Goal: Task Accomplishment & Management: Use online tool/utility

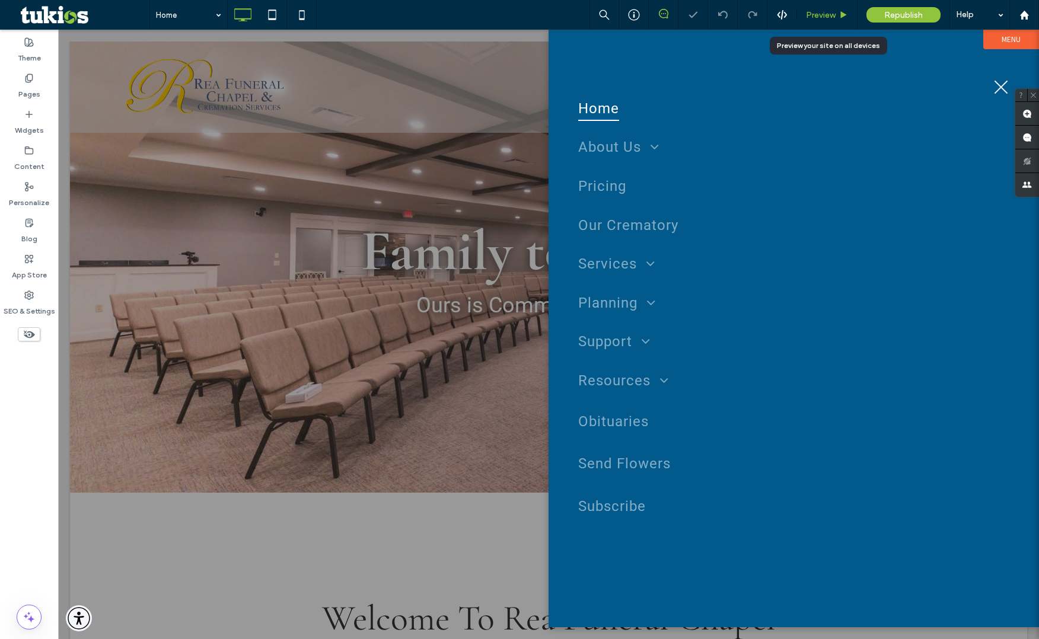
click at [822, 8] on div "Preview" at bounding box center [827, 15] width 60 height 30
click at [824, 11] on span "Preview" at bounding box center [821, 15] width 30 height 10
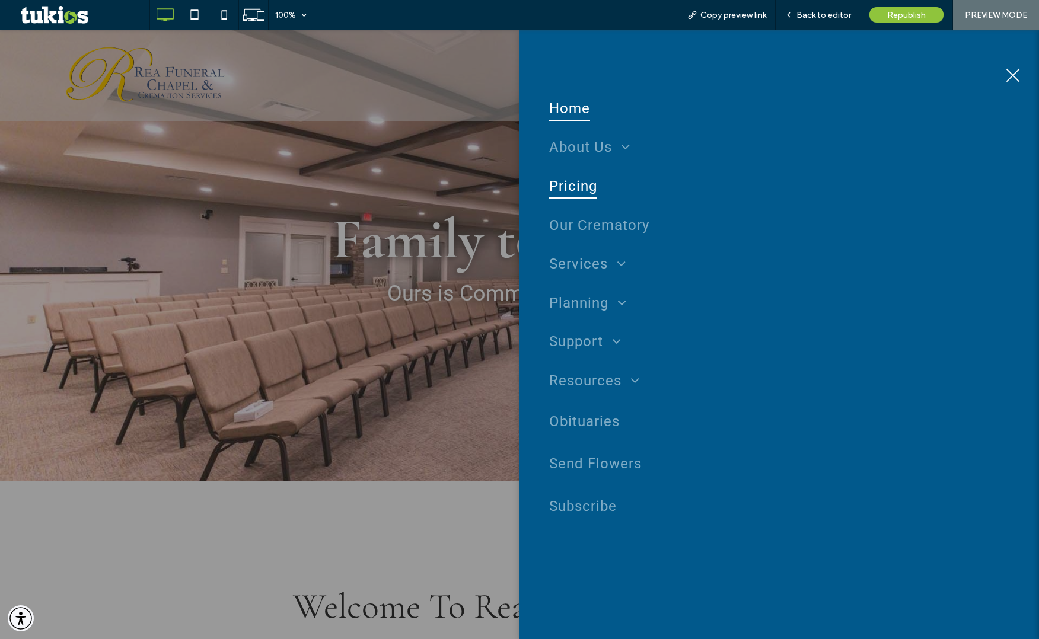
click at [581, 187] on span "Pricing" at bounding box center [573, 186] width 48 height 25
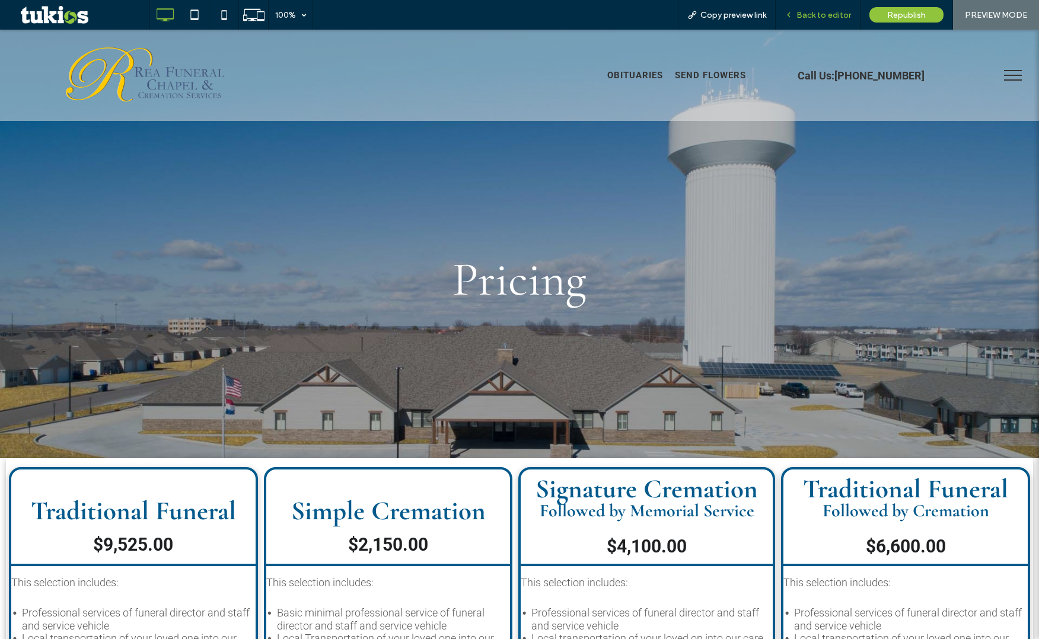
click at [821, 15] on span "Back to editor" at bounding box center [823, 15] width 55 height 10
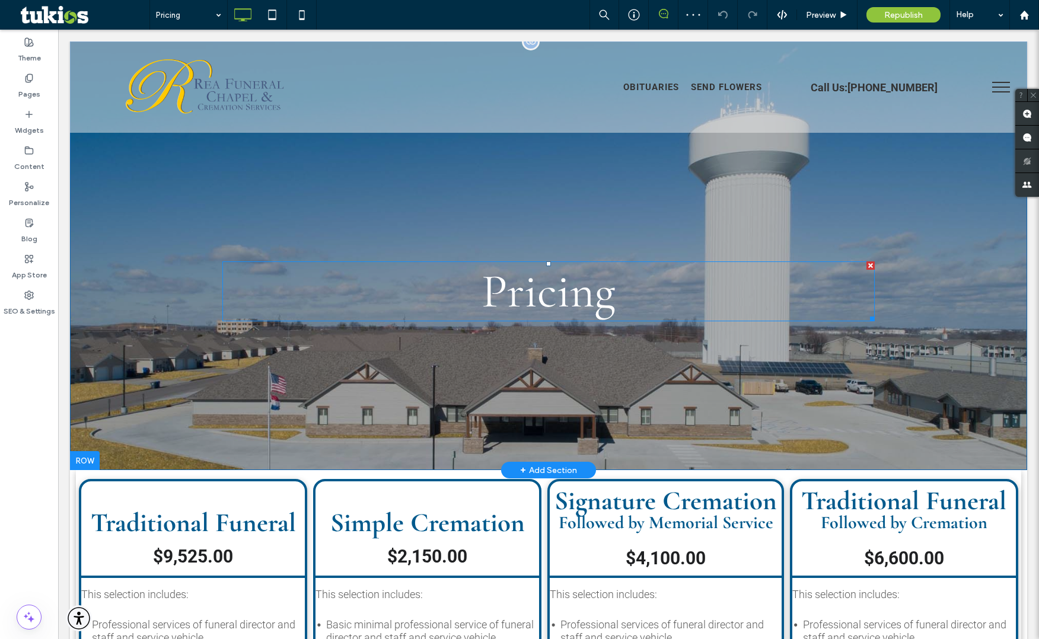
click at [348, 272] on h1 "Pricing" at bounding box center [548, 292] width 652 height 58
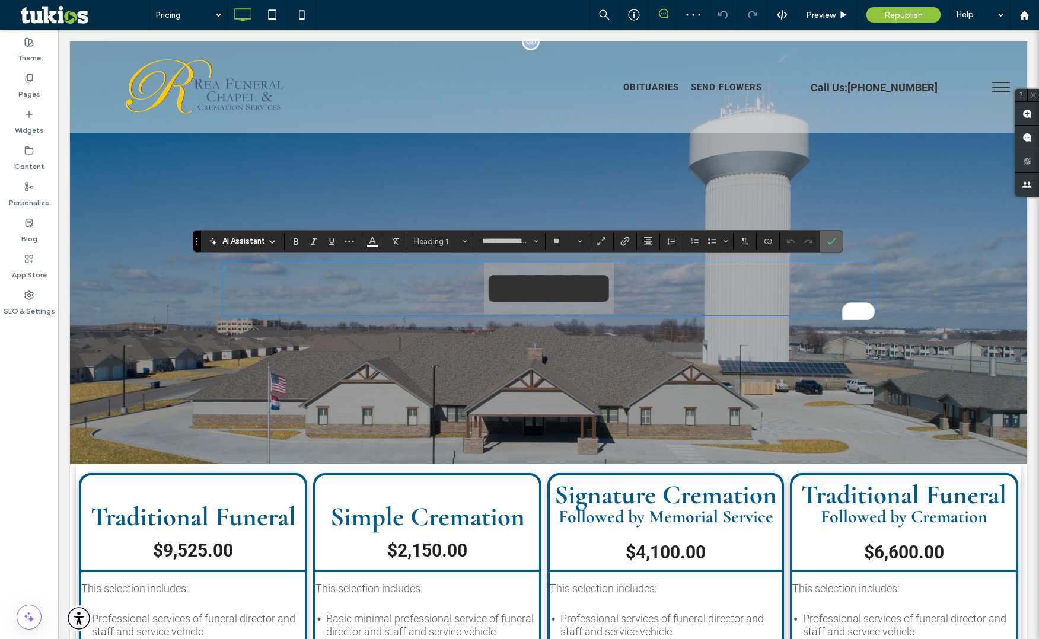
click at [820, 233] on section at bounding box center [831, 241] width 23 height 21
click at [826, 238] on icon "Confirm" at bounding box center [830, 241] width 9 height 9
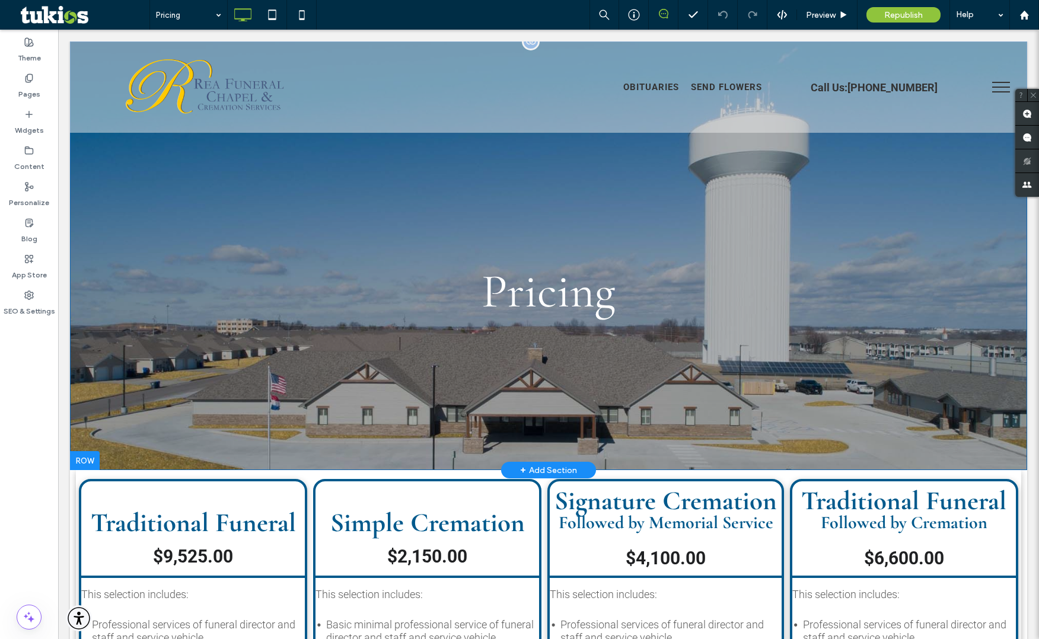
click at [830, 194] on div "Pricing Click To Paste" at bounding box center [548, 255] width 652 height 142
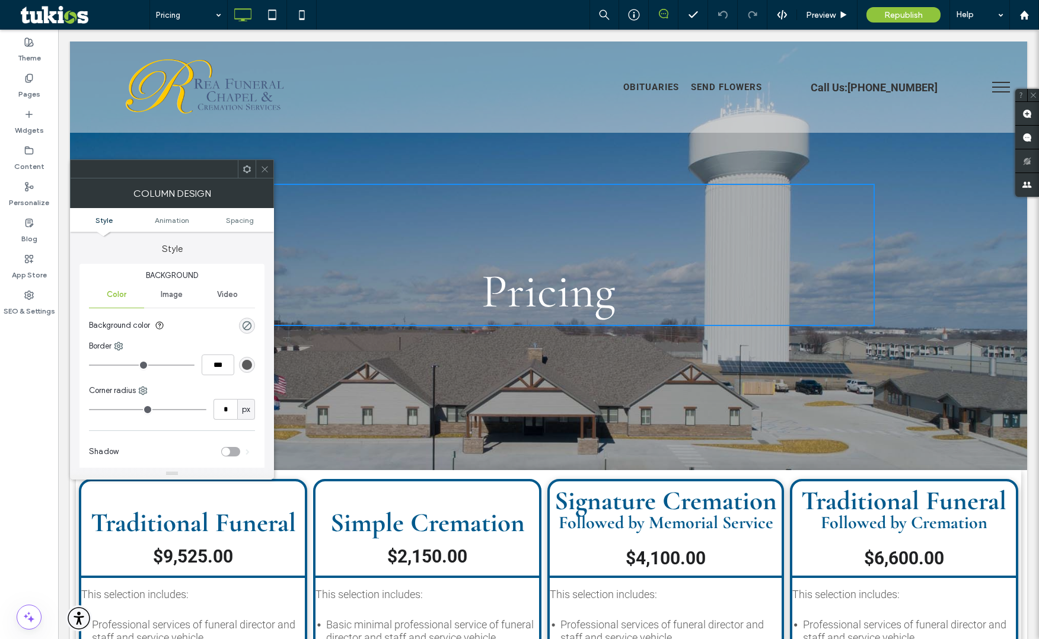
click at [166, 296] on span "Image" at bounding box center [172, 294] width 22 height 9
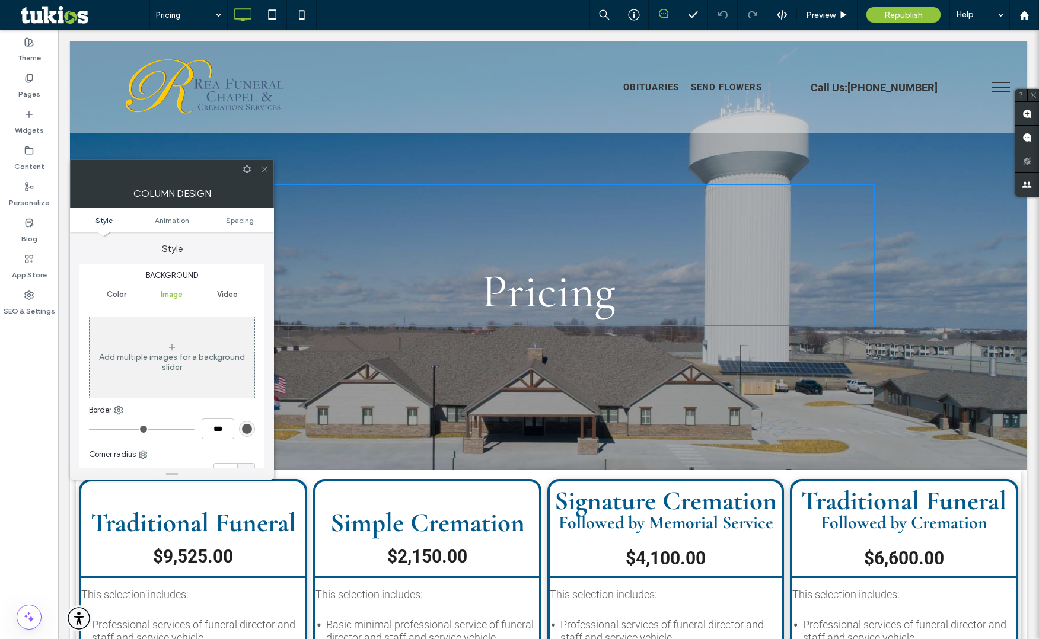
click at [261, 168] on icon at bounding box center [264, 169] width 9 height 9
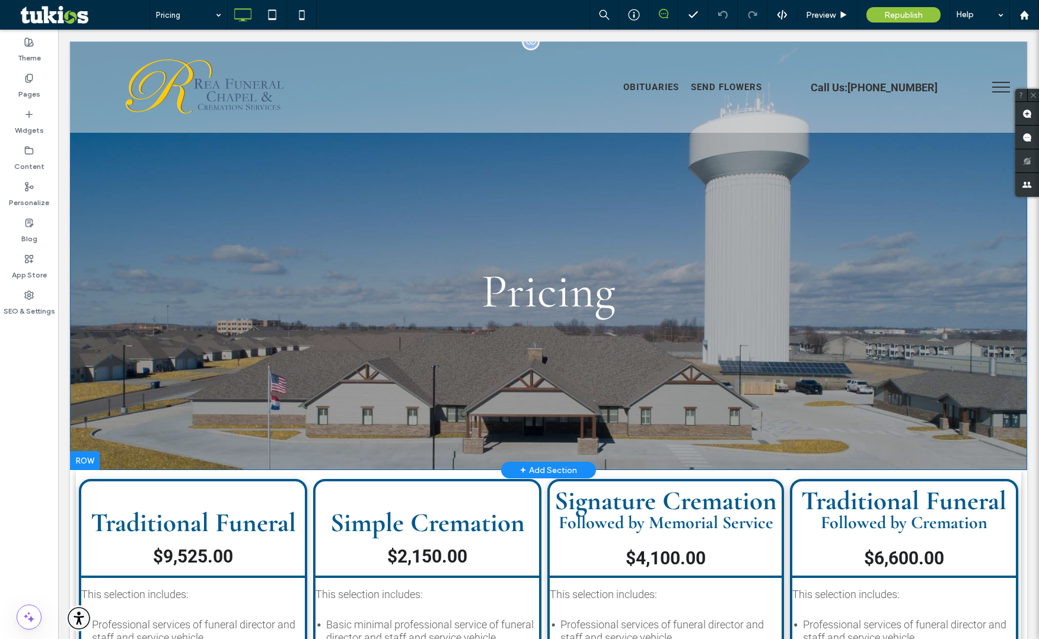
click at [145, 168] on div "Pricing Click To Paste Row + Add Section" at bounding box center [548, 255] width 957 height 429
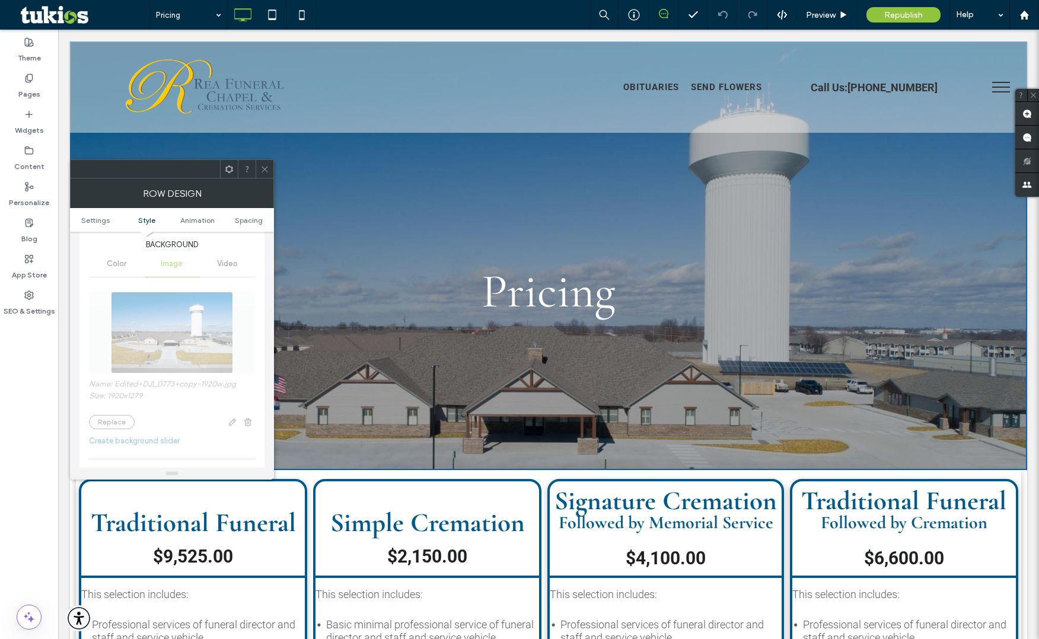
scroll to position [200, 0]
click at [124, 423] on div "Name: Edited+DJI_0773+copy-1920w.jpg Size: 1920x1279 Replace Create background …" at bounding box center [172, 455] width 166 height 352
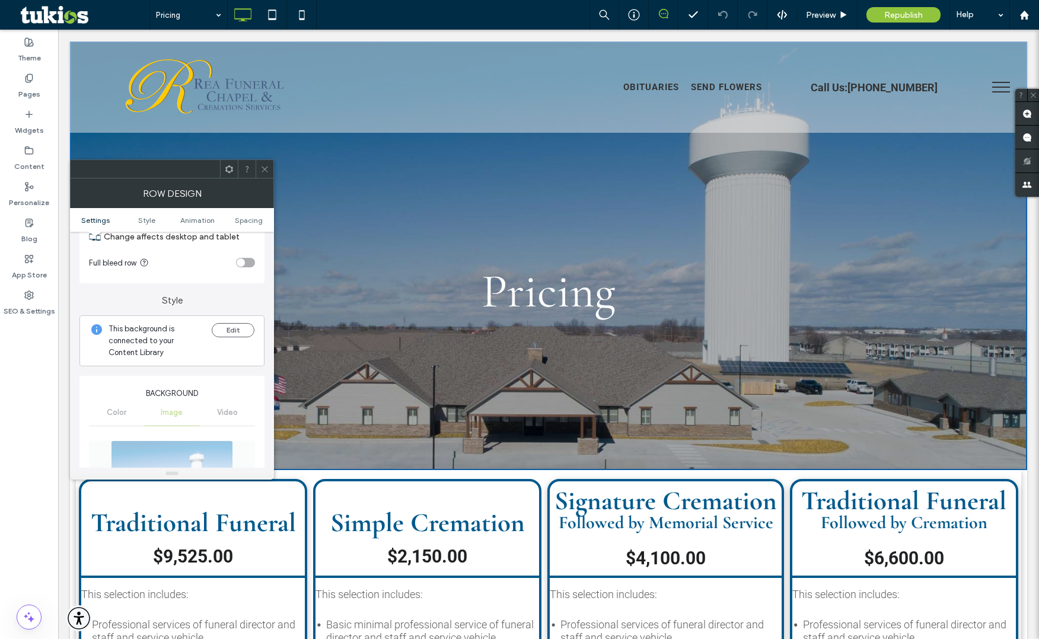
scroll to position [0, 0]
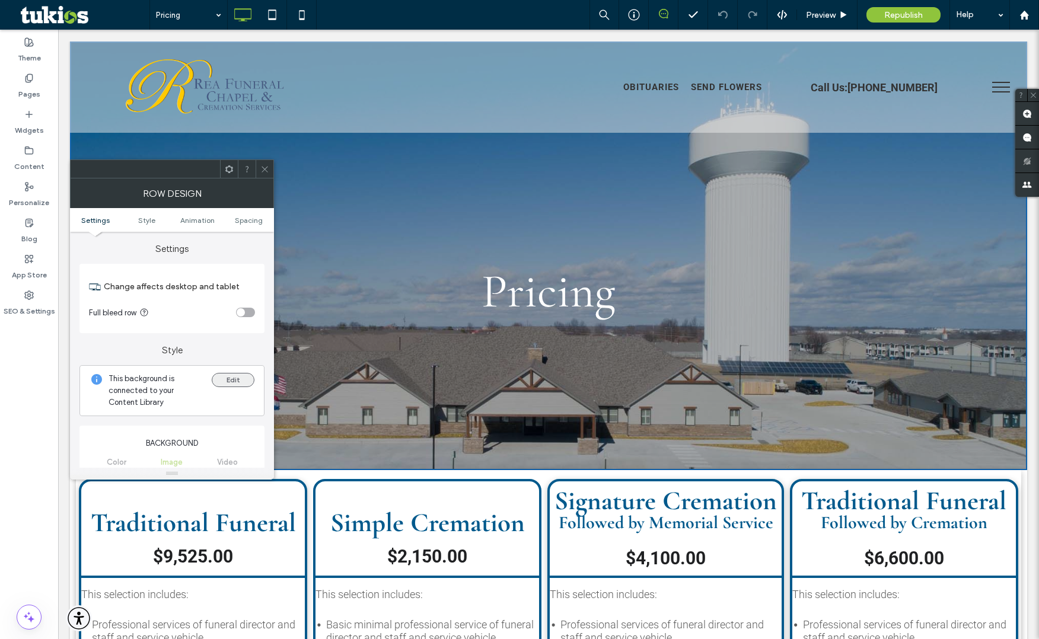
click at [223, 375] on button "Edit" at bounding box center [233, 380] width 43 height 14
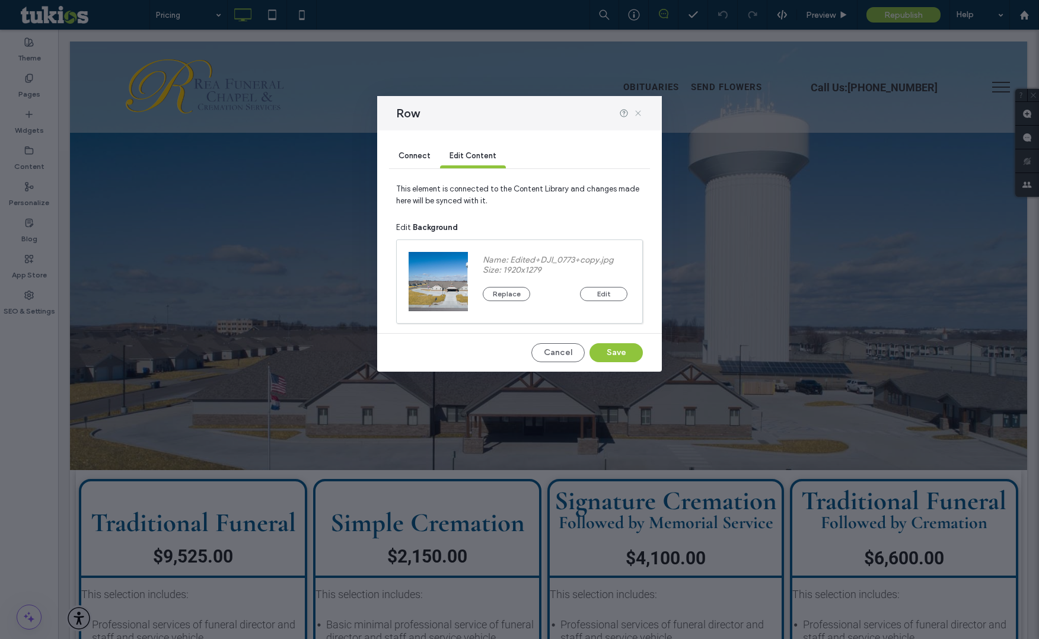
click at [635, 109] on icon at bounding box center [637, 112] width 9 height 9
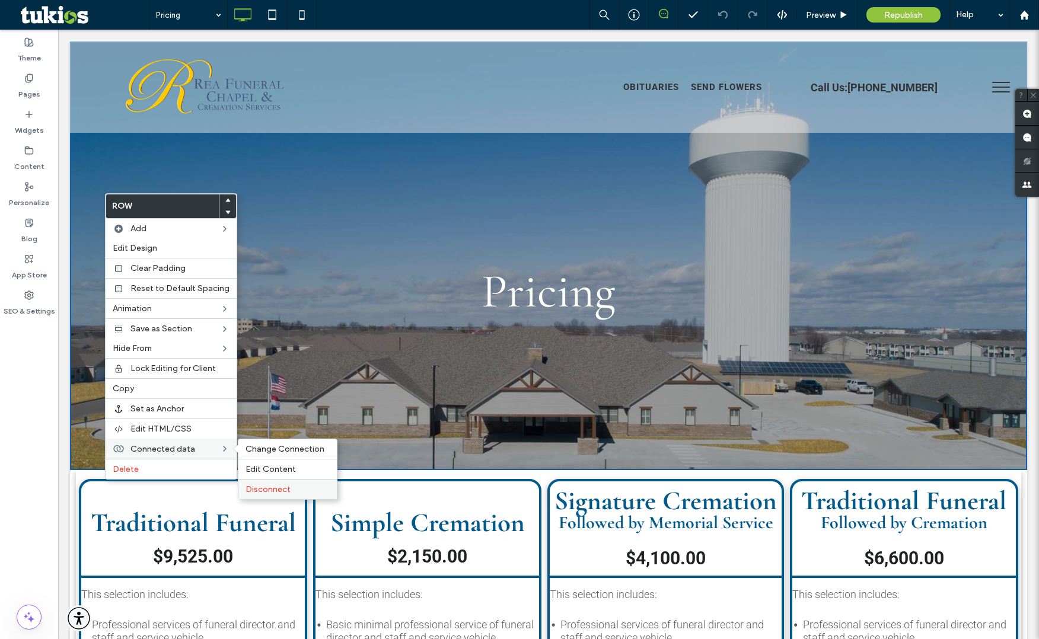
click at [254, 487] on span "Disconnect" at bounding box center [267, 489] width 45 height 10
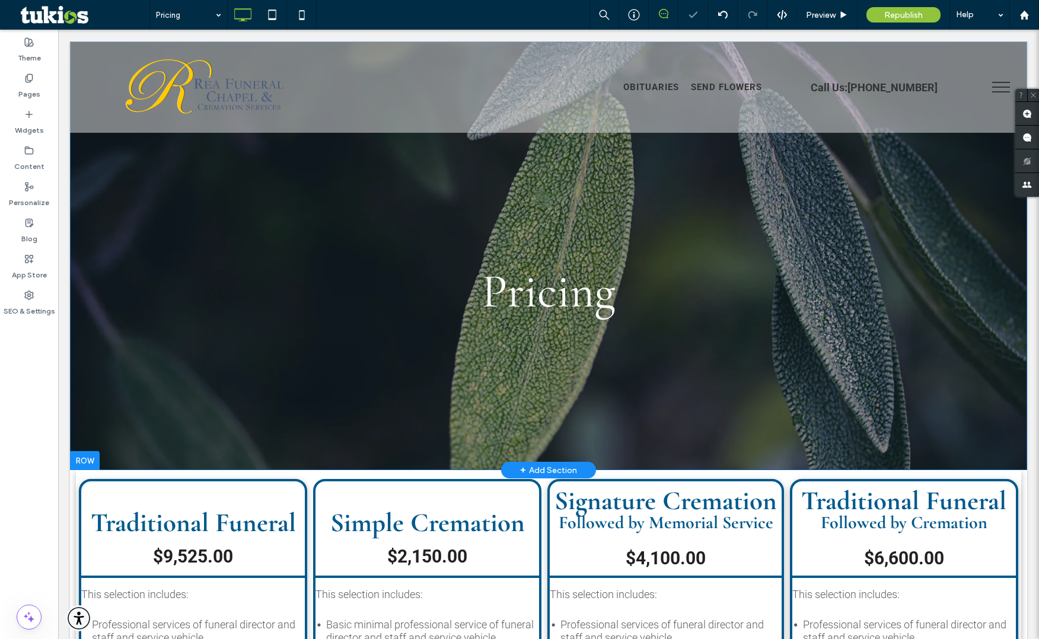
click at [162, 221] on div "Pricing Click To Paste Click To Paste Row + Add Section" at bounding box center [548, 255] width 957 height 429
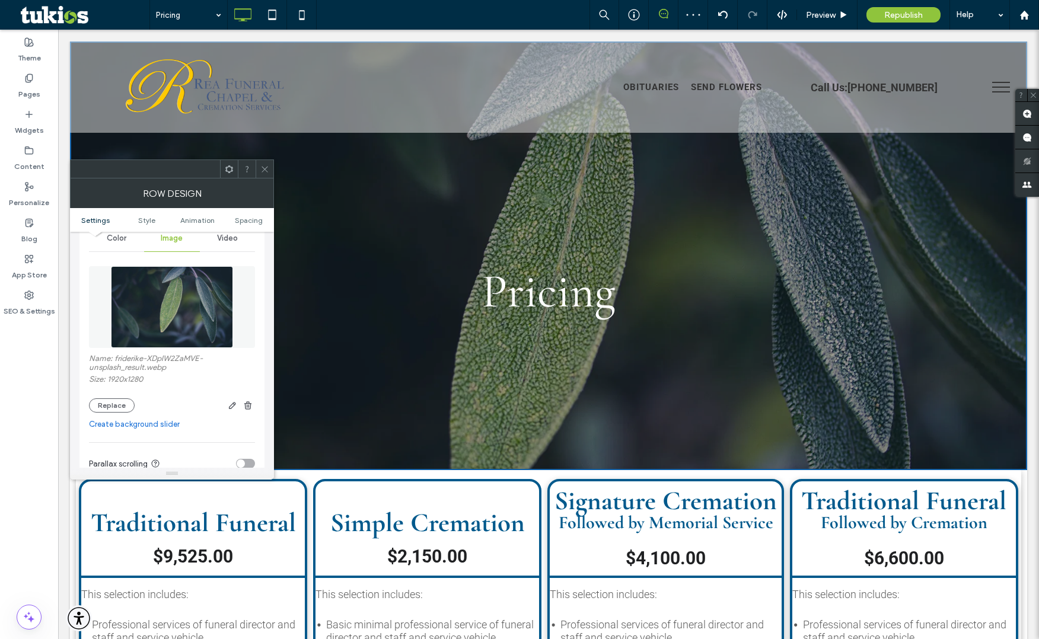
scroll to position [199, 0]
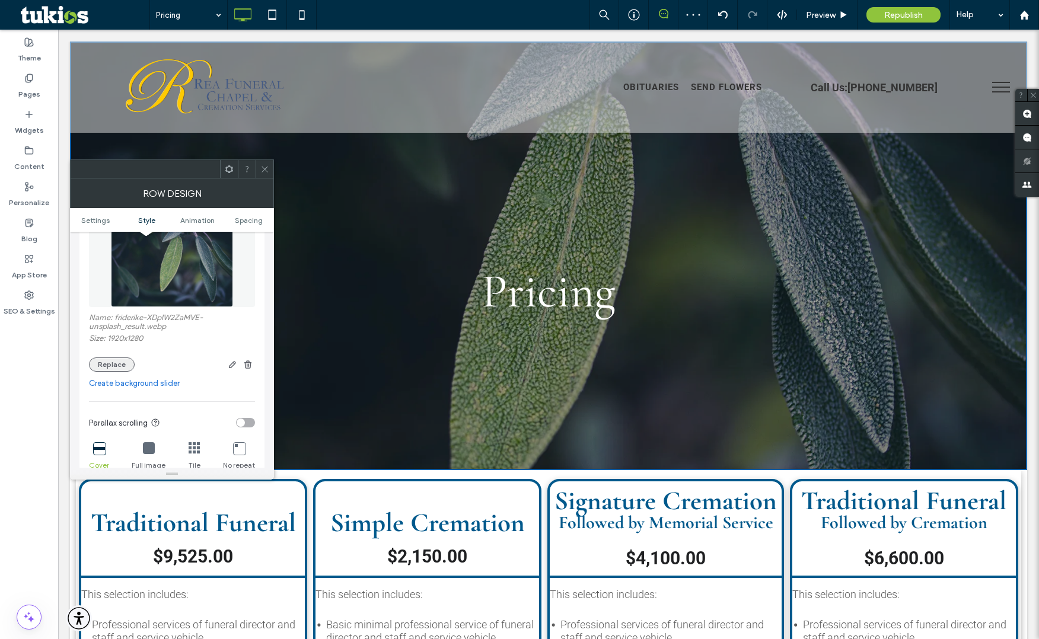
click at [113, 371] on button "Replace" at bounding box center [112, 364] width 46 height 14
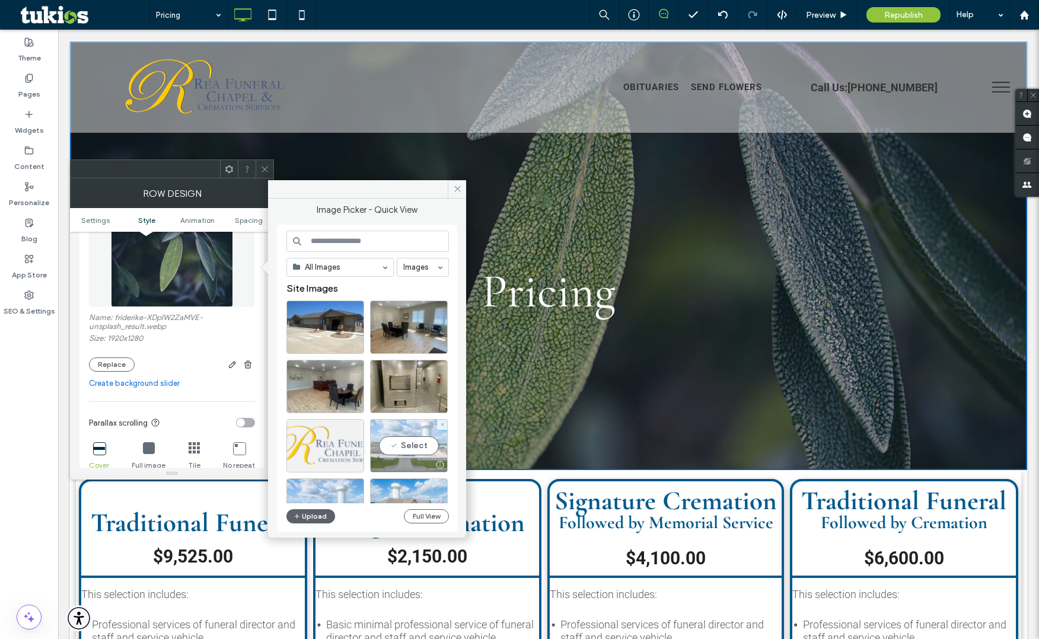
click at [411, 455] on div "Select" at bounding box center [409, 445] width 78 height 53
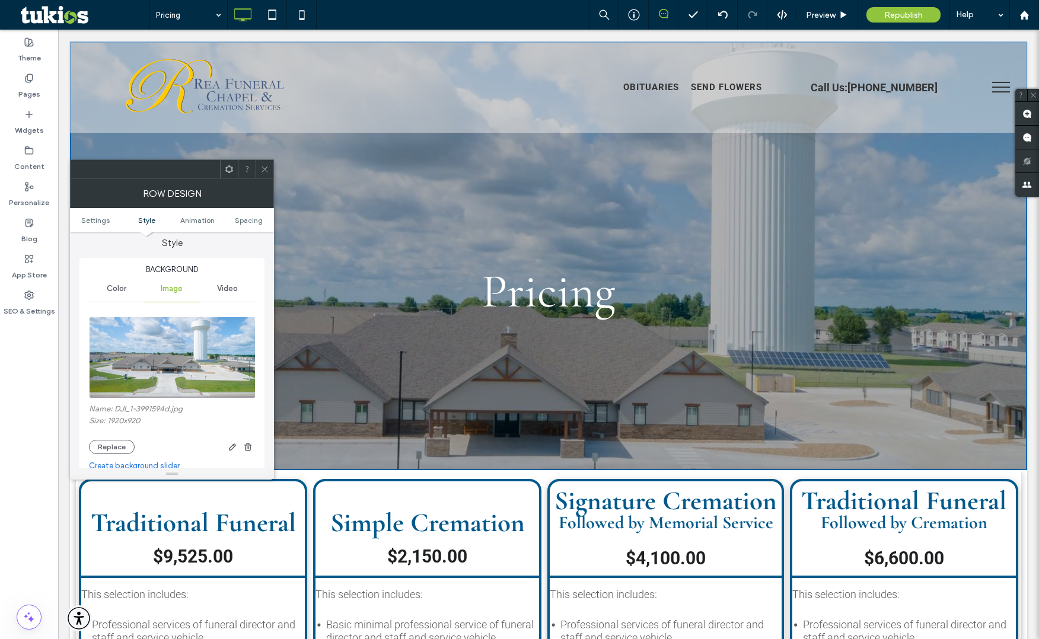
scroll to position [164, 0]
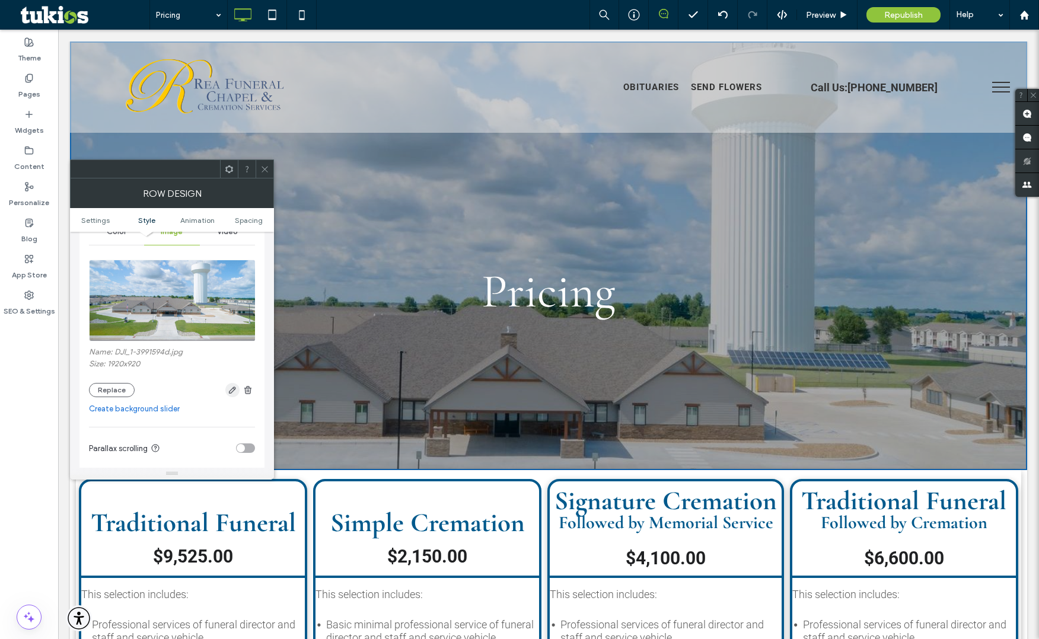
click at [230, 389] on icon "button" at bounding box center [232, 389] width 9 height 9
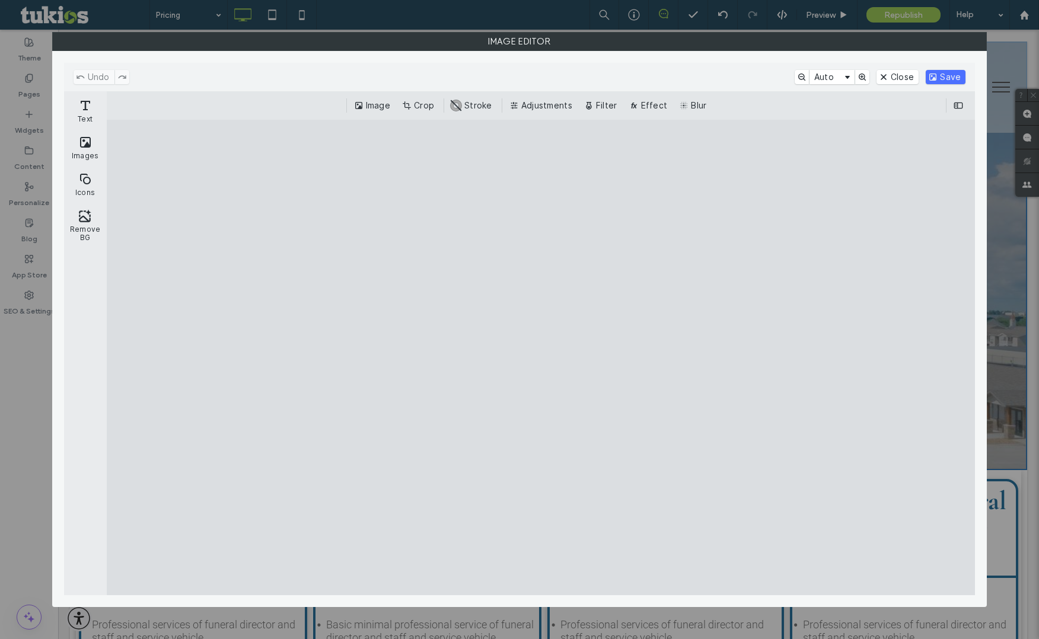
click at [418, 104] on button "Crop" at bounding box center [419, 105] width 39 height 14
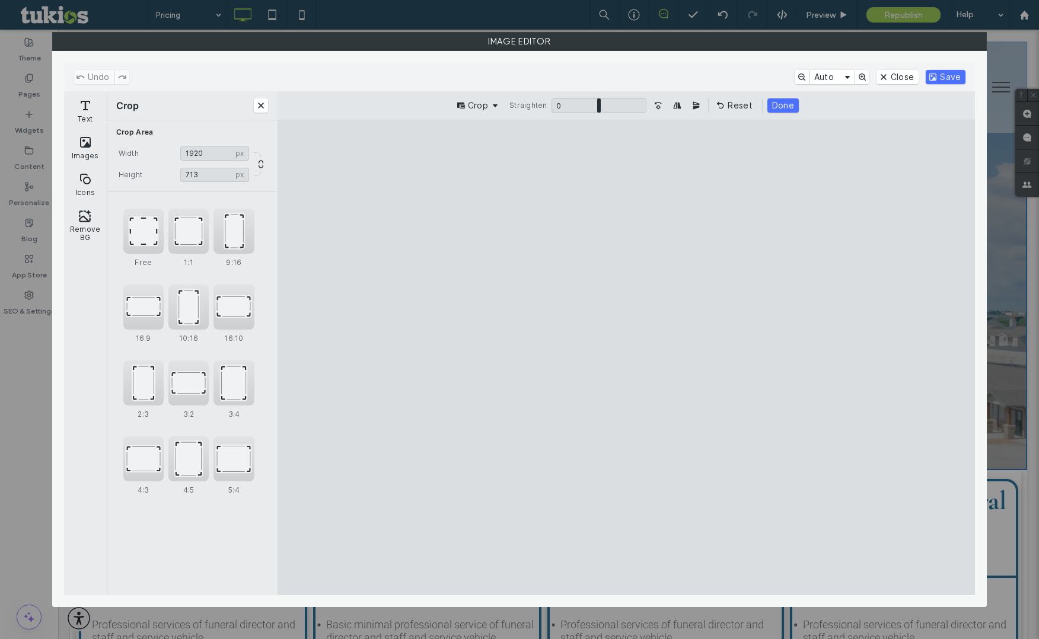
drag, startPoint x: 629, startPoint y: 221, endPoint x: 645, endPoint y: 280, distance: 62.0
click at [626, 357] on cesdk-canvas "Editor canvas" at bounding box center [626, 357] width 0 height 0
type input "***"
drag, startPoint x: 629, startPoint y: 249, endPoint x: 633, endPoint y: 221, distance: 28.7
click at [626, 357] on cesdk-canvas "Editor canvas" at bounding box center [626, 357] width 0 height 0
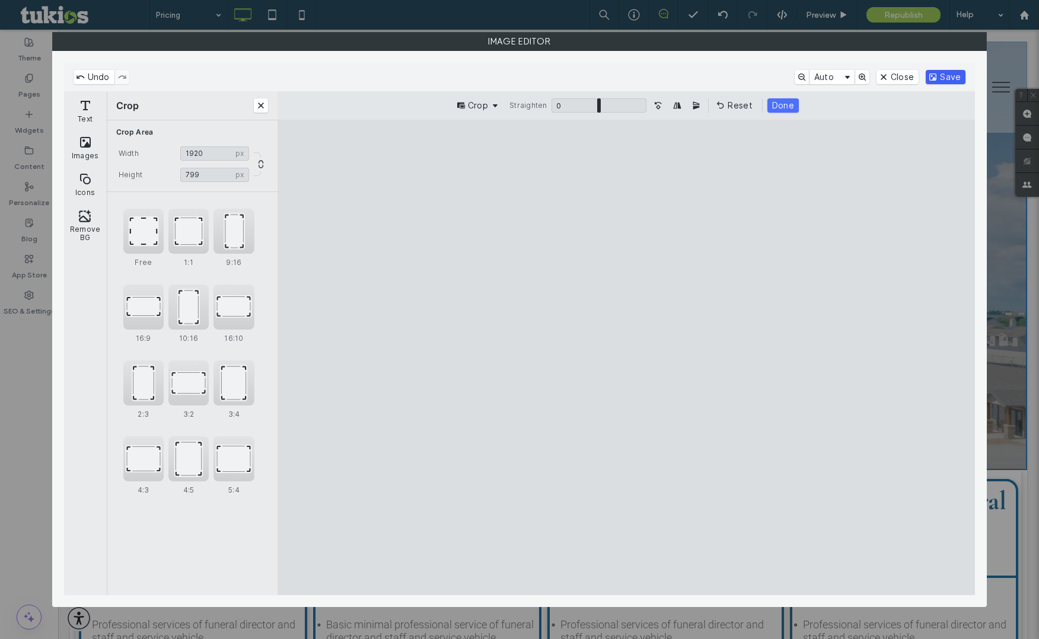
click at [943, 75] on button "Save" at bounding box center [945, 77] width 40 height 14
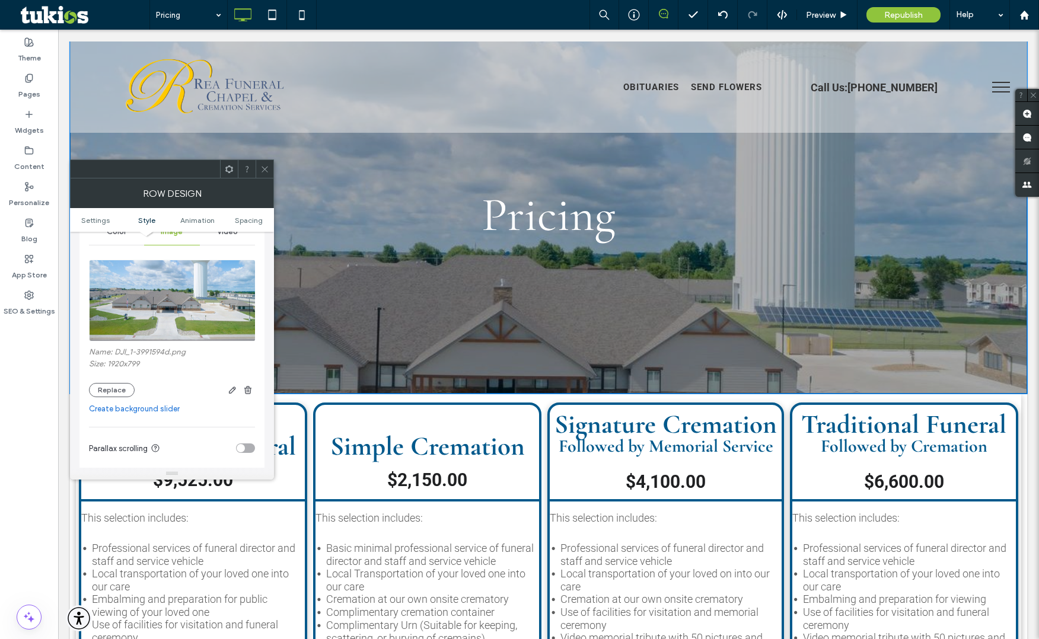
scroll to position [0, 0]
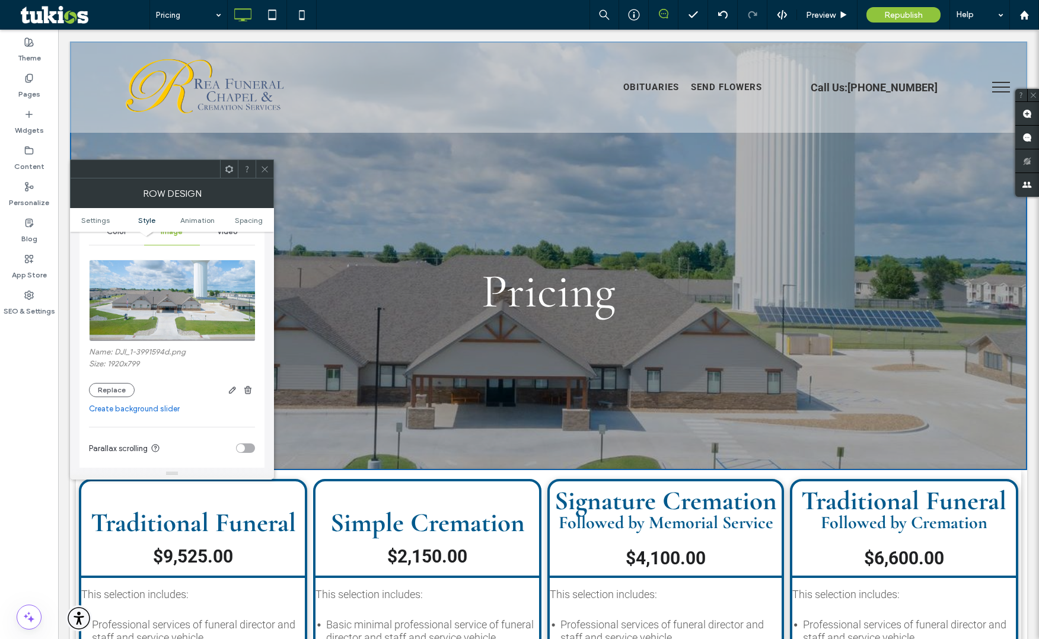
click at [264, 171] on icon at bounding box center [264, 169] width 9 height 9
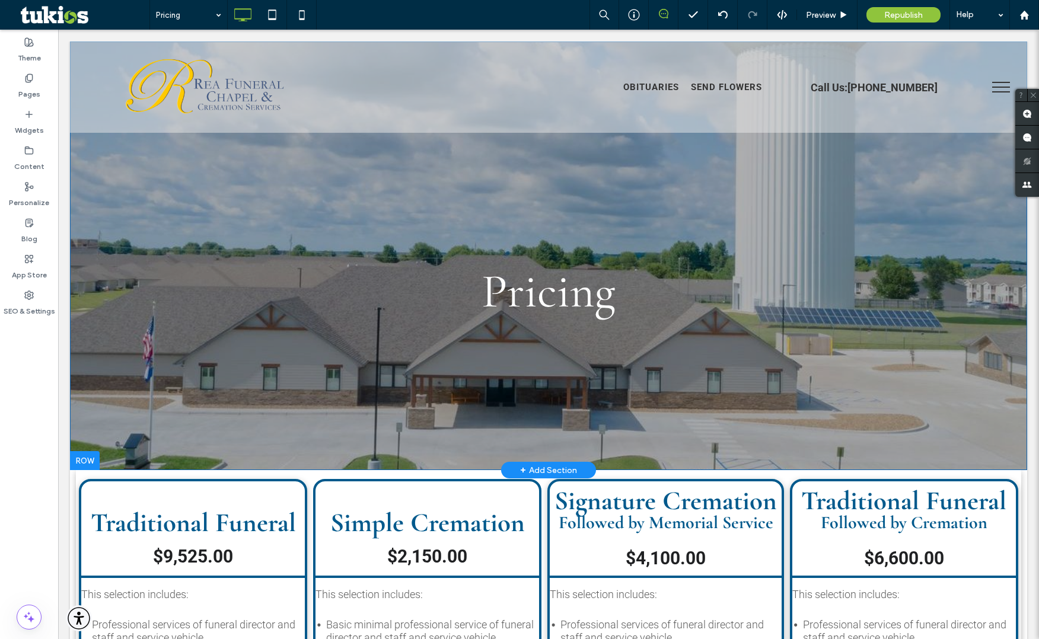
click at [194, 375] on div "Pricing Click To Paste Click To Paste Row + Add Section" at bounding box center [548, 255] width 957 height 429
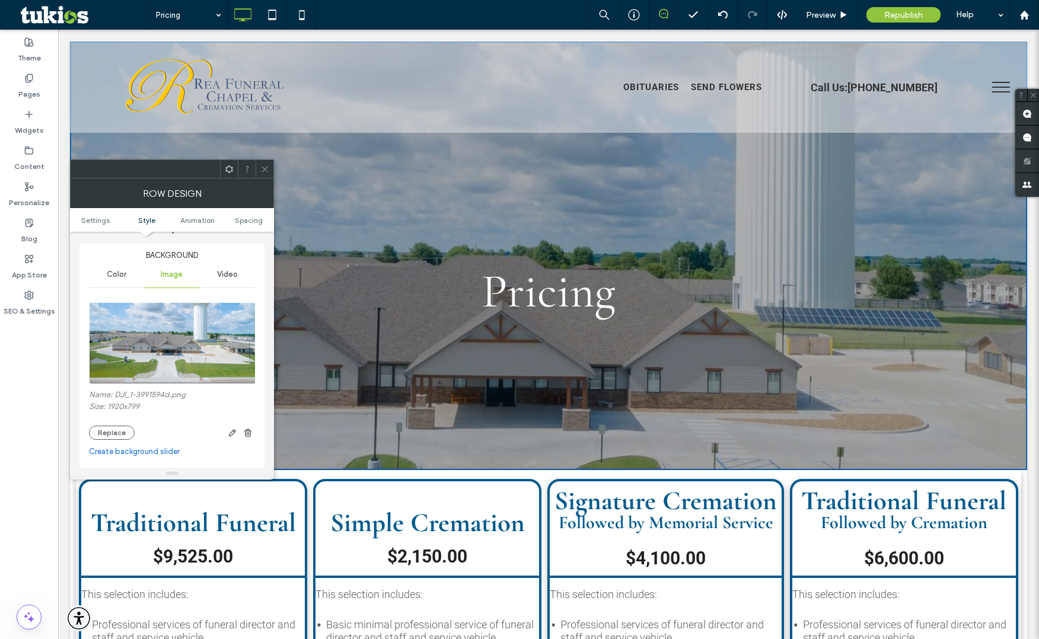
scroll to position [136, 0]
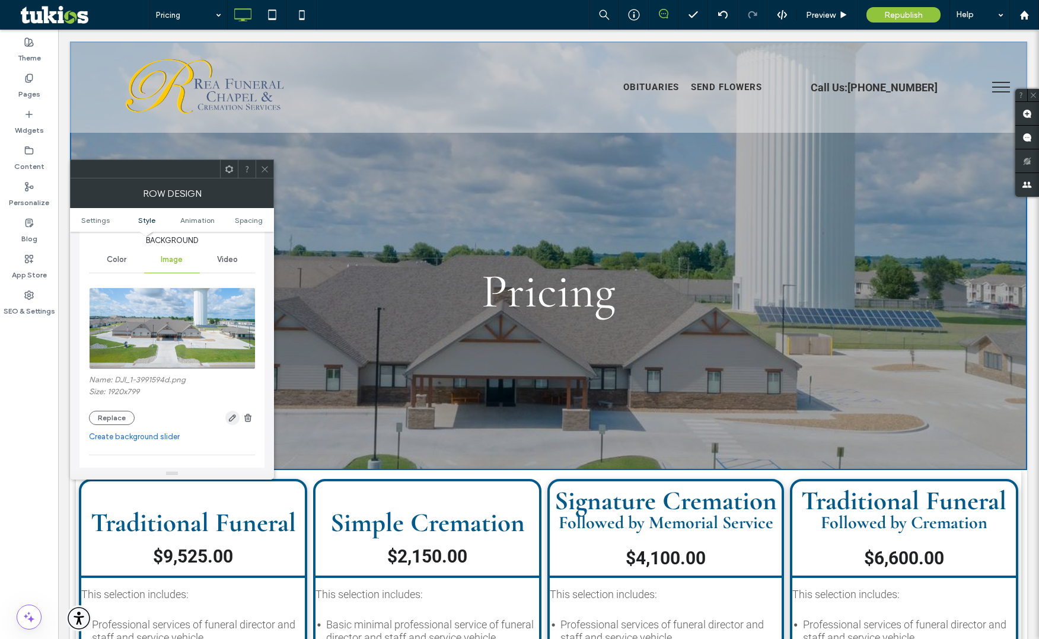
click at [229, 417] on icon "button" at bounding box center [232, 417] width 9 height 9
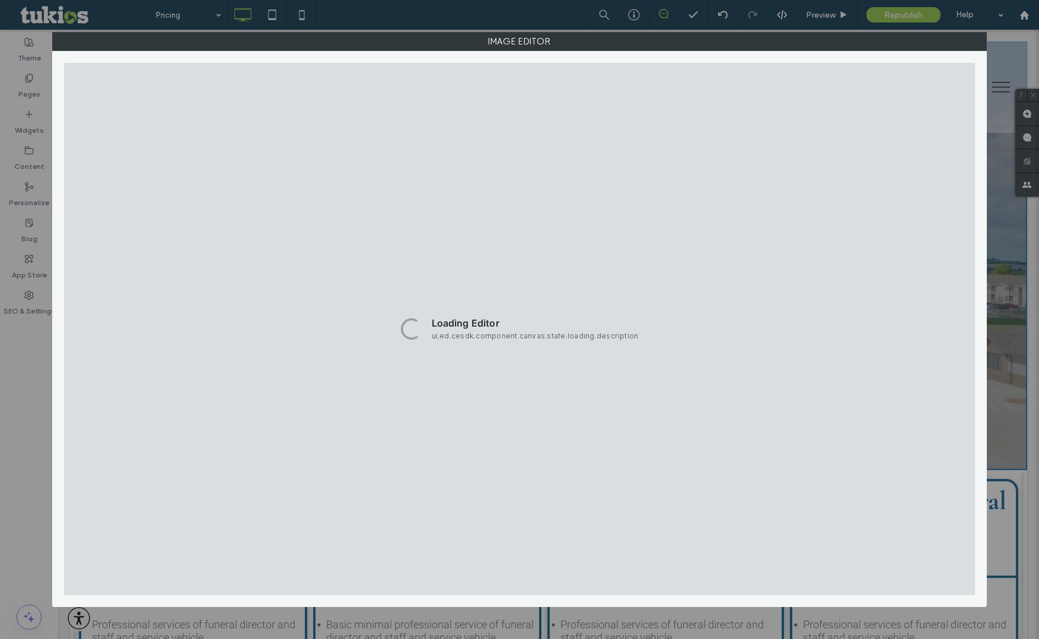
click at [229, 417] on div "Loading Editor ui.ed.cesdk.component.canvas.state.loading.description" at bounding box center [519, 329] width 911 height 532
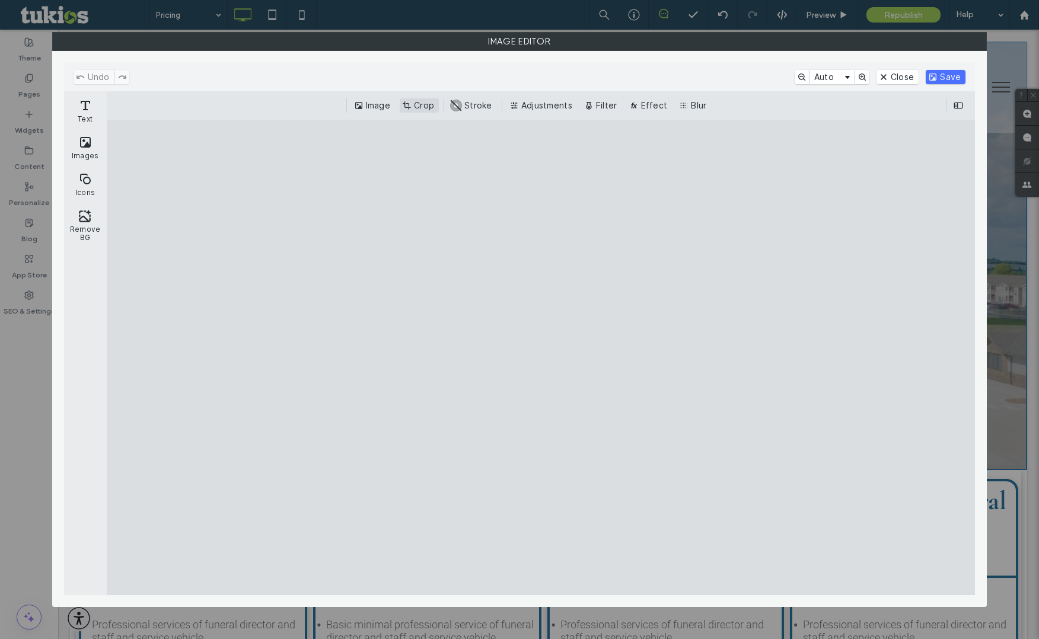
click at [423, 101] on button "Crop" at bounding box center [419, 105] width 39 height 14
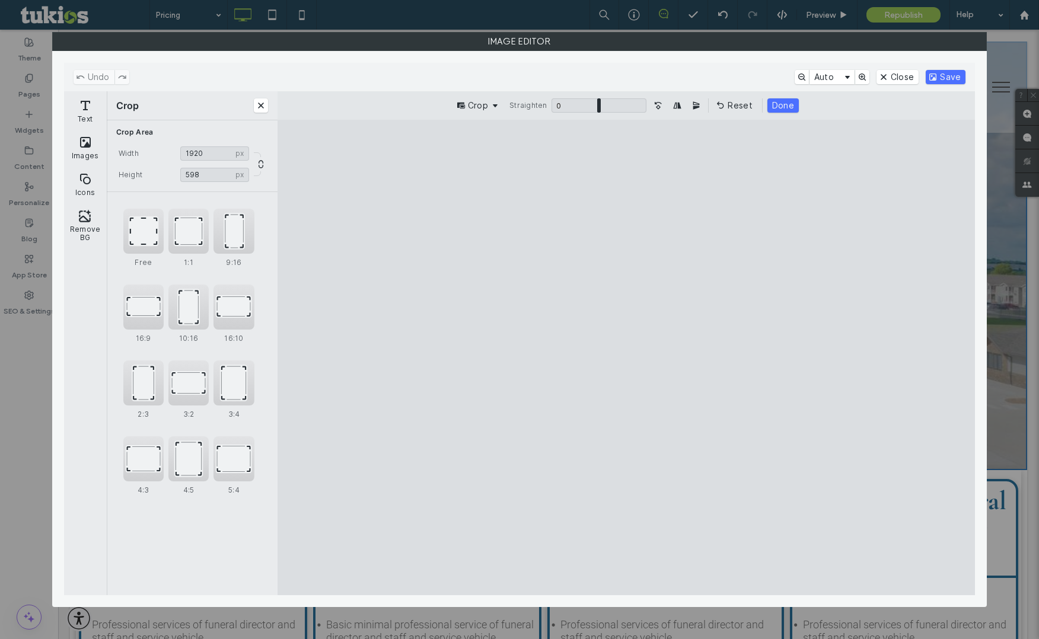
type input "***"
drag, startPoint x: 627, startPoint y: 236, endPoint x: 641, endPoint y: 293, distance: 59.2
click at [626, 357] on cesdk-canvas "Editor canvas" at bounding box center [626, 357] width 0 height 0
click at [943, 76] on button "Save" at bounding box center [945, 77] width 40 height 14
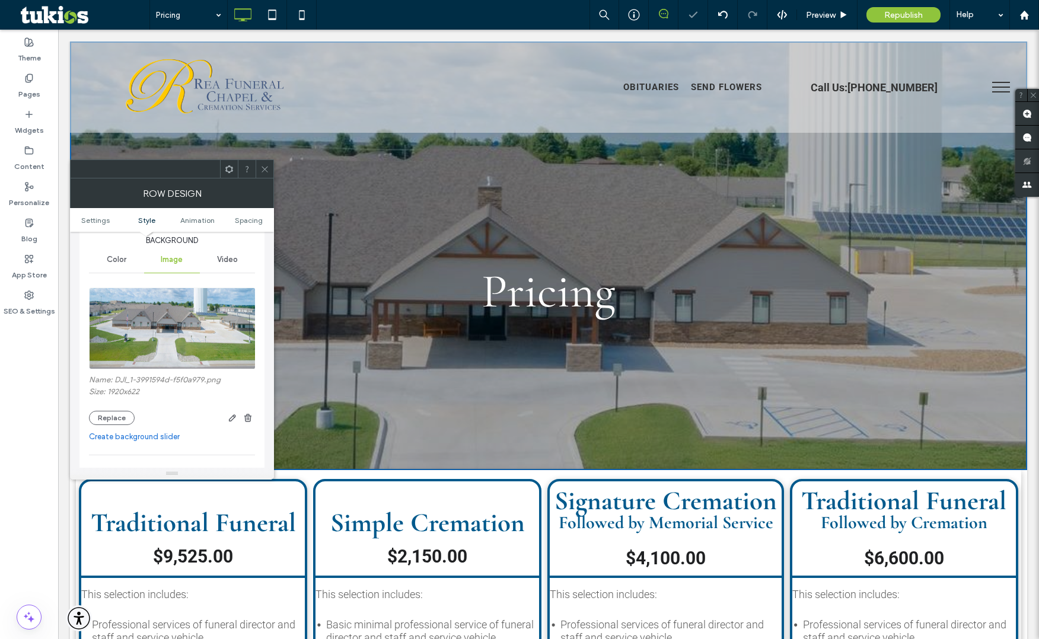
click at [266, 171] on use at bounding box center [264, 169] width 6 height 6
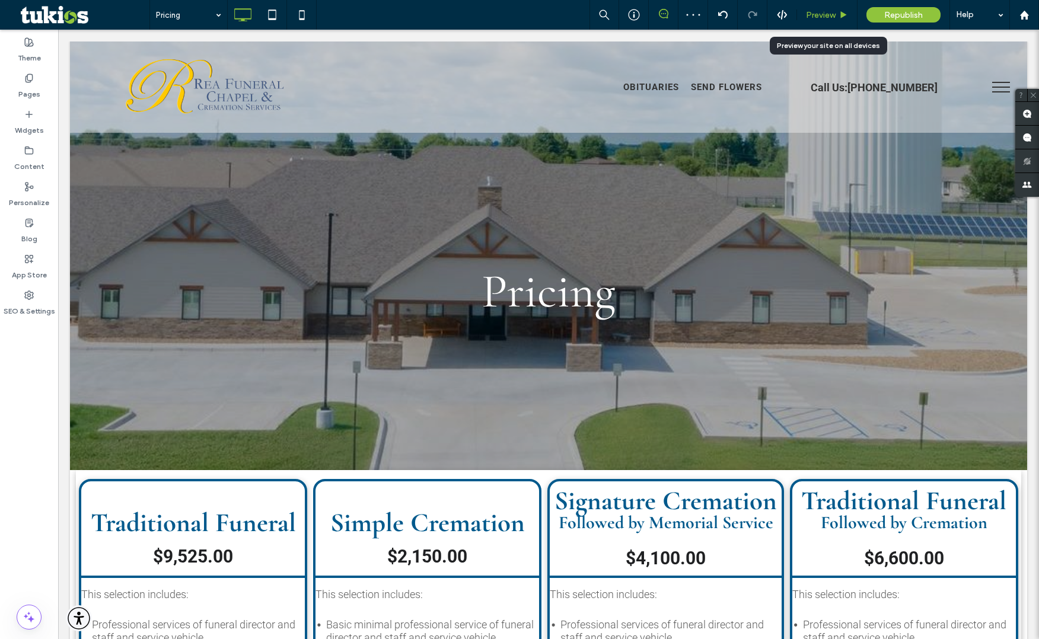
click at [816, 17] on span "Preview" at bounding box center [821, 15] width 30 height 10
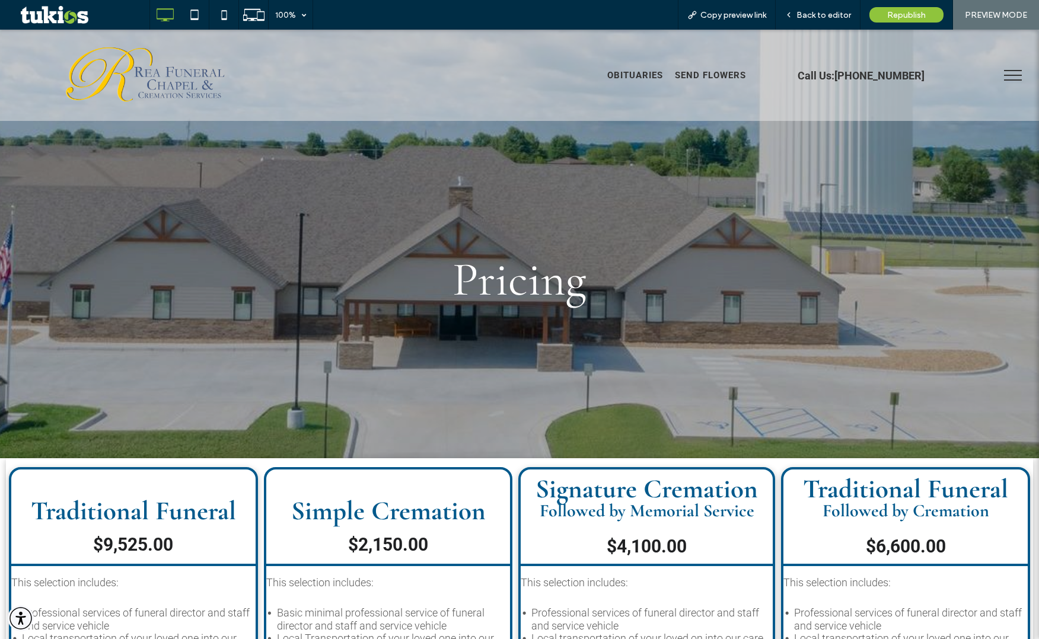
click at [999, 72] on button "menu" at bounding box center [1012, 75] width 31 height 31
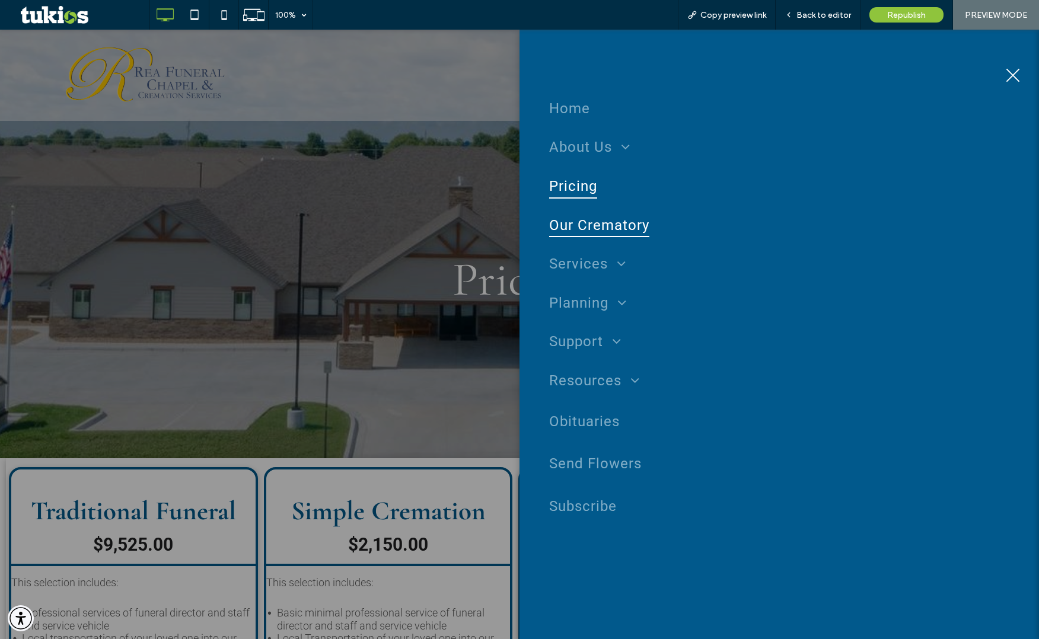
click at [602, 220] on span "Our Crematory" at bounding box center [599, 225] width 100 height 25
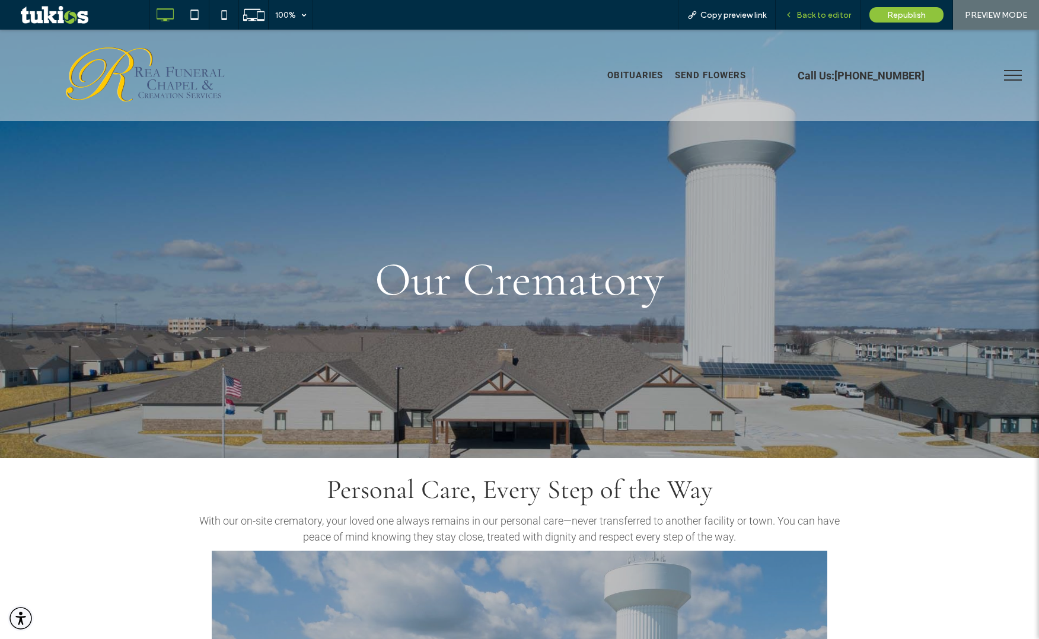
click at [817, 23] on div "Back to editor" at bounding box center [817, 15] width 85 height 30
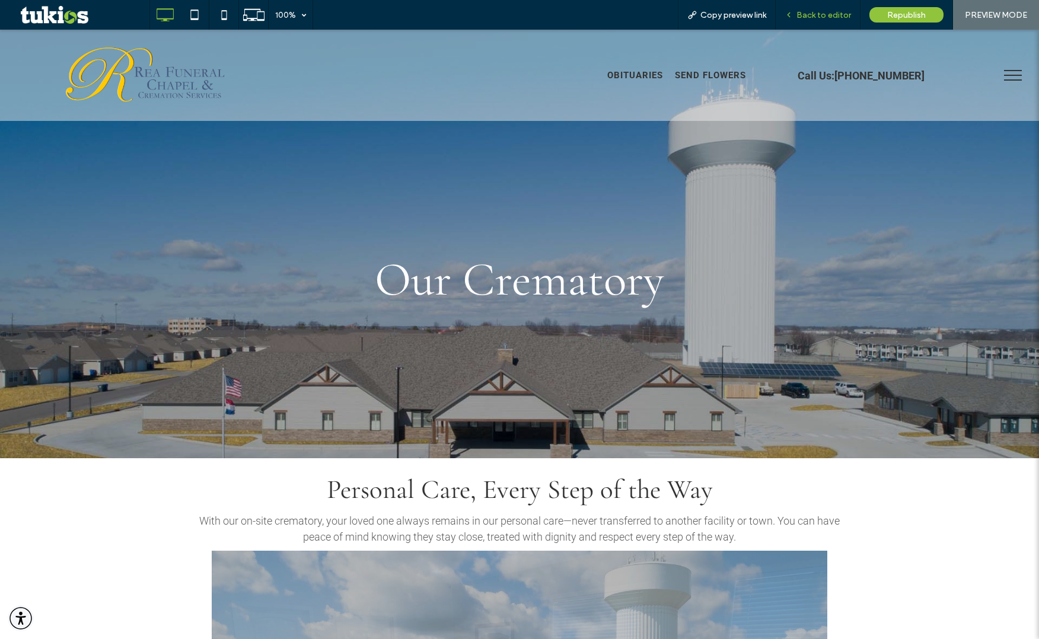
click at [820, 17] on span "Back to editor" at bounding box center [823, 15] width 55 height 10
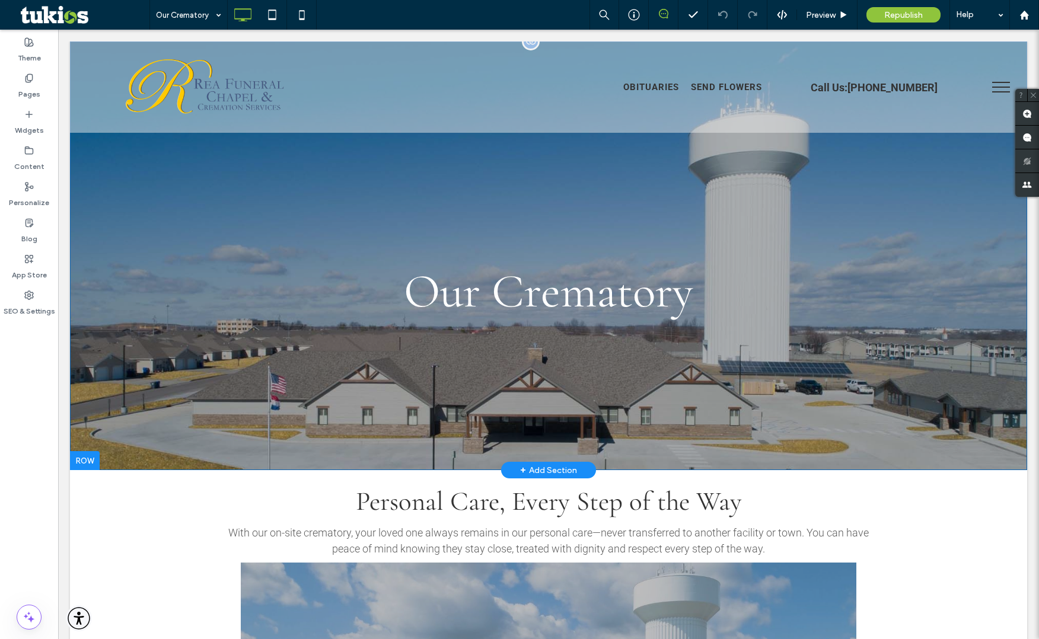
click at [190, 380] on div "Our Crematory Click To Paste Row + Add Section" at bounding box center [548, 255] width 957 height 429
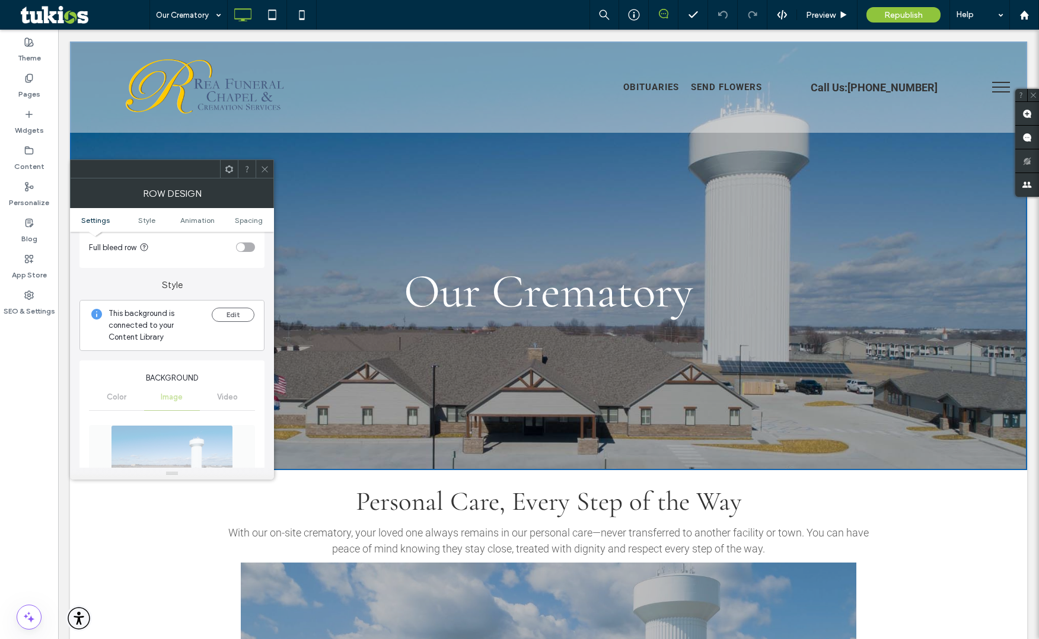
scroll to position [69, 0]
click at [262, 170] on icon at bounding box center [264, 169] width 9 height 9
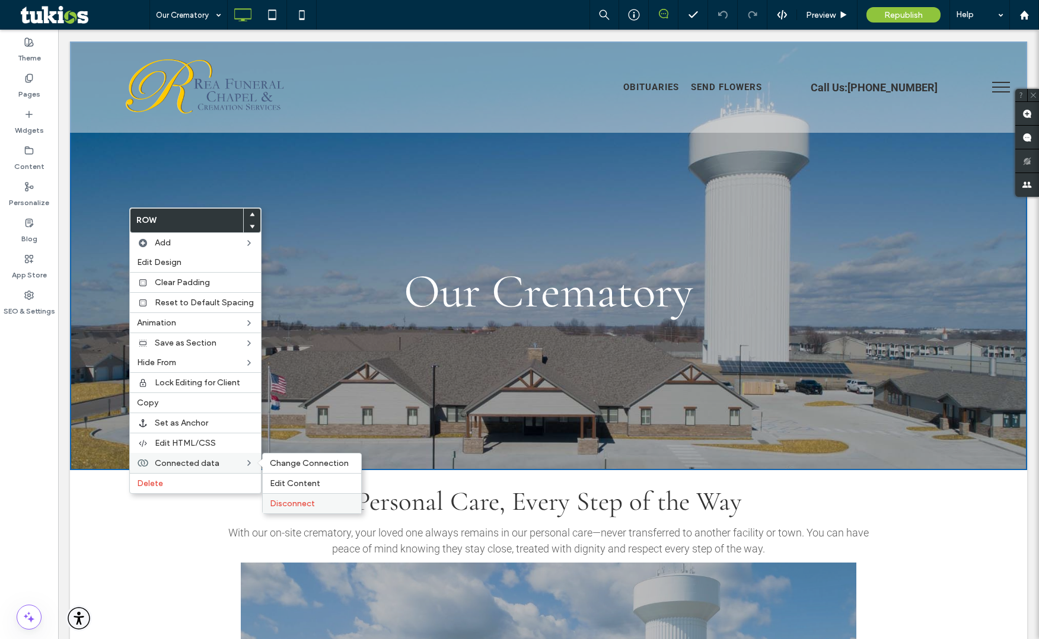
click at [280, 500] on span "Disconnect" at bounding box center [292, 504] width 45 height 10
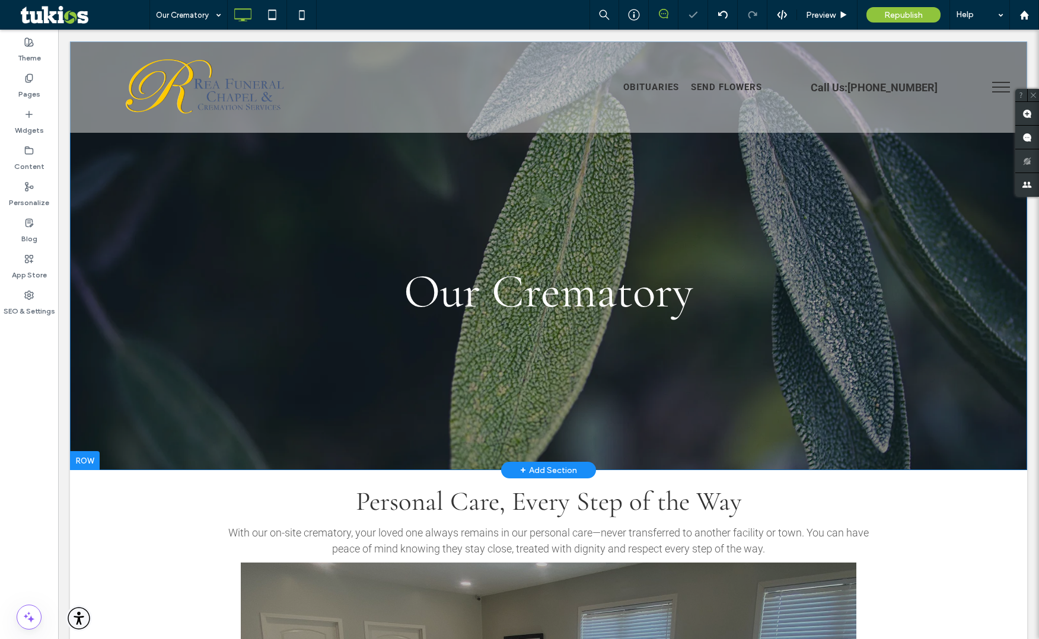
click at [155, 321] on div "Our Crematory Click To Paste Click To Paste Row + Add Section" at bounding box center [548, 255] width 957 height 429
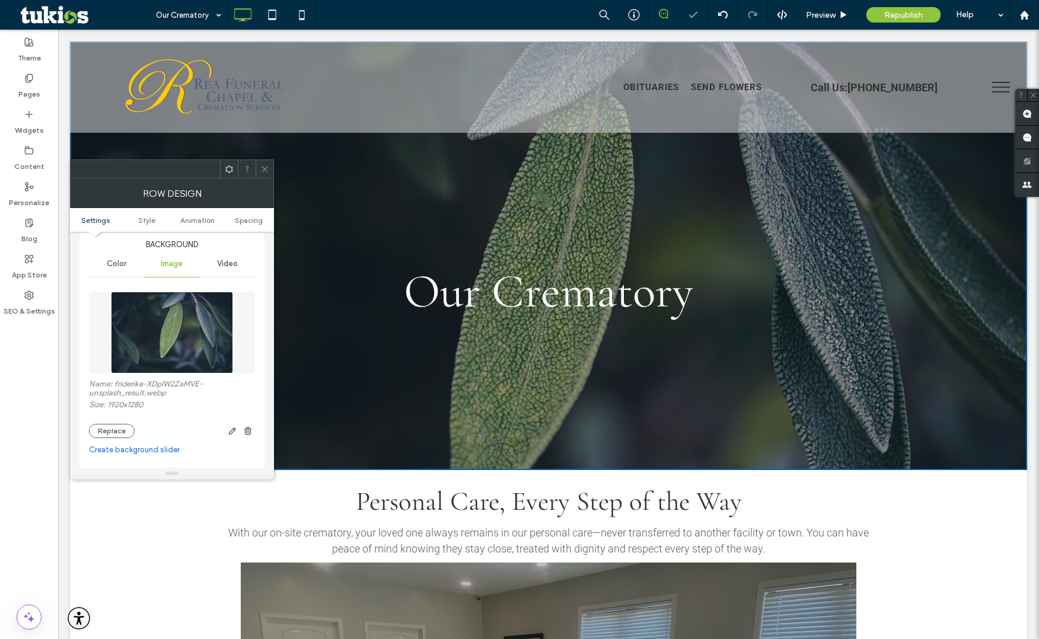
scroll to position [193, 0]
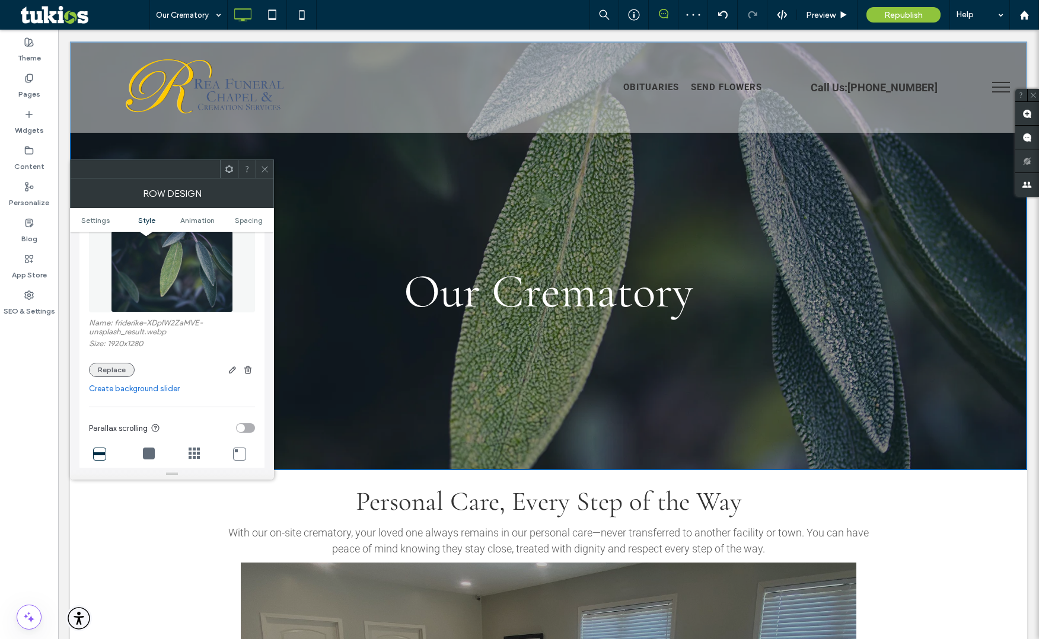
click at [120, 370] on button "Replace" at bounding box center [112, 370] width 46 height 14
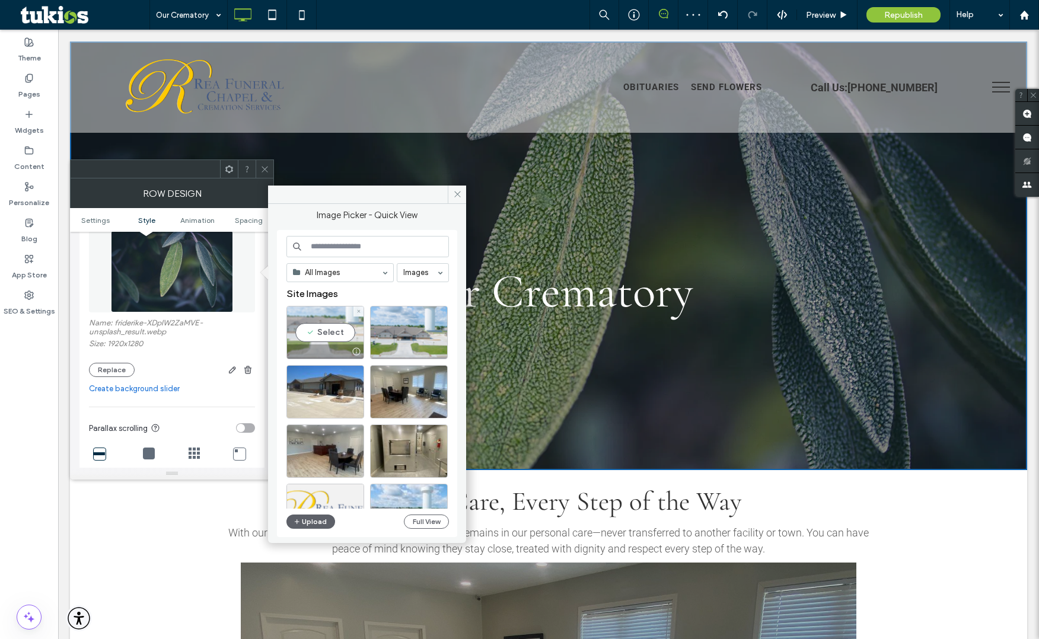
click at [317, 330] on div "Select" at bounding box center [325, 332] width 78 height 53
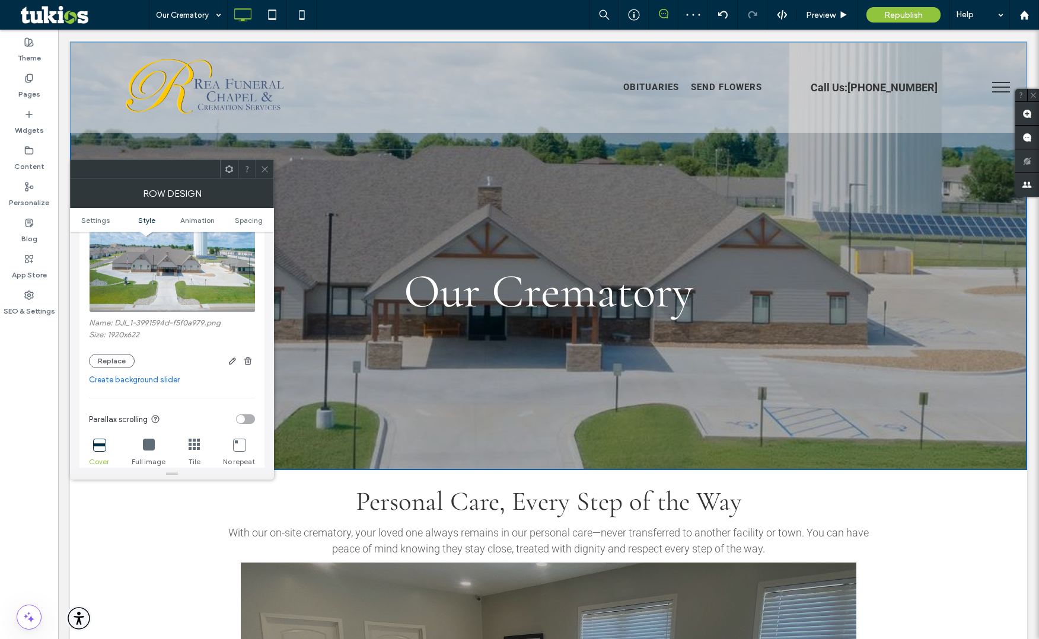
click at [268, 173] on icon at bounding box center [264, 169] width 9 height 9
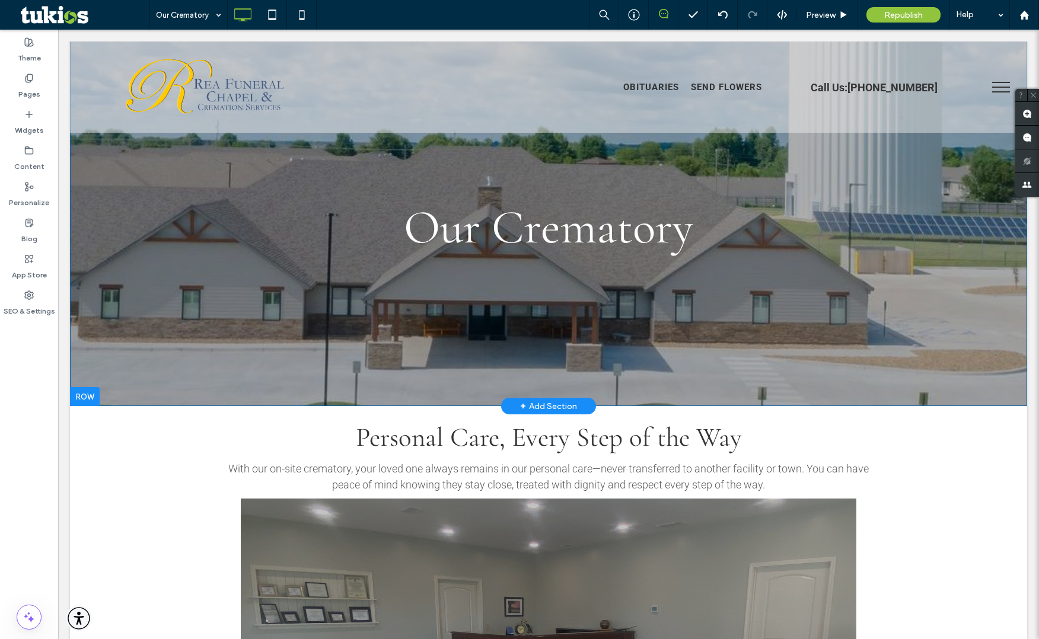
scroll to position [0, 0]
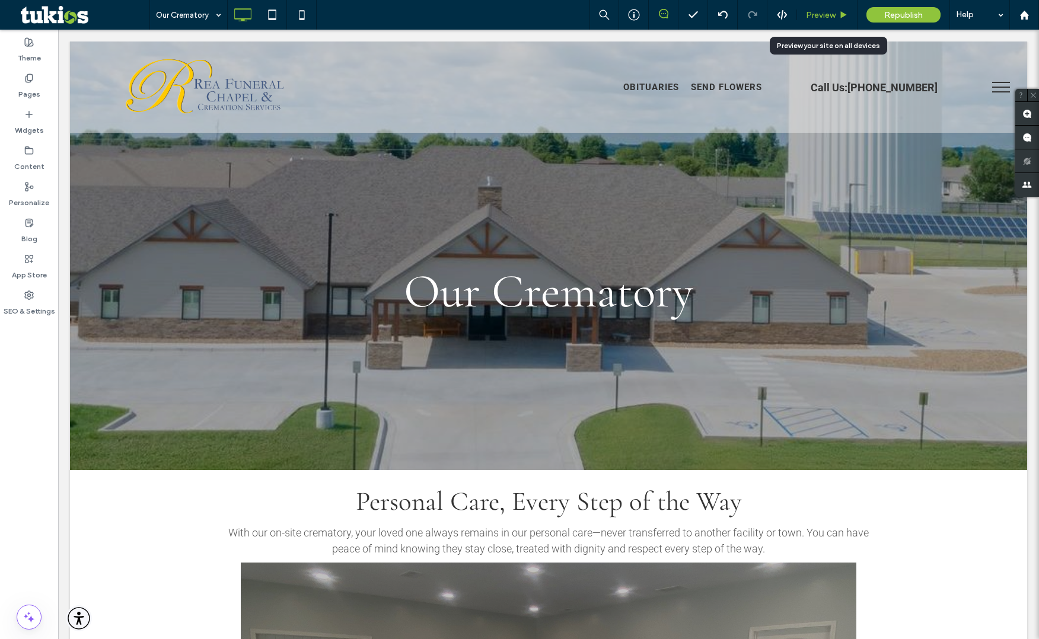
click at [823, 13] on span "Preview" at bounding box center [821, 15] width 30 height 10
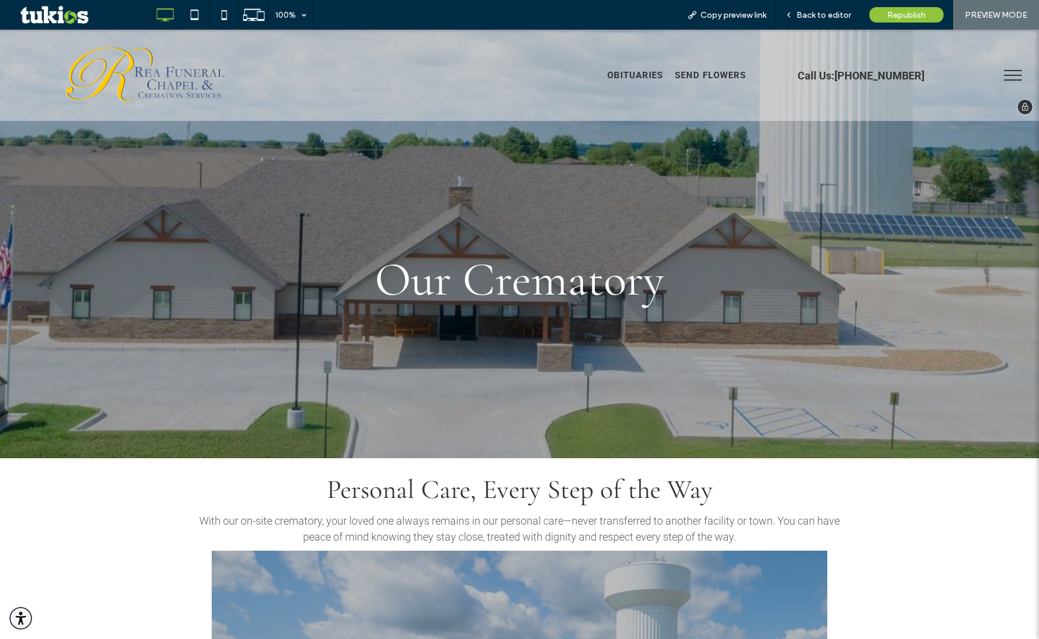
drag, startPoint x: 113, startPoint y: 86, endPoint x: 113, endPoint y: 116, distance: 29.6
click at [113, 86] on img at bounding box center [147, 76] width 168 height 74
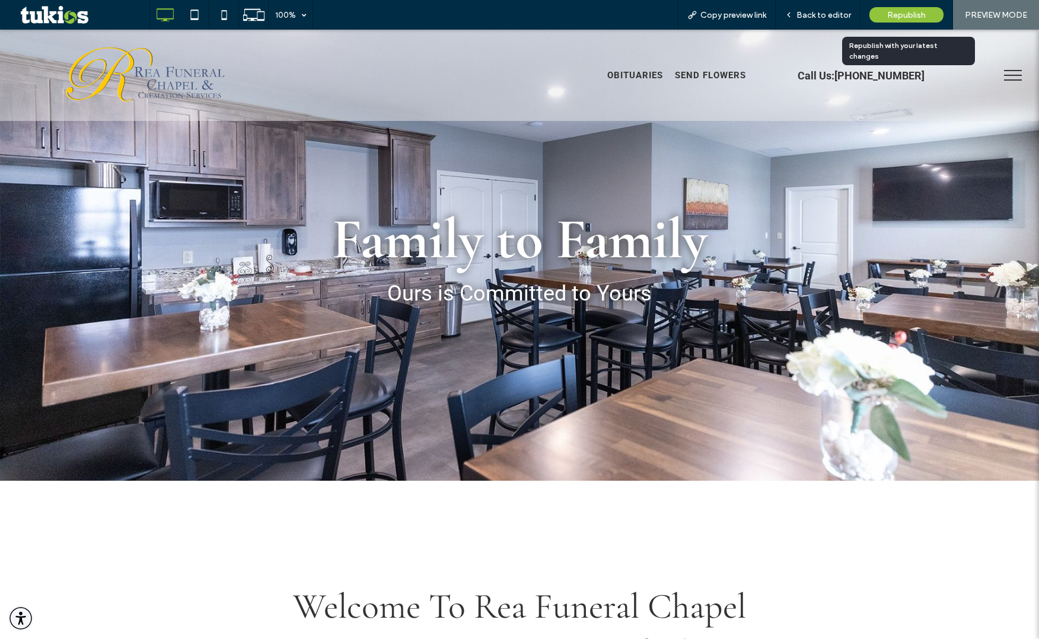
click at [908, 20] on div "Republish" at bounding box center [906, 14] width 74 height 15
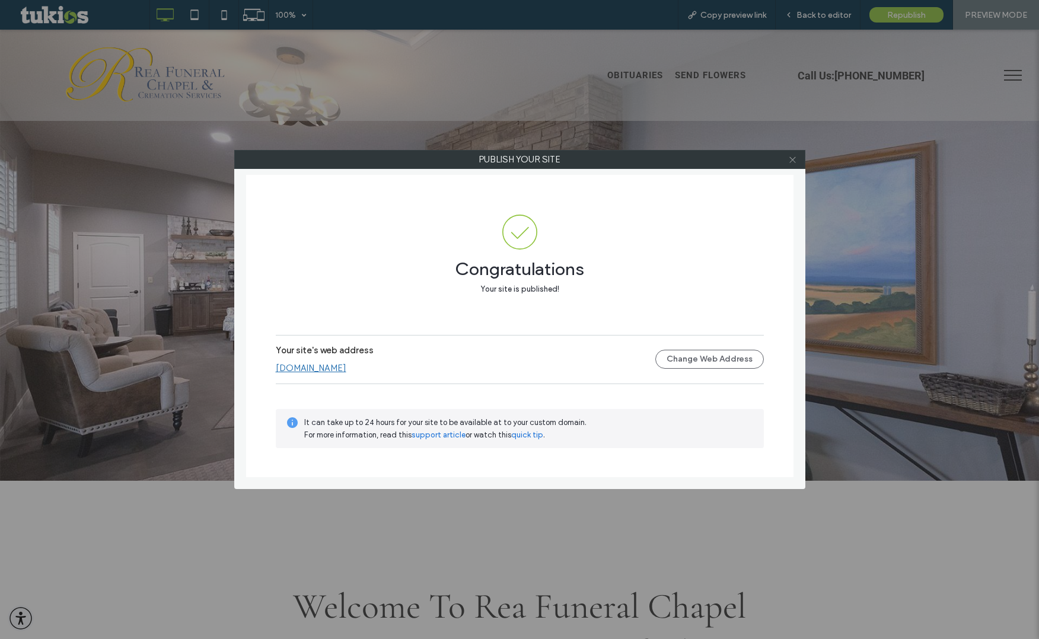
click at [792, 160] on icon at bounding box center [792, 159] width 9 height 9
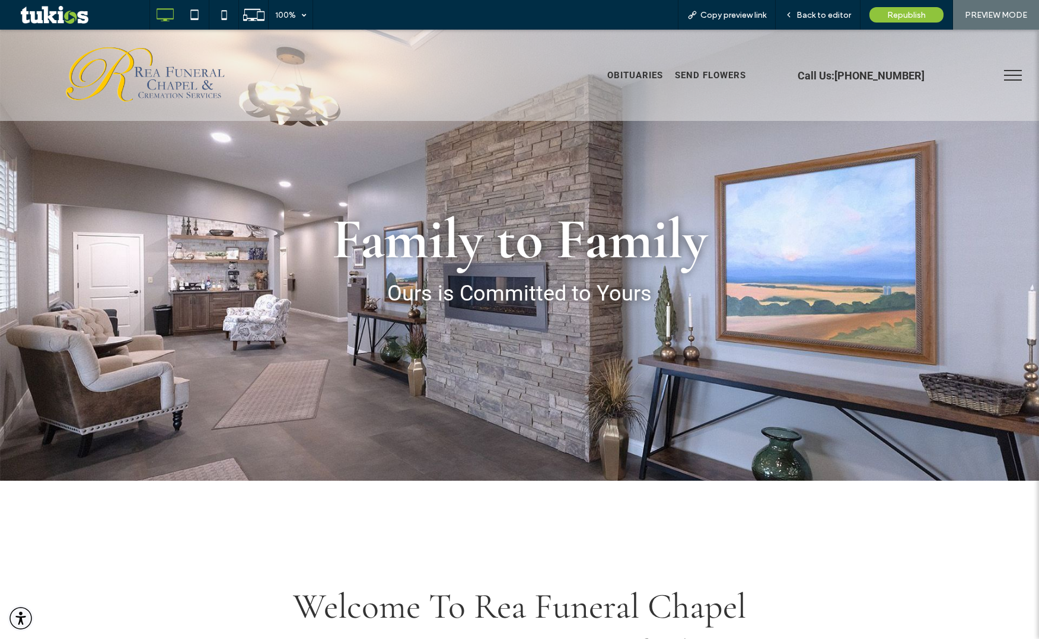
click at [1004, 75] on span "menu" at bounding box center [1013, 75] width 18 height 1
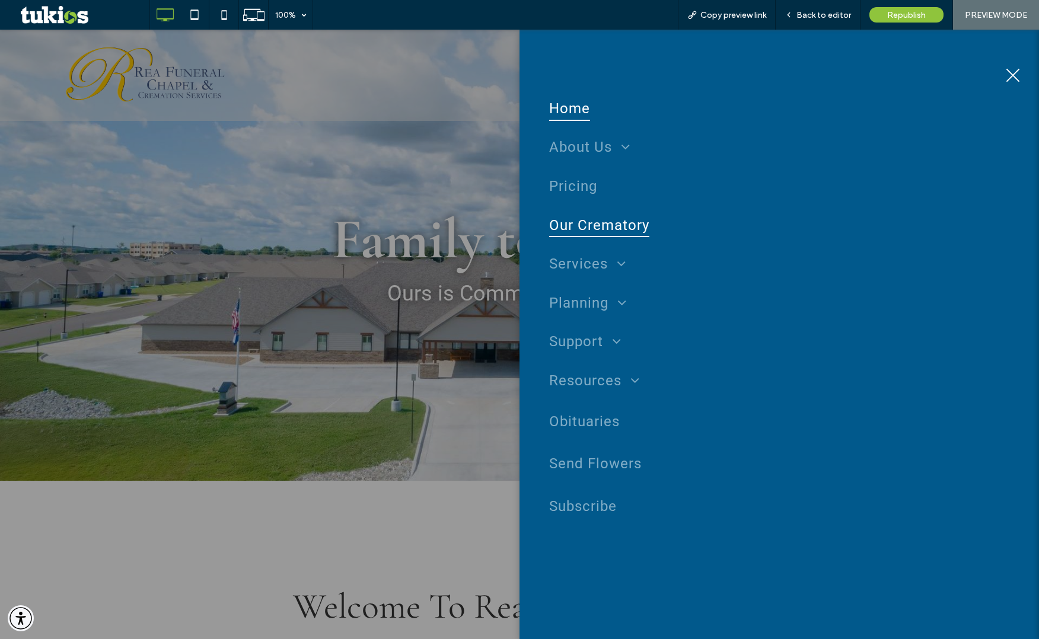
click at [604, 233] on span "Our Crematory" at bounding box center [599, 225] width 100 height 25
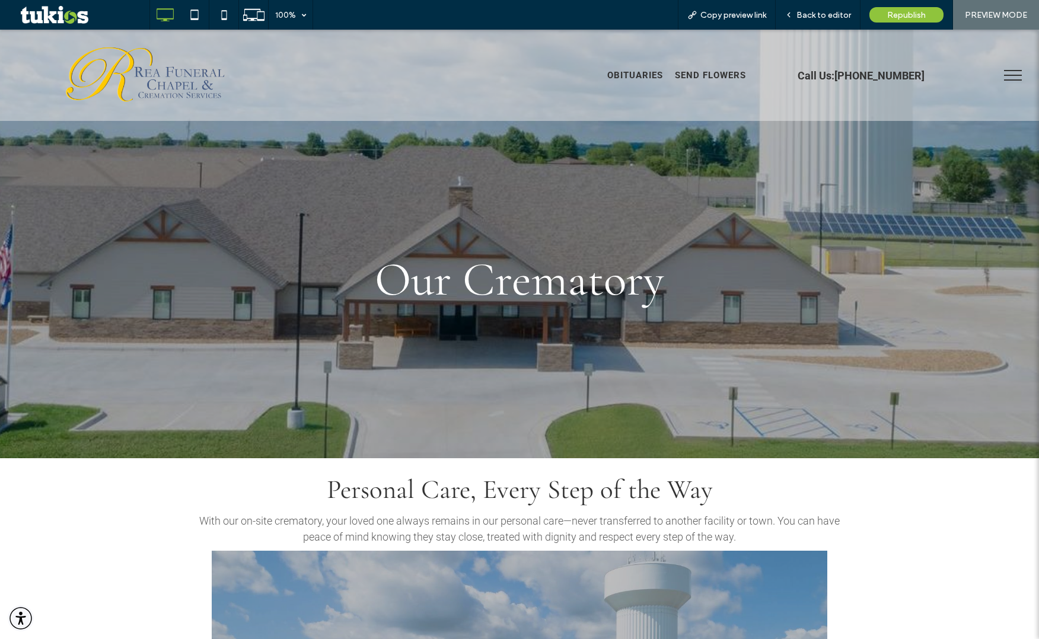
click at [997, 72] on button "menu" at bounding box center [1012, 75] width 31 height 31
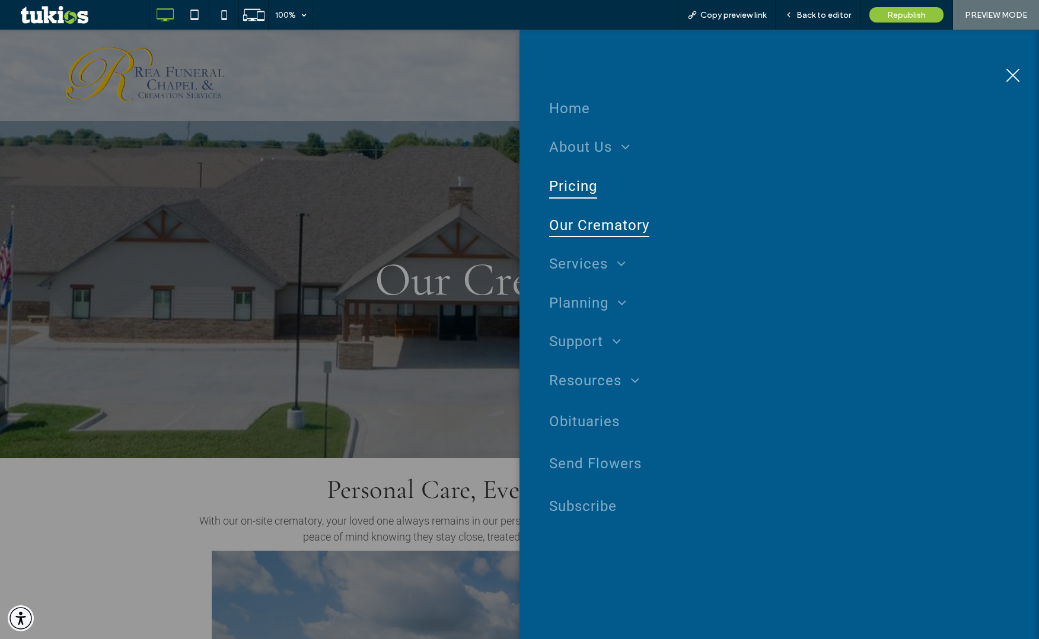
click at [583, 191] on span "Pricing" at bounding box center [573, 186] width 48 height 25
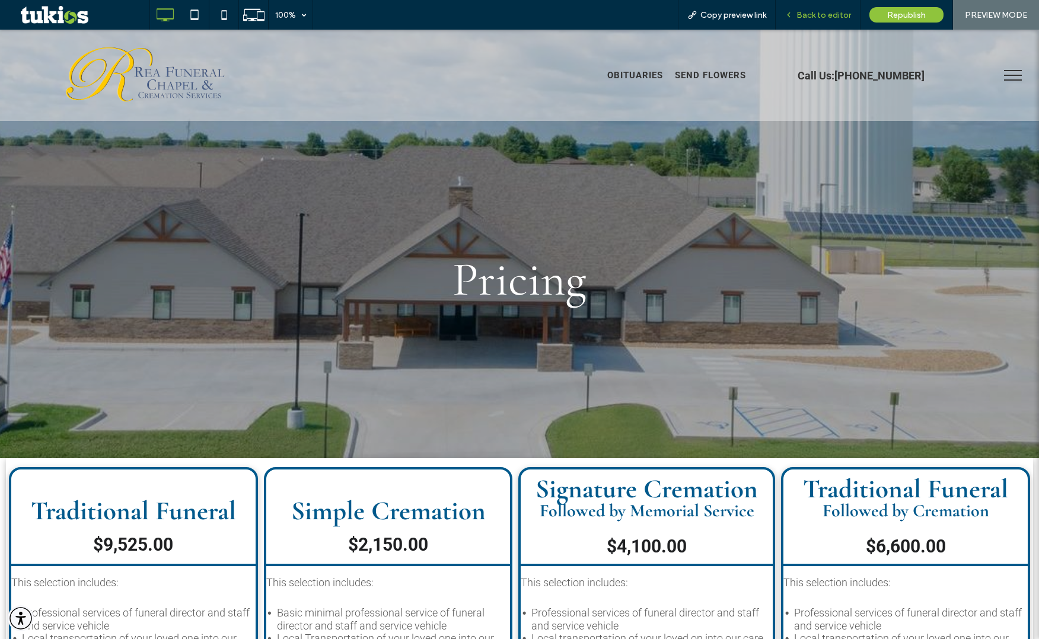
click at [816, 15] on span "Back to editor" at bounding box center [823, 15] width 55 height 10
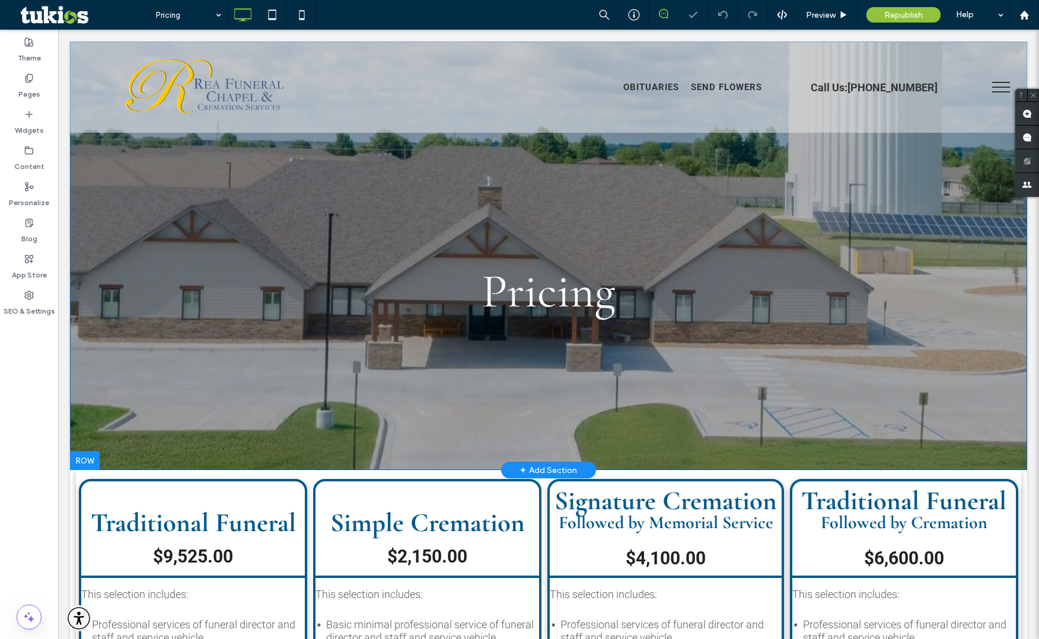
click at [161, 338] on div "Pricing Click To Paste Row + Add Section" at bounding box center [548, 255] width 957 height 429
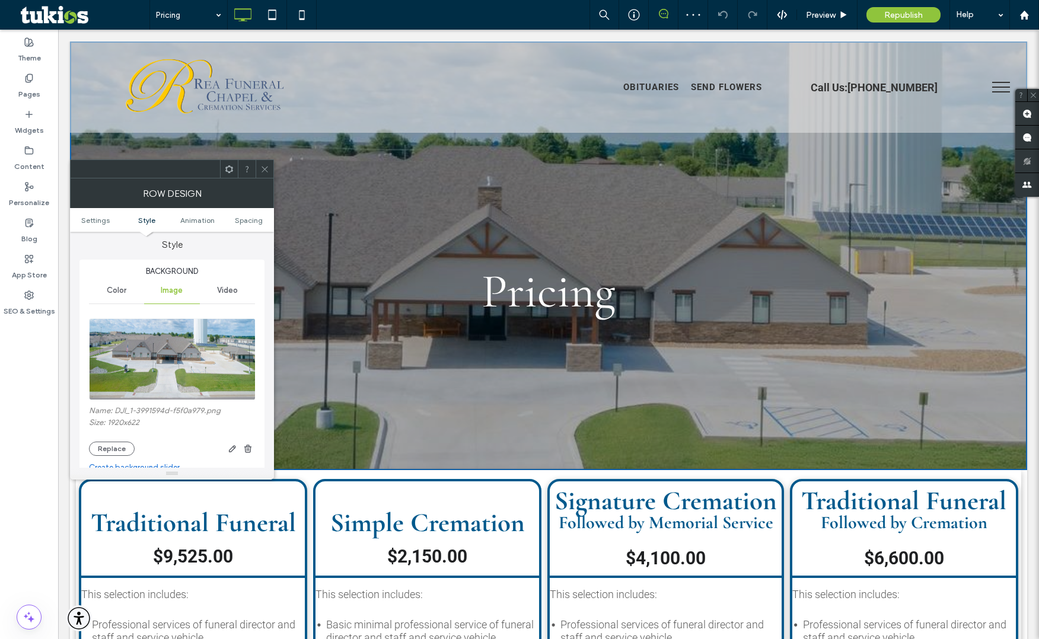
scroll to position [307, 0]
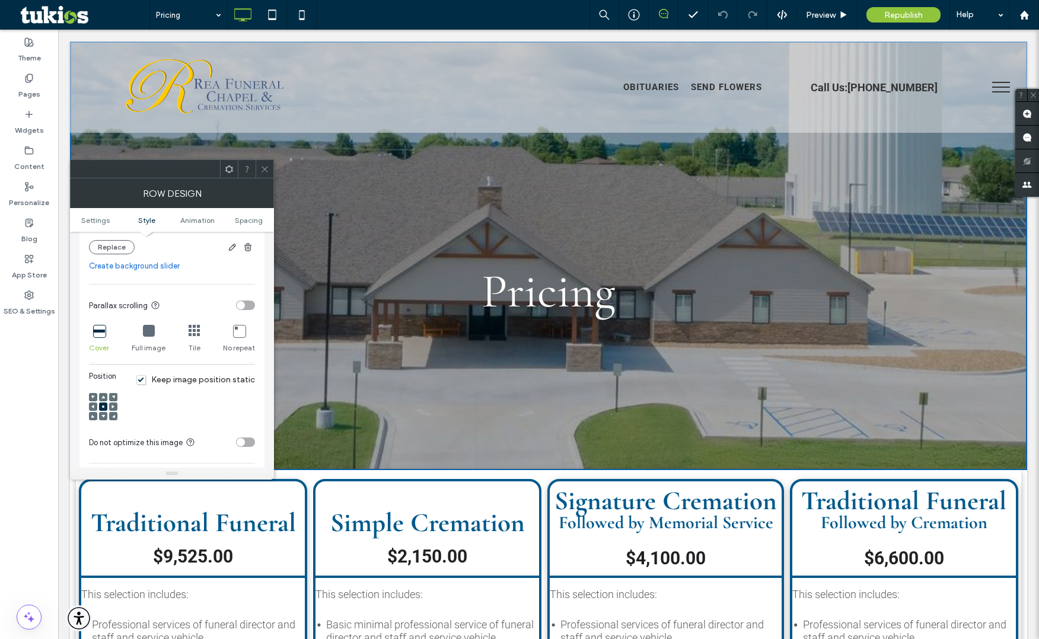
click at [146, 333] on icon at bounding box center [149, 331] width 12 height 12
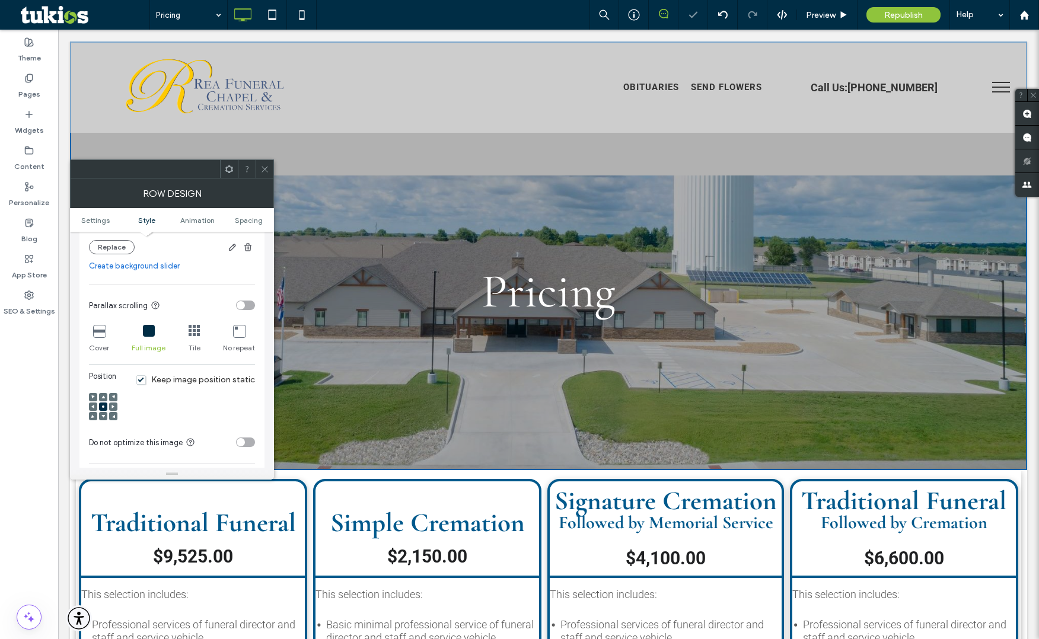
click at [261, 171] on icon at bounding box center [264, 169] width 9 height 9
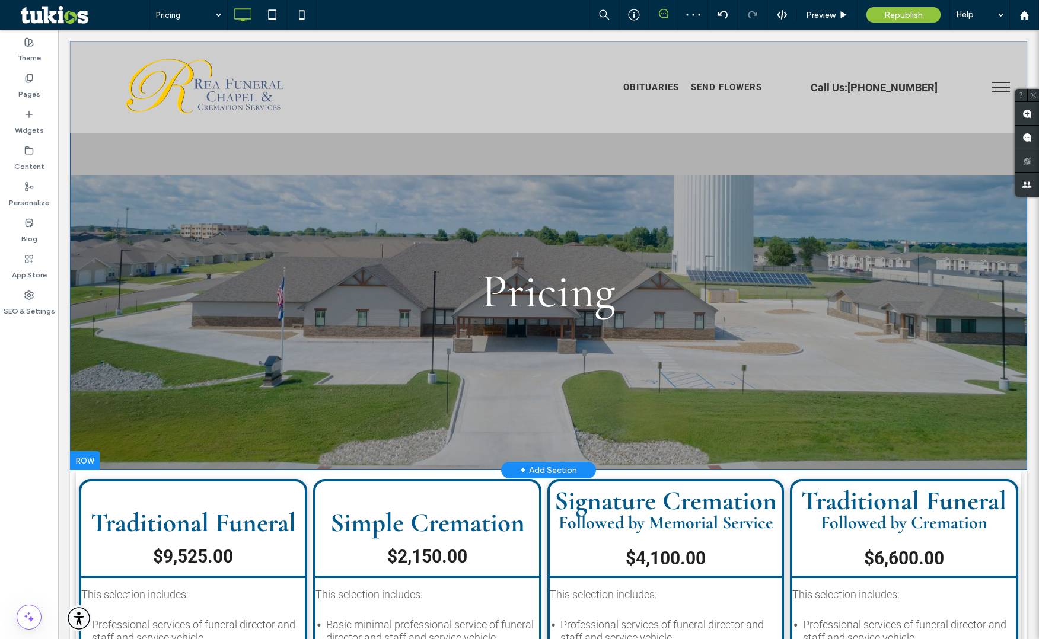
click at [171, 382] on div "Pricing Click To Paste Row + Add Section" at bounding box center [548, 255] width 957 height 429
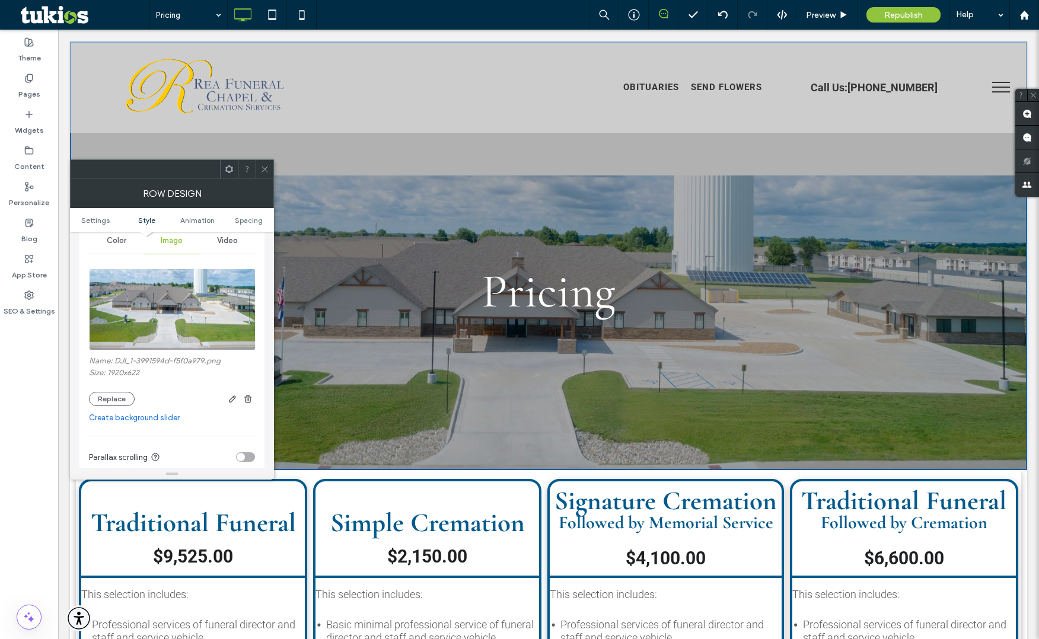
scroll to position [190, 0]
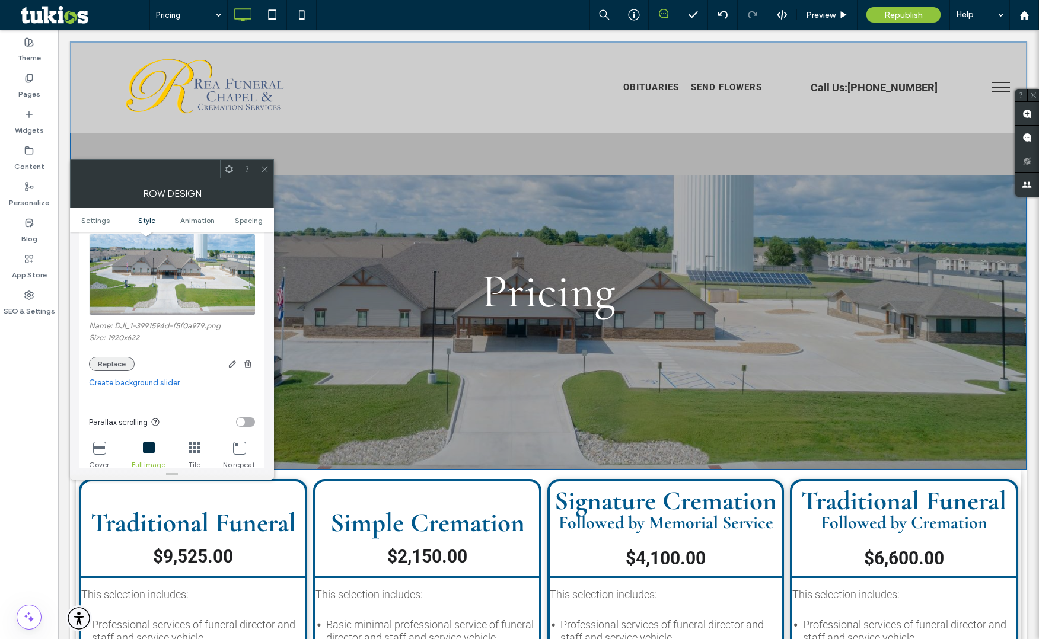
click at [116, 365] on button "Replace" at bounding box center [112, 364] width 46 height 14
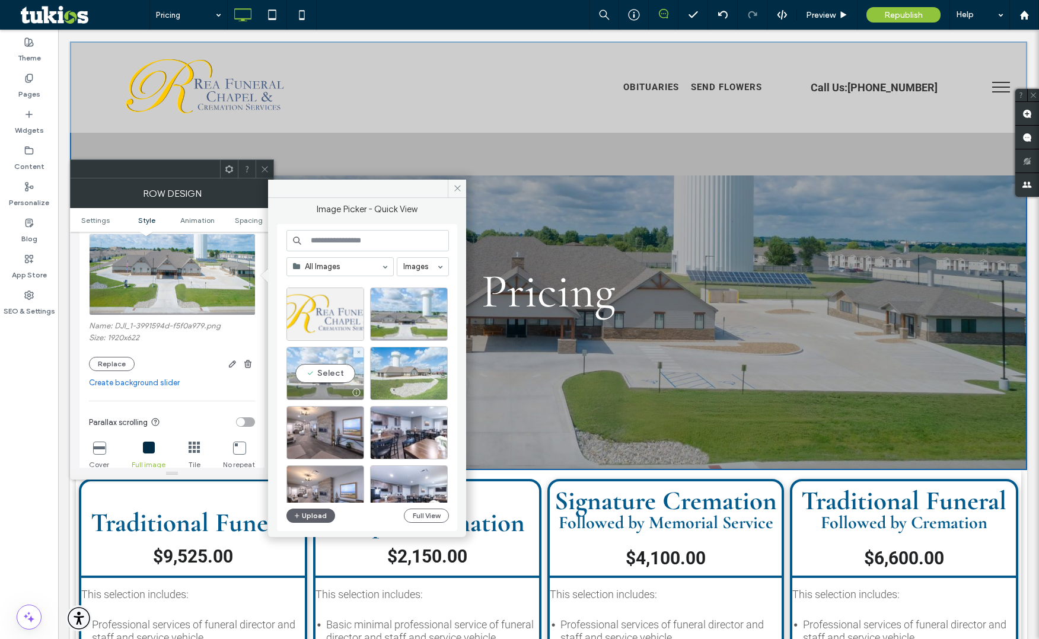
click at [335, 374] on div "Select" at bounding box center [325, 373] width 78 height 53
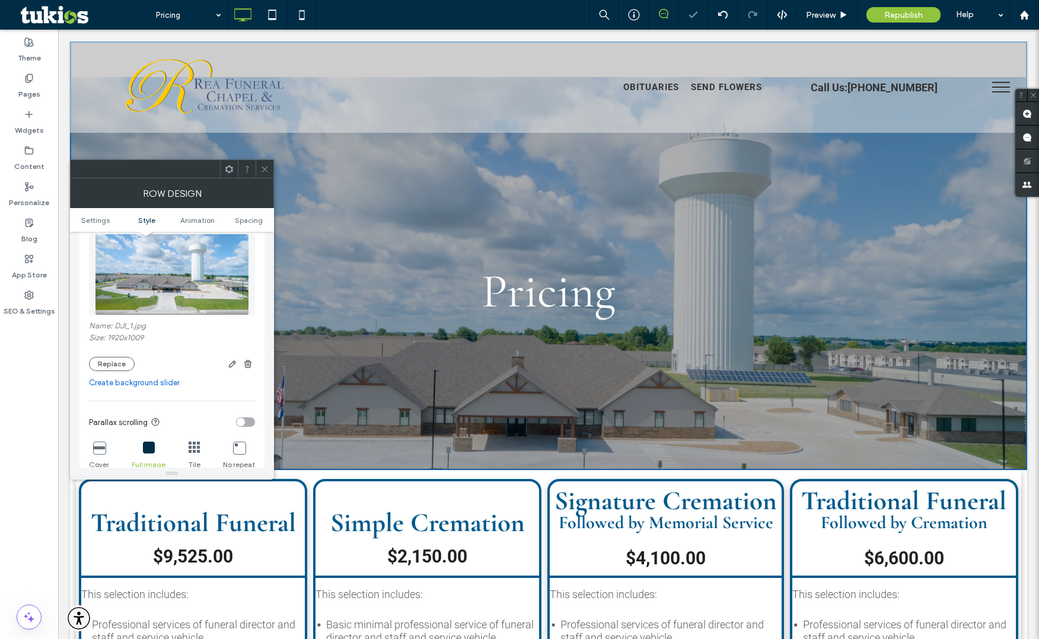
click at [264, 168] on use at bounding box center [264, 169] width 6 height 6
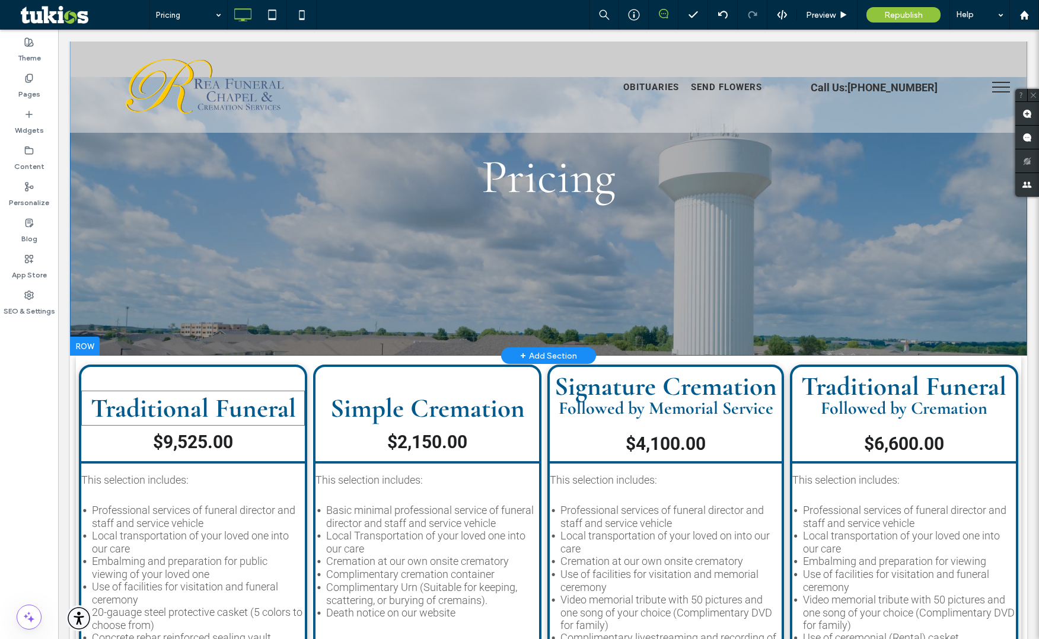
scroll to position [0, 0]
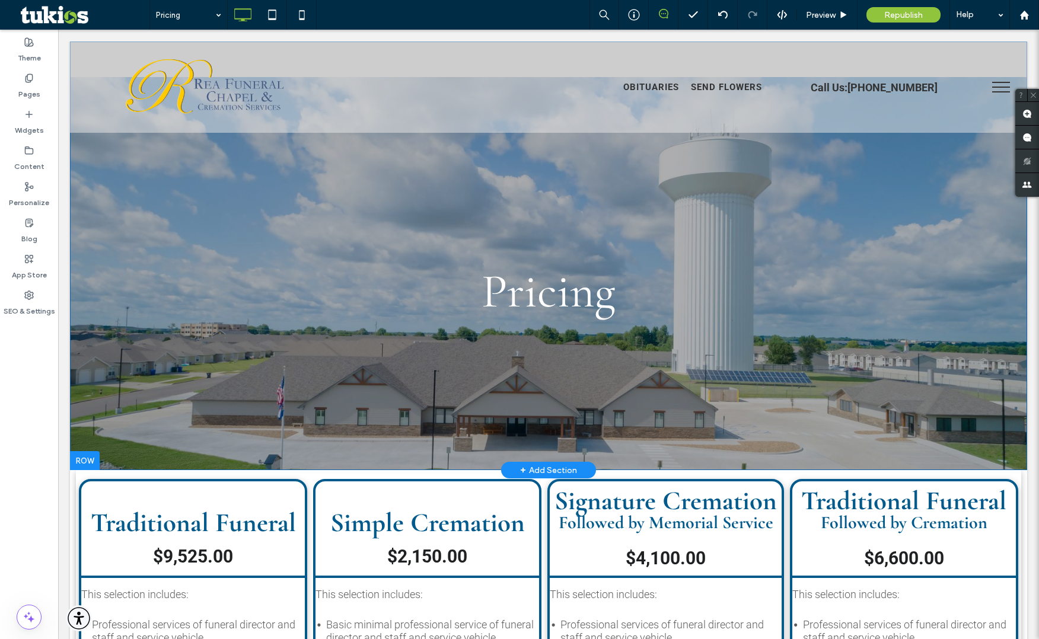
click at [122, 235] on div "Pricing Click To Paste Row + Add Section" at bounding box center [548, 255] width 957 height 429
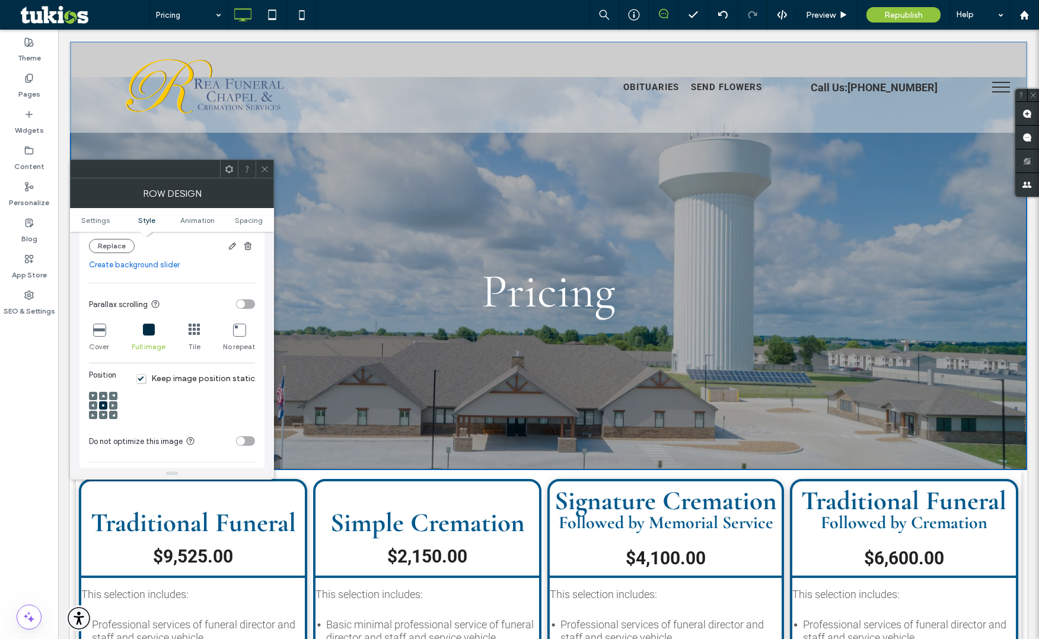
scroll to position [309, 0]
click at [146, 378] on span "Keep image position static" at bounding box center [195, 378] width 119 height 10
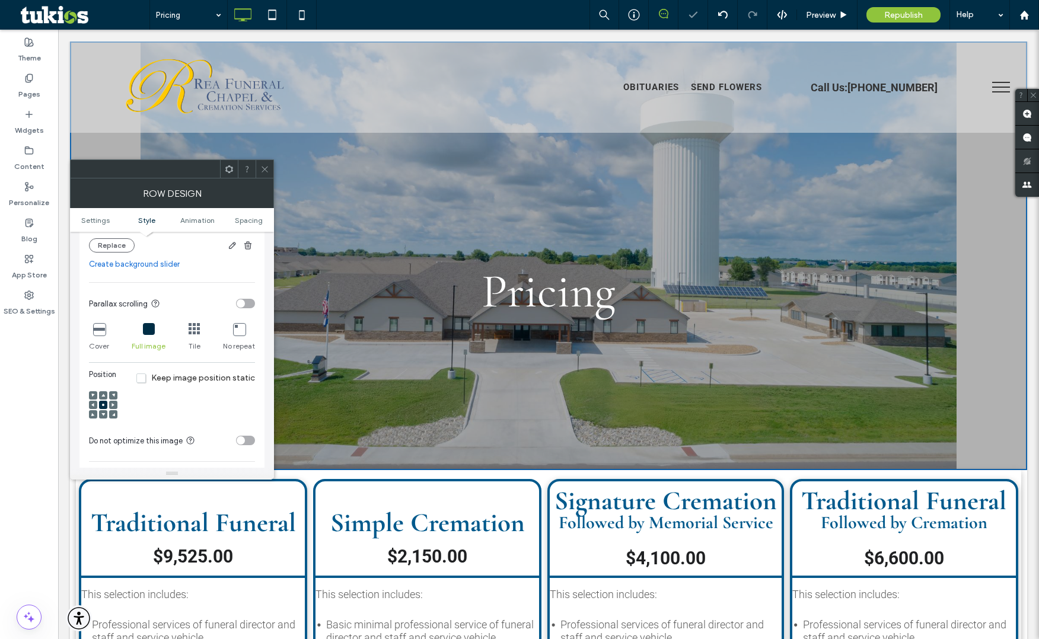
click at [98, 334] on icon at bounding box center [99, 329] width 12 height 12
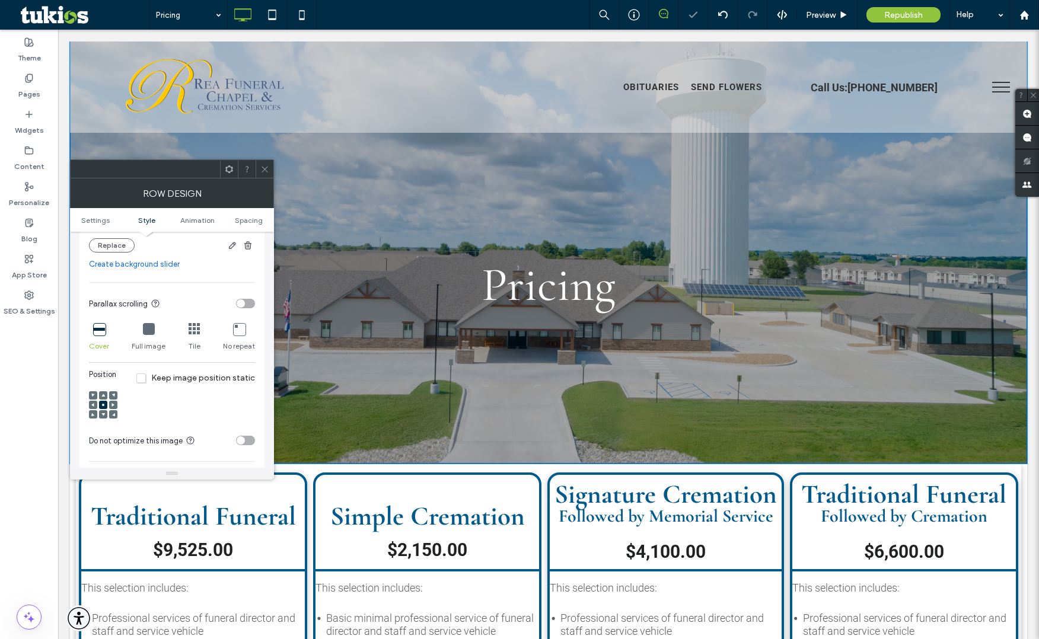
scroll to position [14, 0]
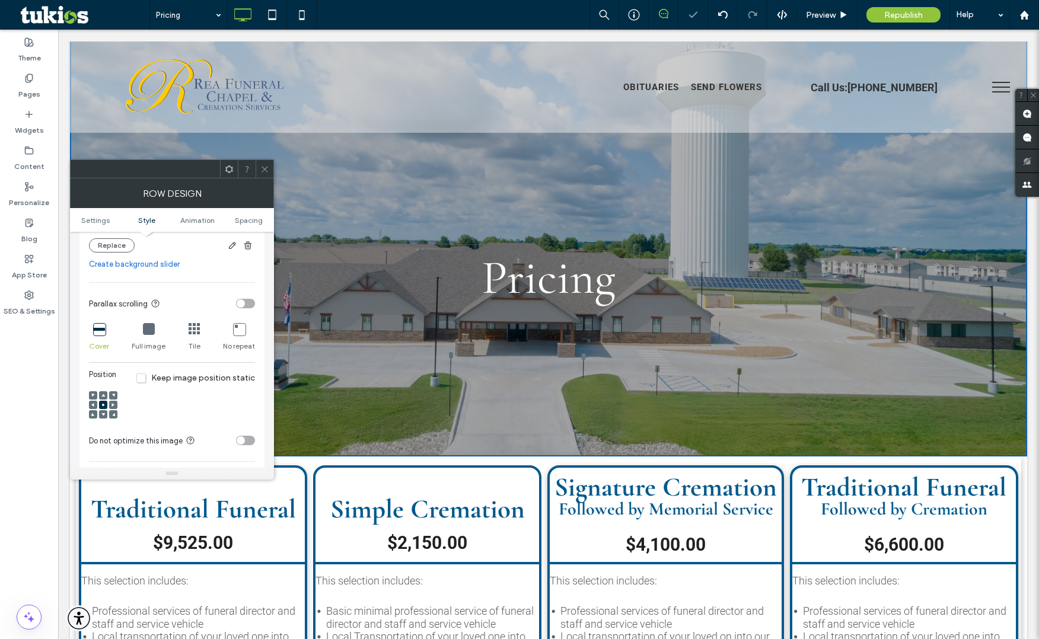
click at [261, 172] on icon at bounding box center [264, 169] width 9 height 9
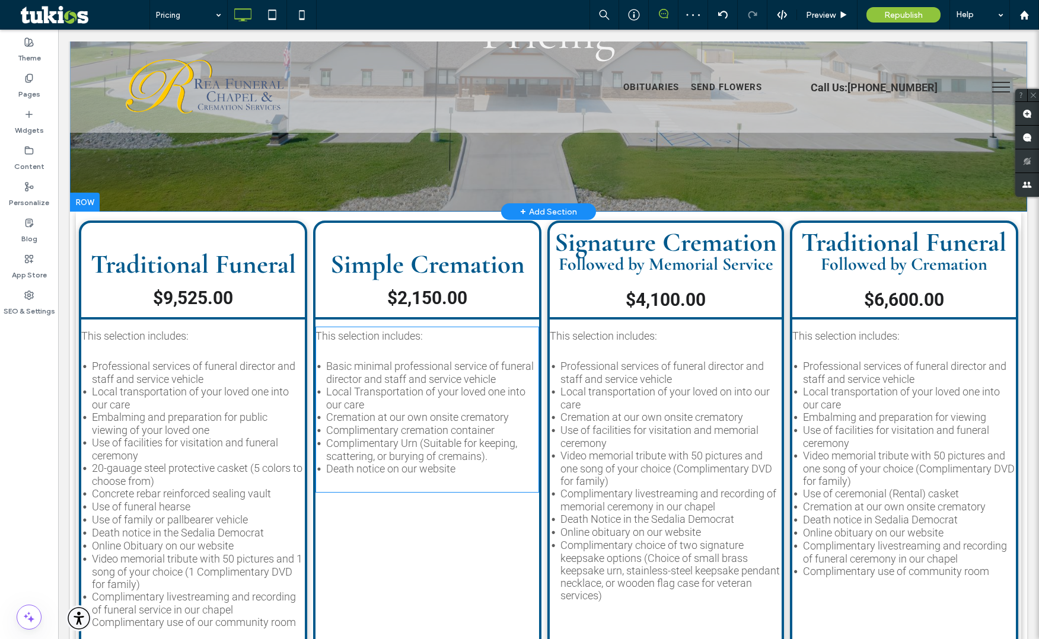
scroll to position [0, 0]
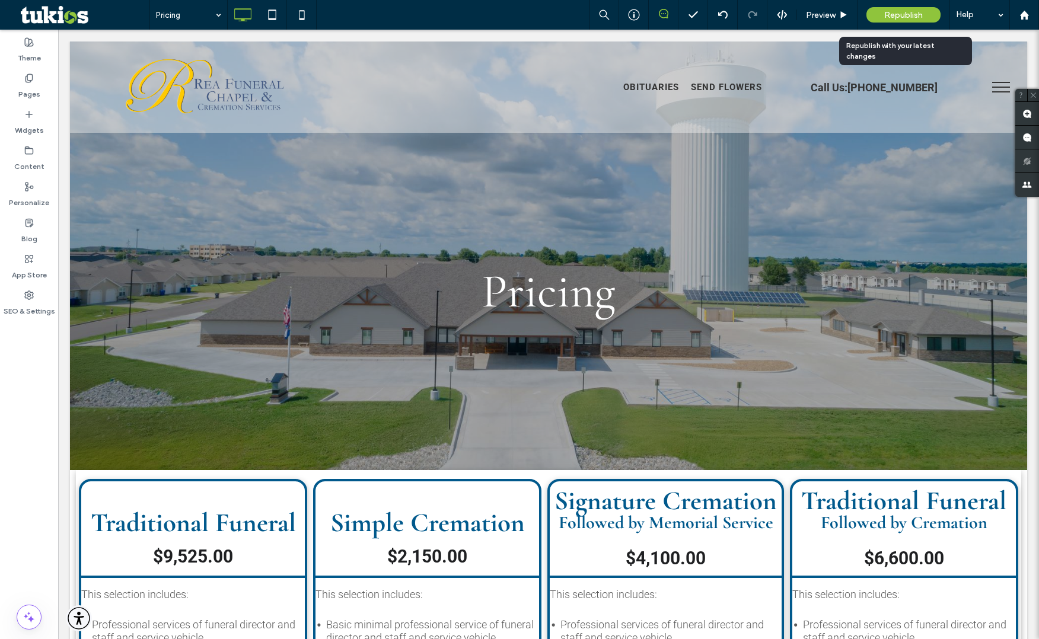
click at [881, 17] on div "Republish" at bounding box center [903, 14] width 74 height 15
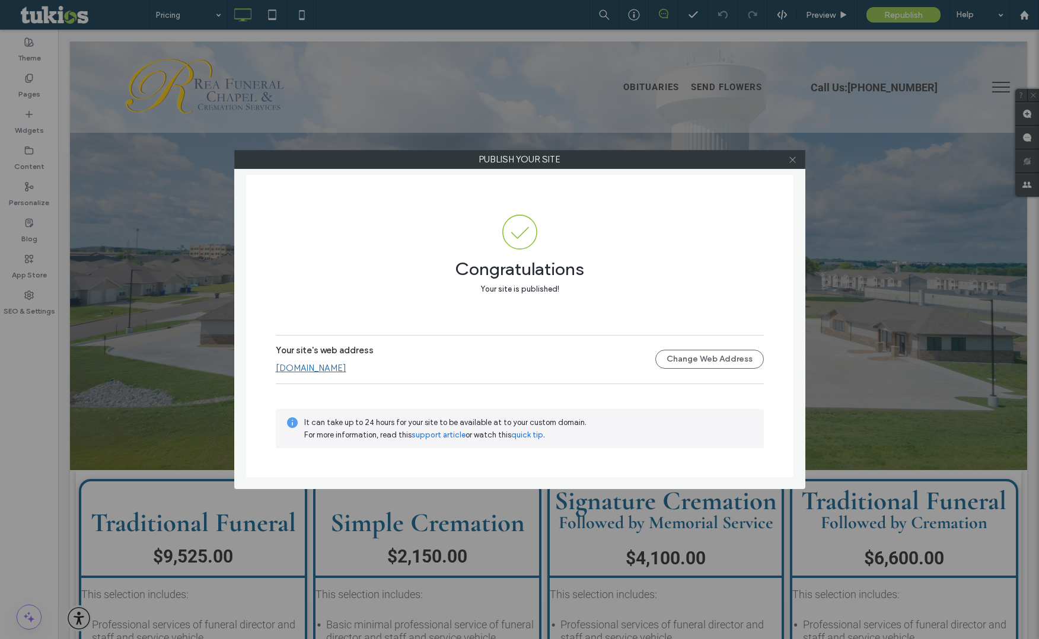
click at [792, 162] on icon at bounding box center [792, 159] width 9 height 9
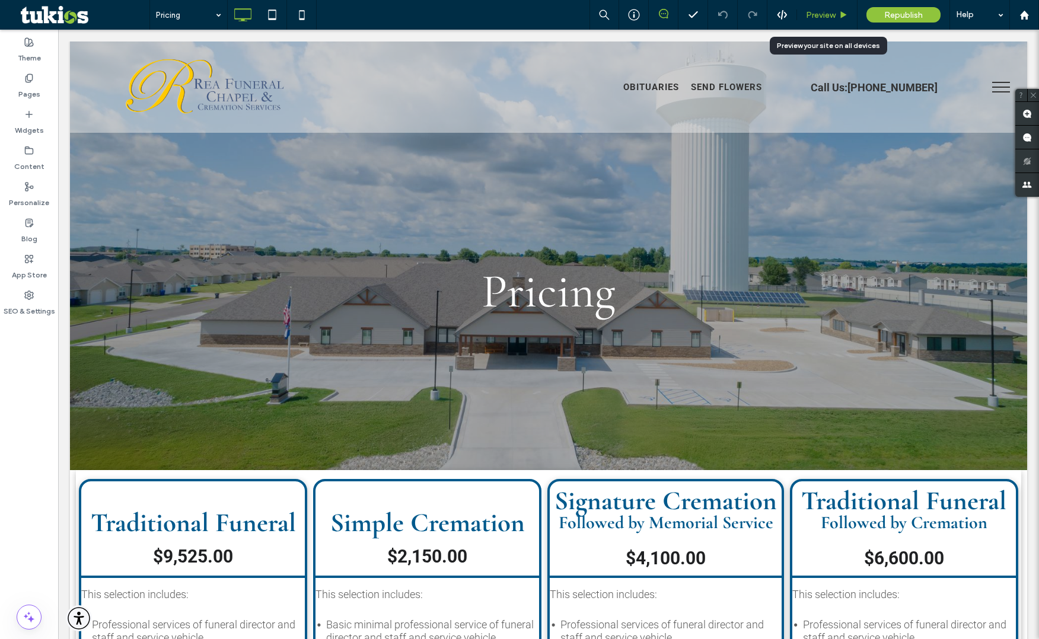
click at [823, 14] on span "Preview" at bounding box center [821, 15] width 30 height 10
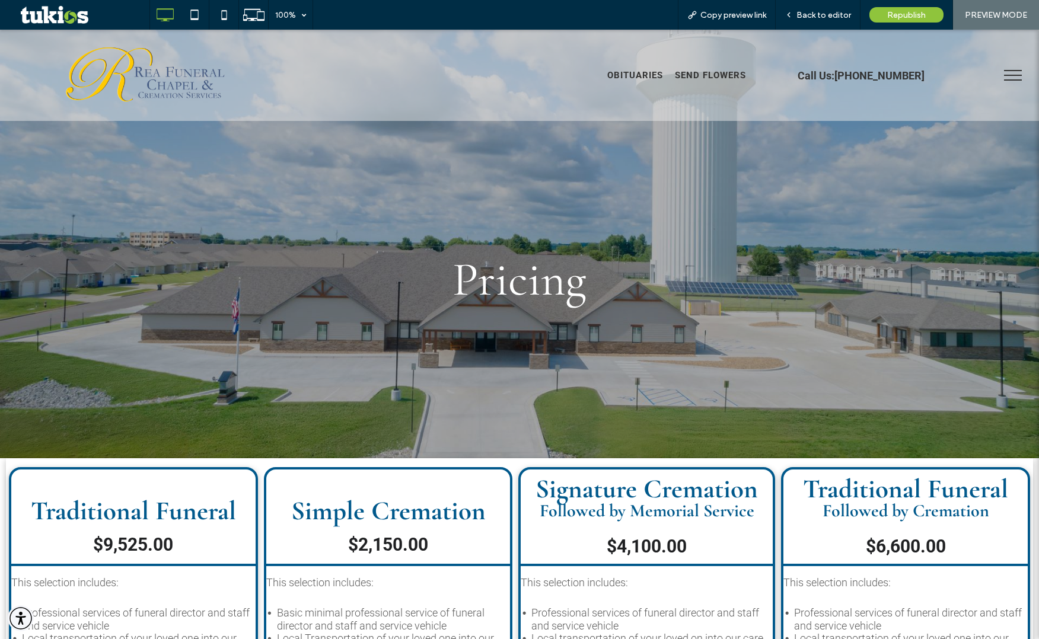
click at [1004, 75] on span "menu" at bounding box center [1013, 75] width 18 height 1
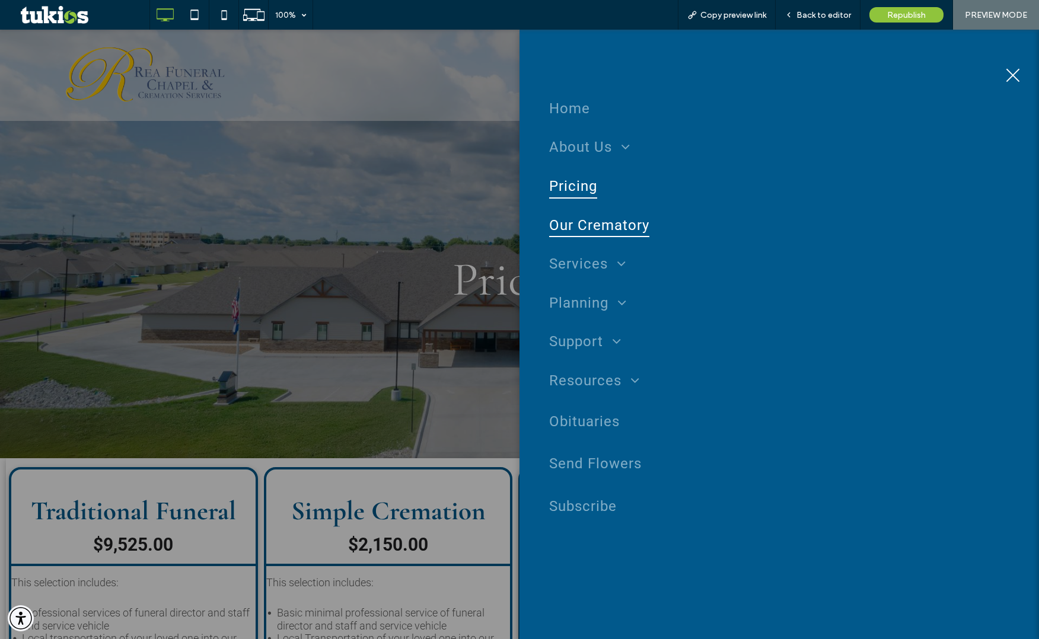
click at [600, 230] on span "Our Crematory" at bounding box center [599, 225] width 100 height 25
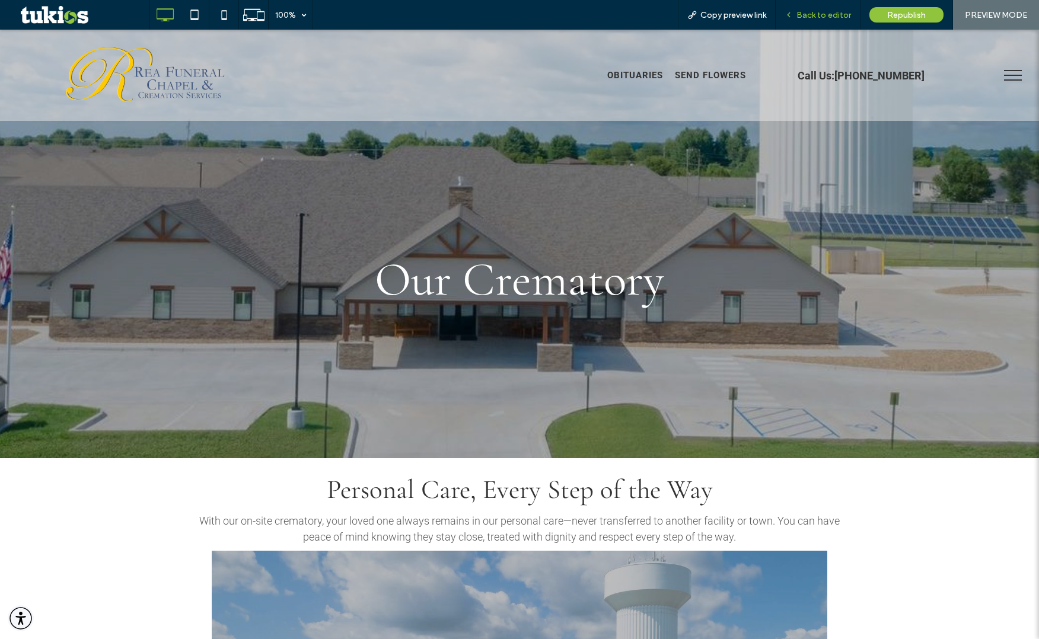
click at [809, 13] on span "Back to editor" at bounding box center [823, 15] width 55 height 10
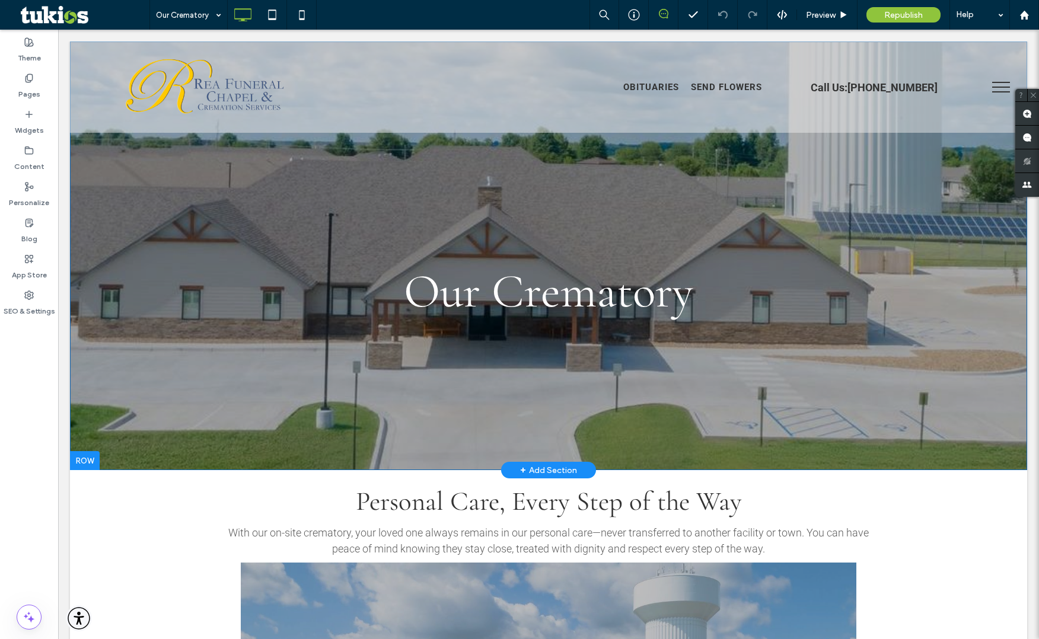
click at [199, 341] on div "Our Crematory Click To Paste Row + Add Section" at bounding box center [548, 255] width 957 height 429
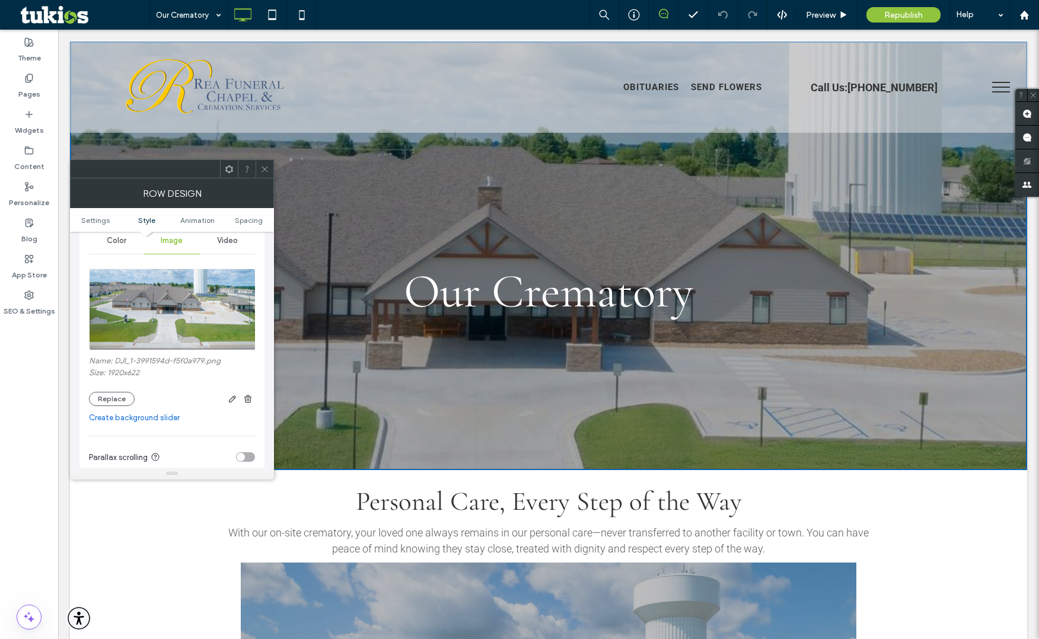
scroll to position [165, 0]
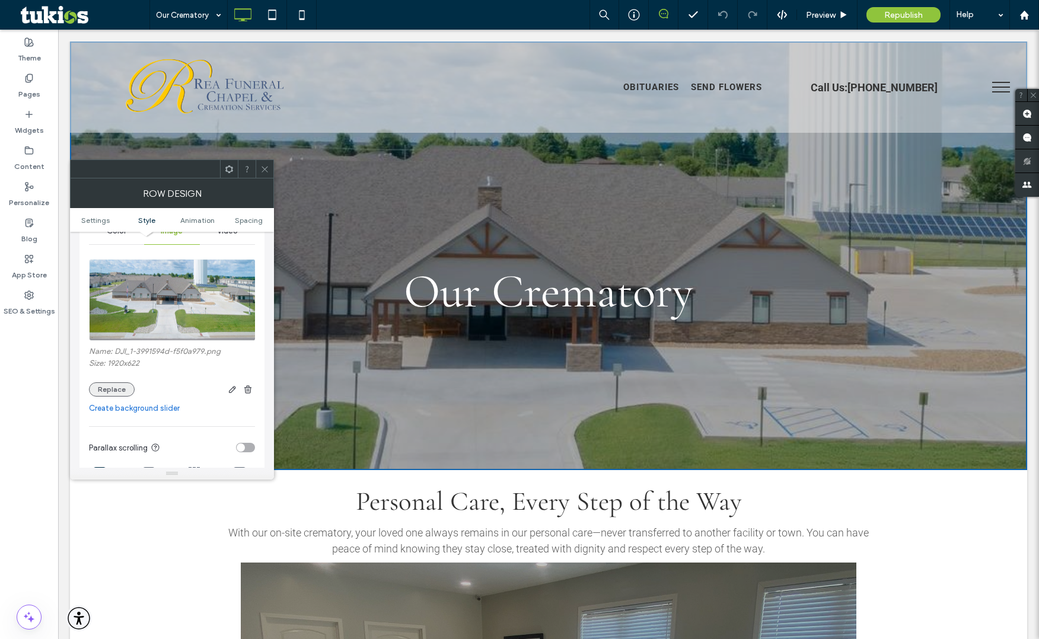
click at [122, 391] on button "Replace" at bounding box center [112, 389] width 46 height 14
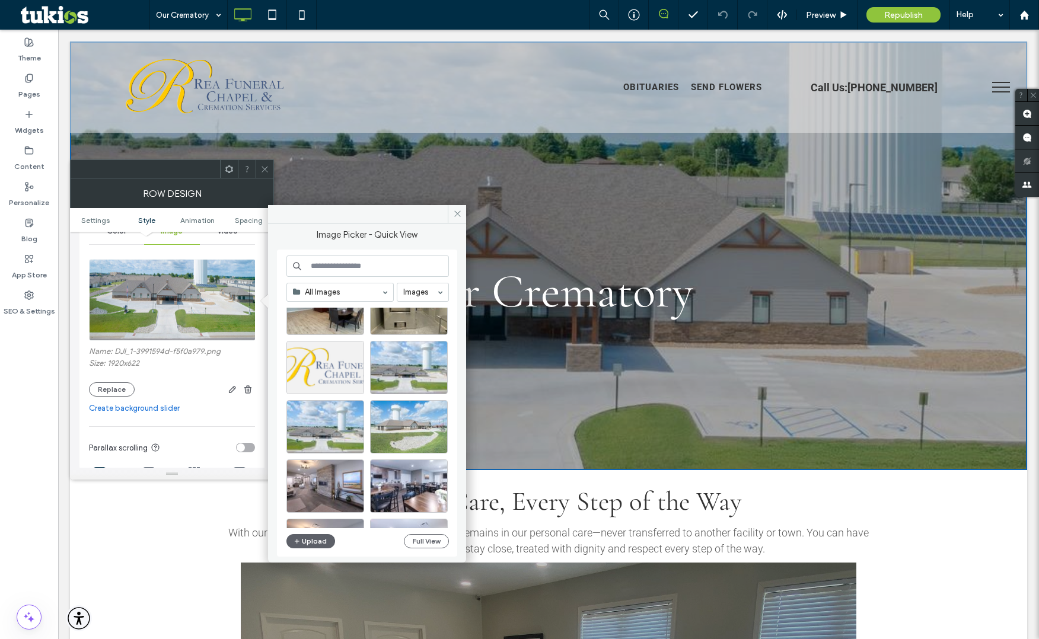
scroll to position [180, 0]
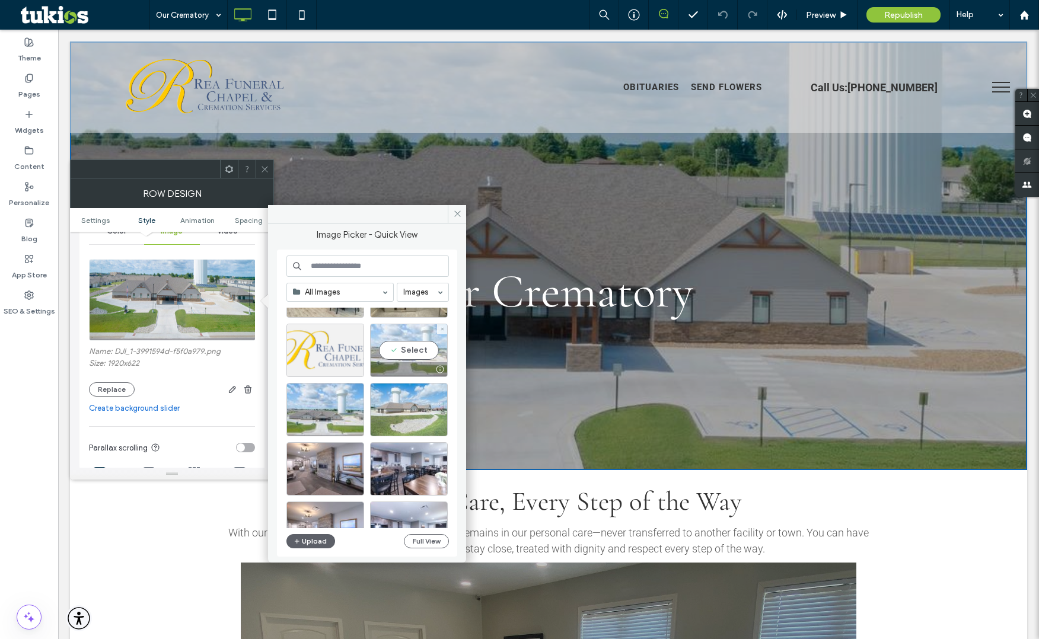
click at [392, 348] on div "Select" at bounding box center [409, 350] width 78 height 53
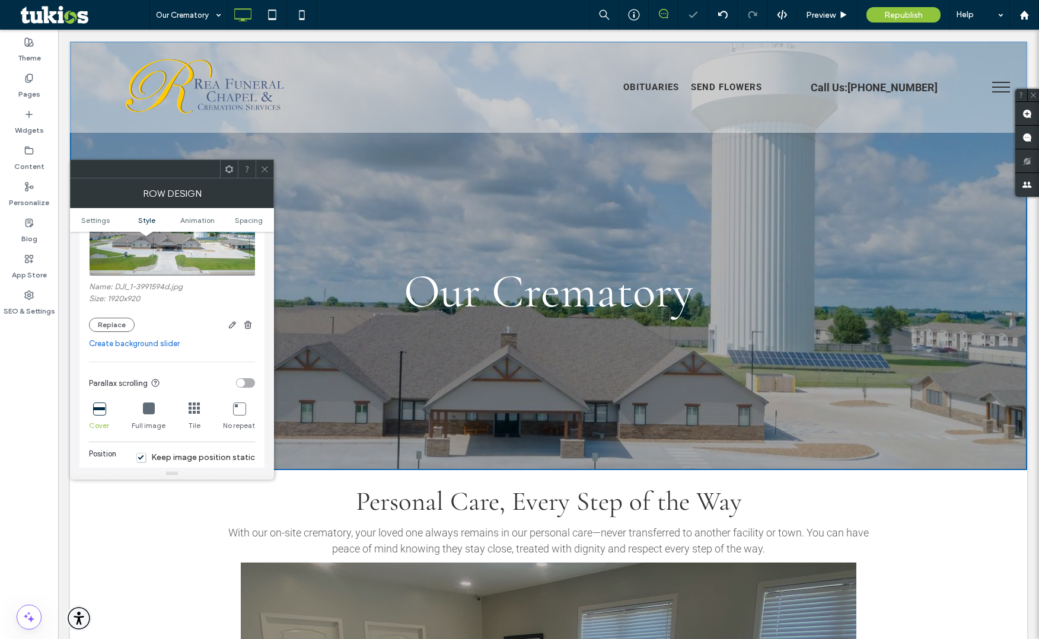
scroll to position [241, 0]
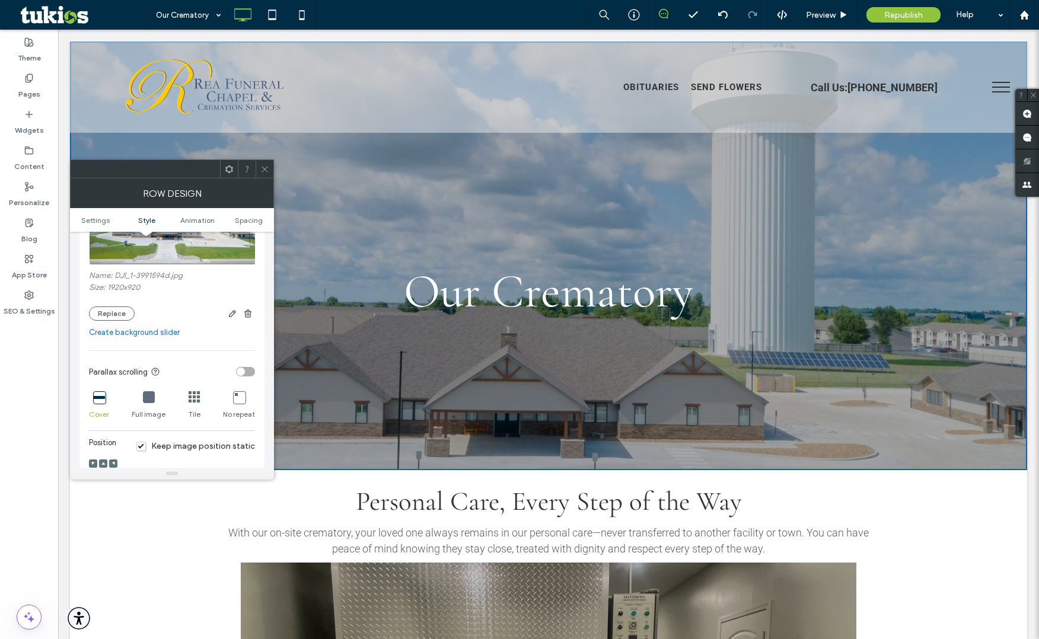
click at [242, 369] on div "toggle" at bounding box center [241, 372] width 8 height 8
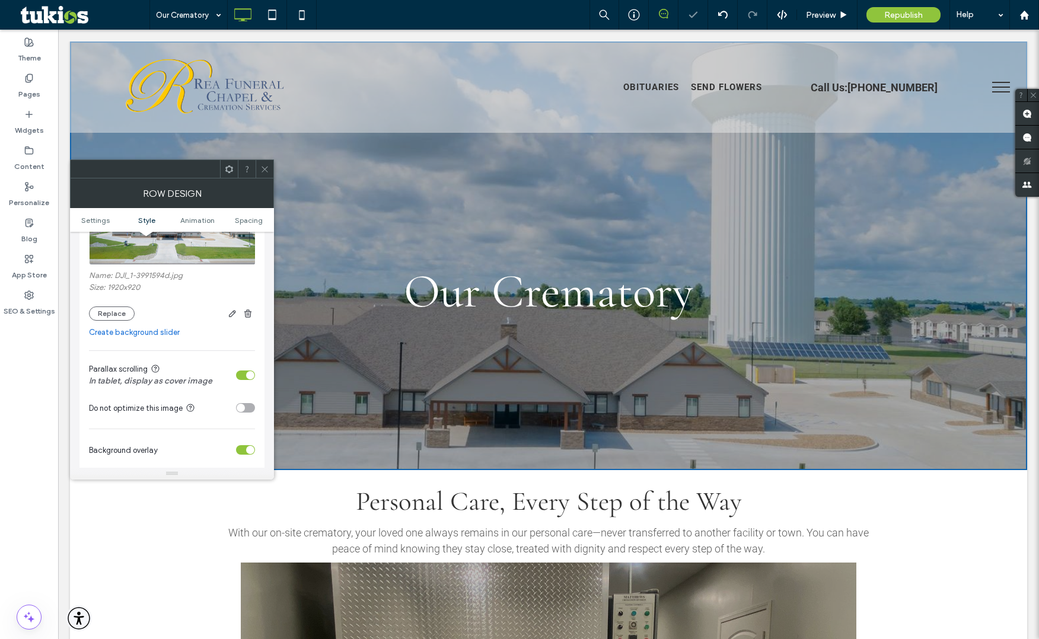
click at [244, 377] on div "toggle" at bounding box center [245, 375] width 19 height 9
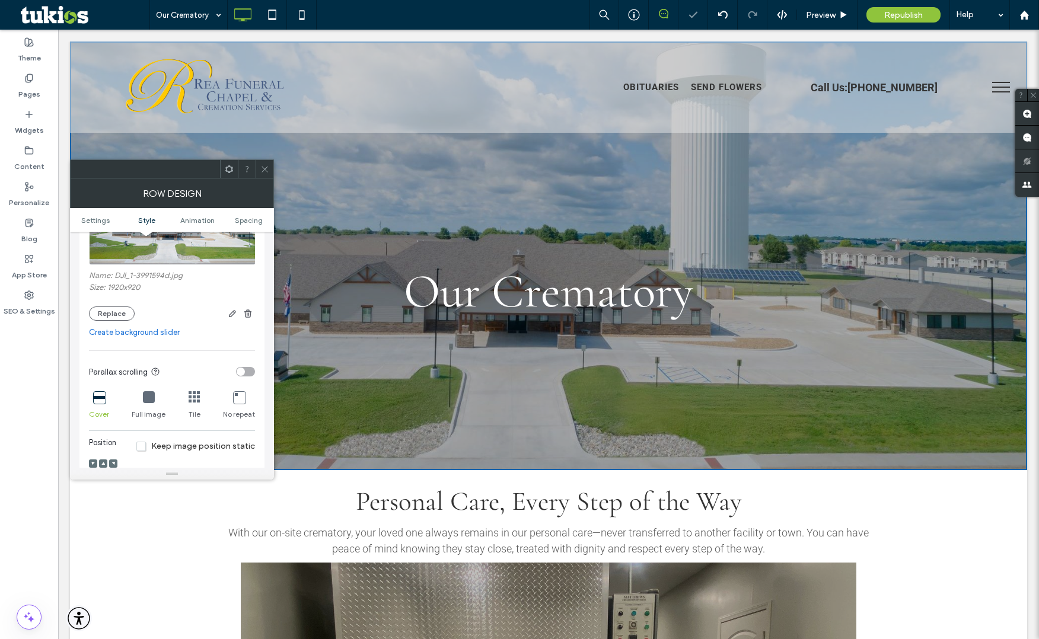
click at [149, 448] on span "Keep image position static" at bounding box center [195, 446] width 119 height 10
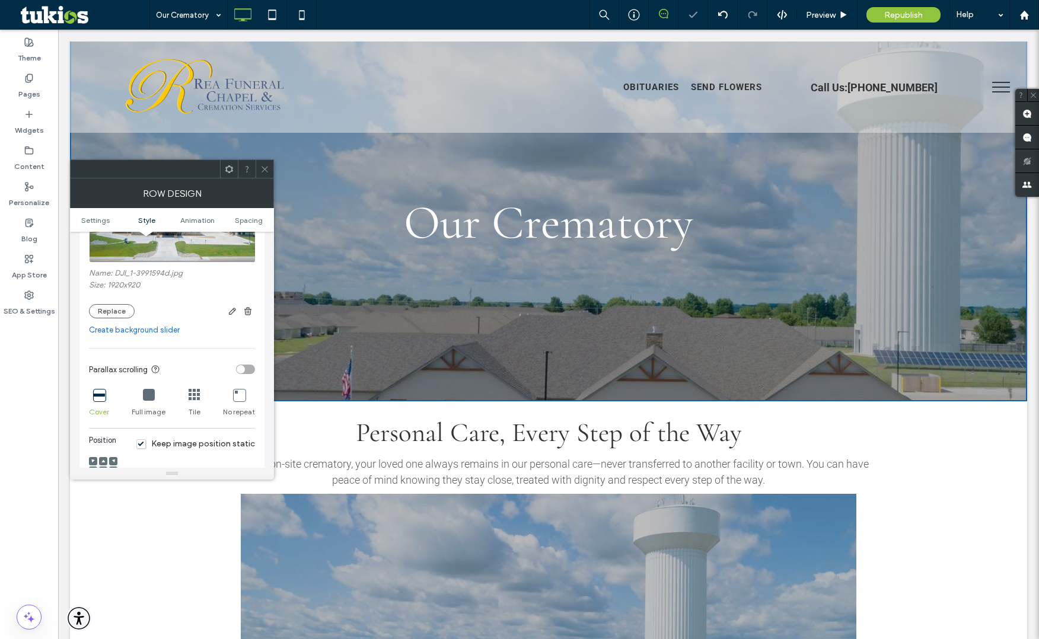
scroll to position [71, 0]
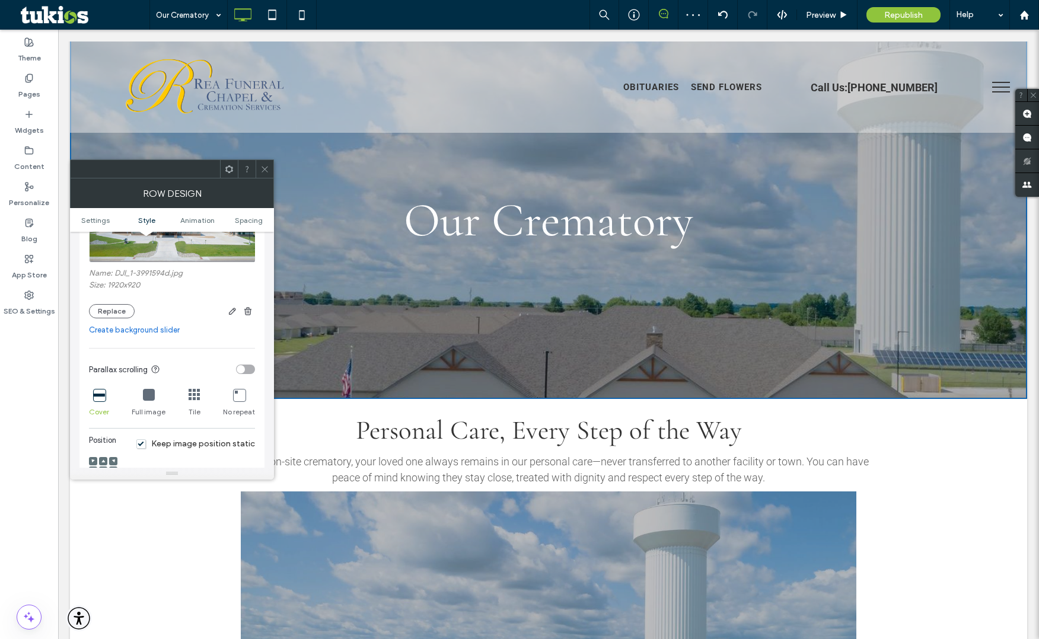
click at [145, 401] on div at bounding box center [149, 395] width 12 height 13
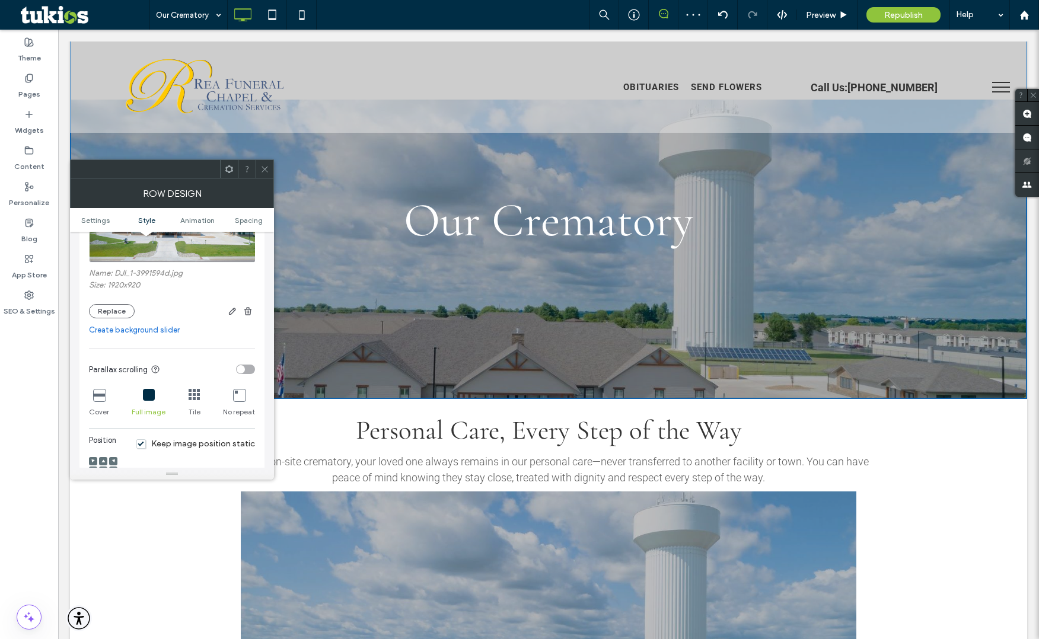
click at [102, 398] on icon at bounding box center [99, 395] width 12 height 12
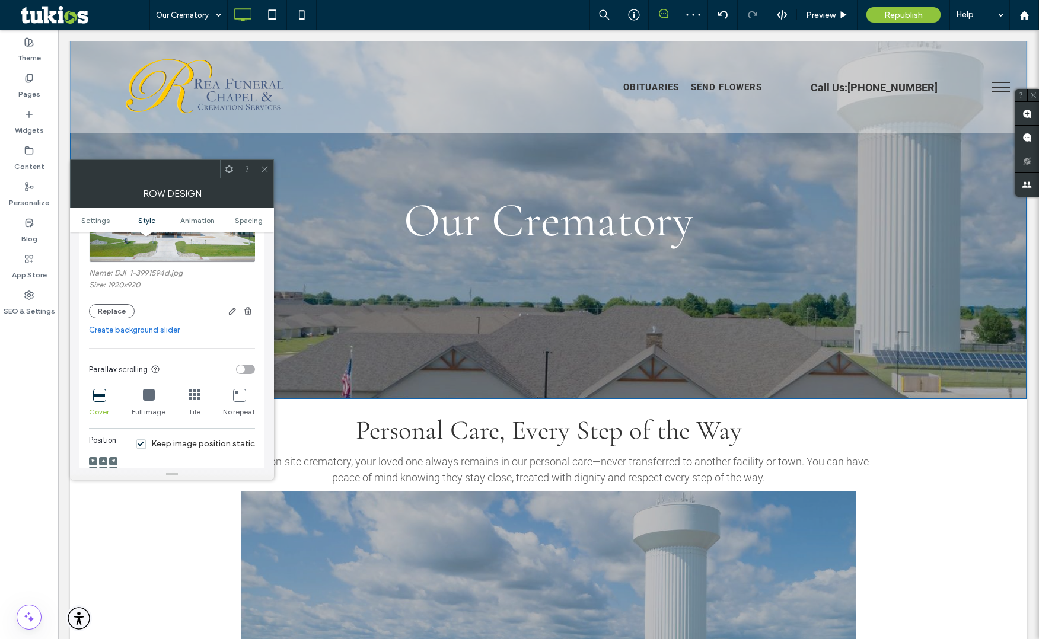
click at [239, 369] on div "toggle" at bounding box center [241, 369] width 8 height 8
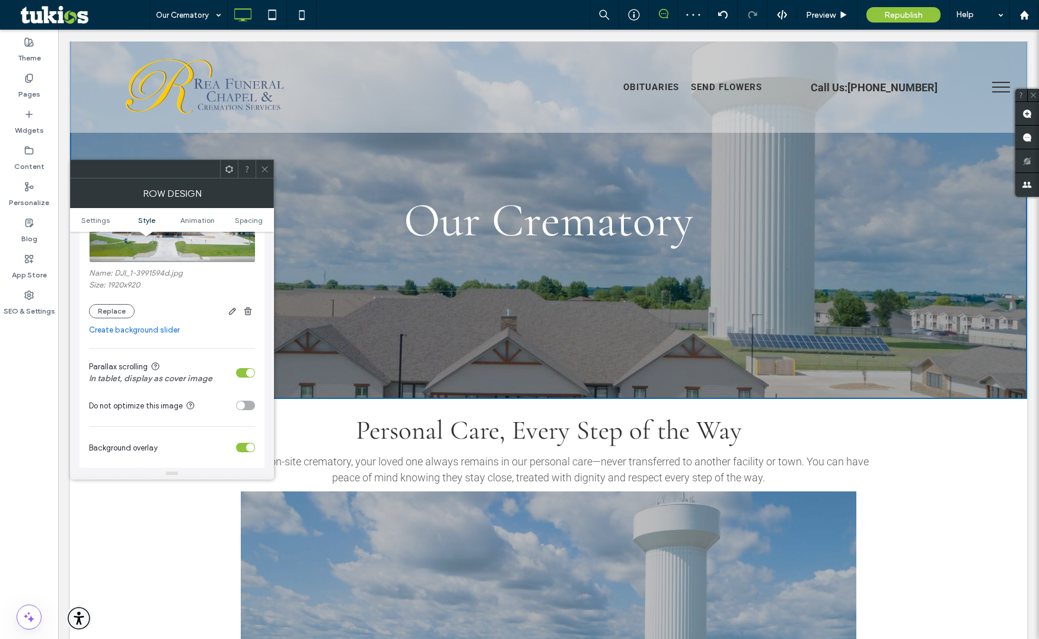
click at [260, 167] on icon at bounding box center [264, 169] width 9 height 9
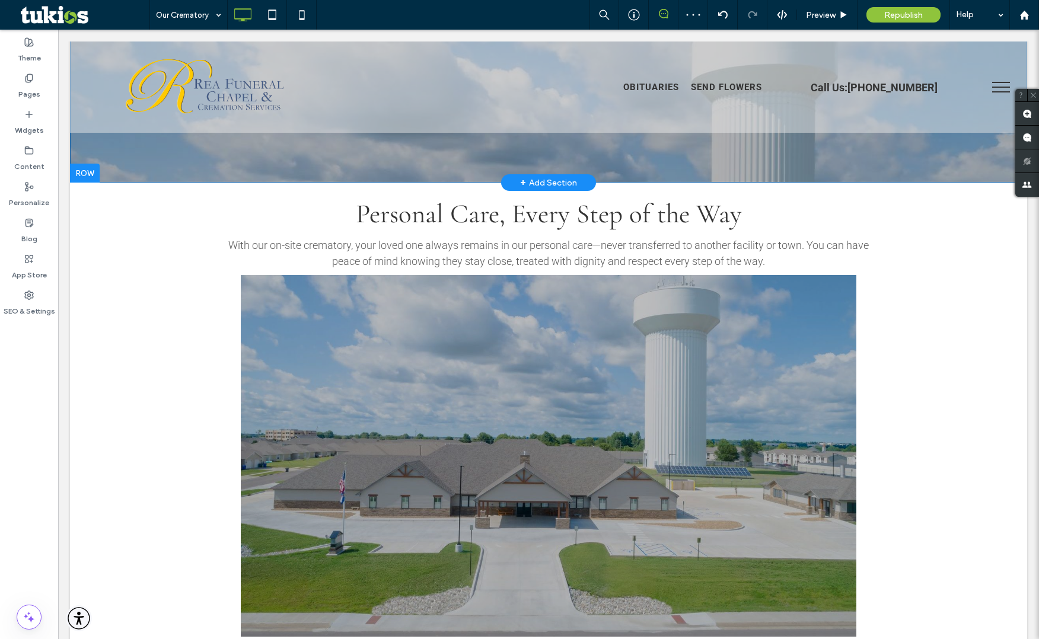
scroll to position [0, 0]
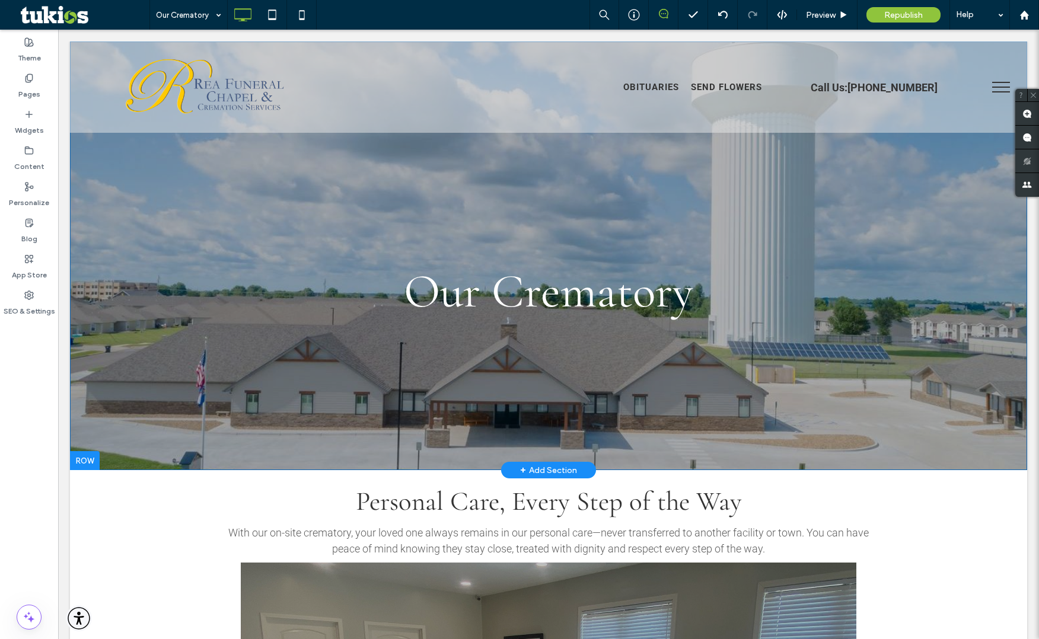
click at [234, 384] on div "Our Crematory Click To Paste Row + Add Section" at bounding box center [548, 255] width 957 height 429
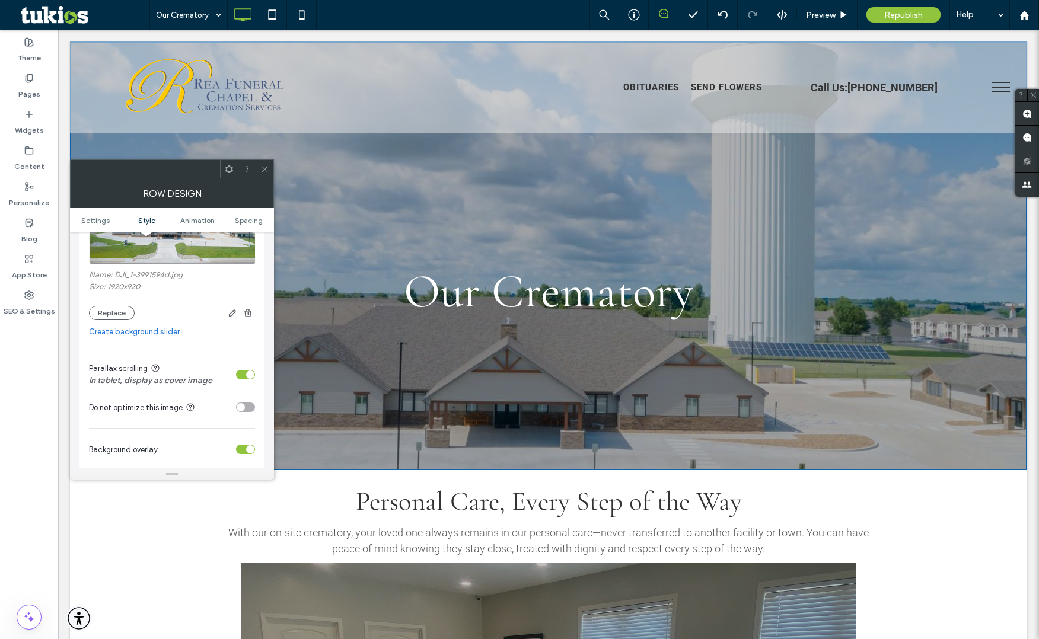
scroll to position [264, 0]
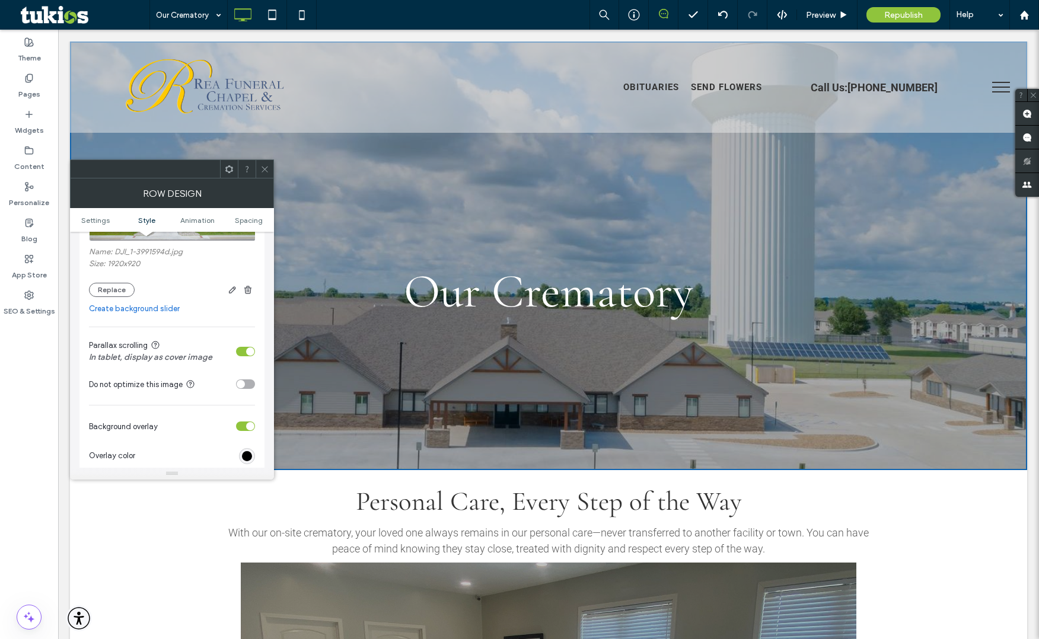
click at [242, 383] on div "toggle" at bounding box center [241, 384] width 8 height 8
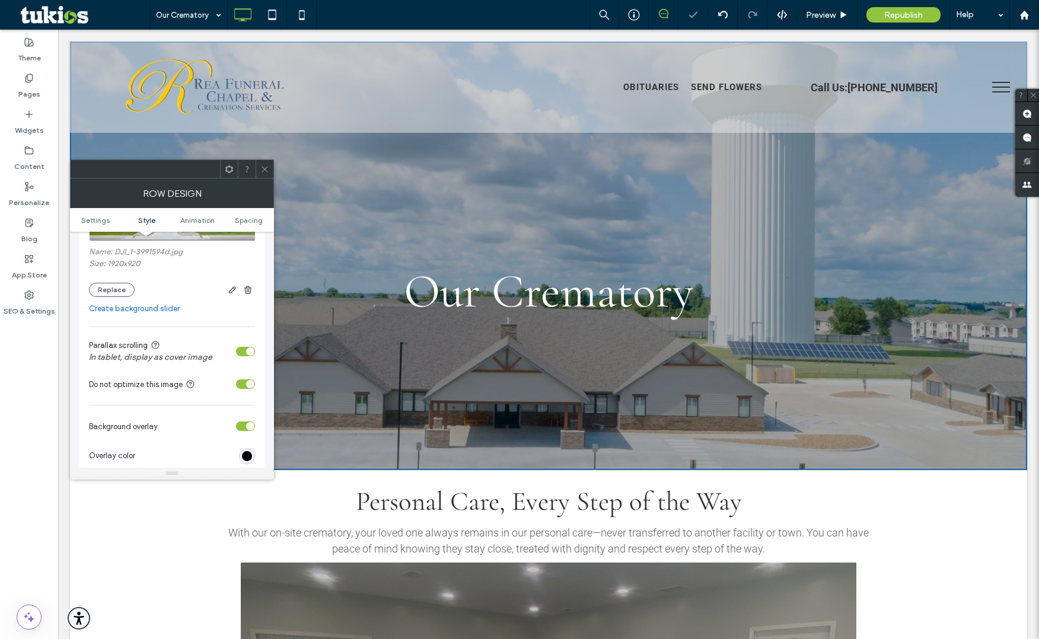
click at [242, 383] on div "toggle" at bounding box center [245, 383] width 19 height 9
click at [243, 349] on div "toggle" at bounding box center [245, 351] width 19 height 9
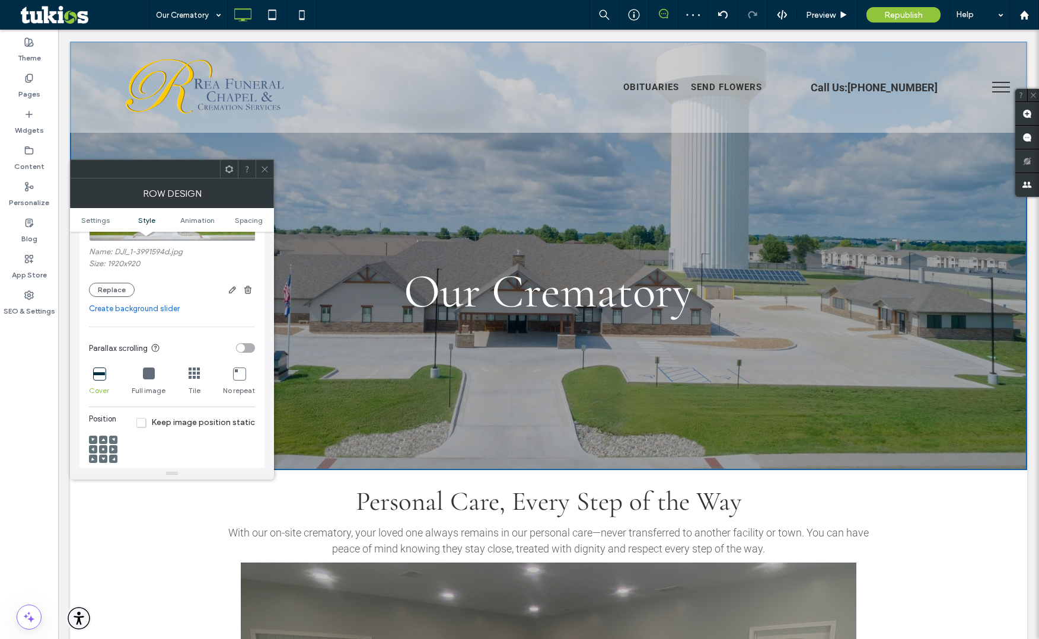
click at [153, 378] on icon at bounding box center [149, 374] width 12 height 12
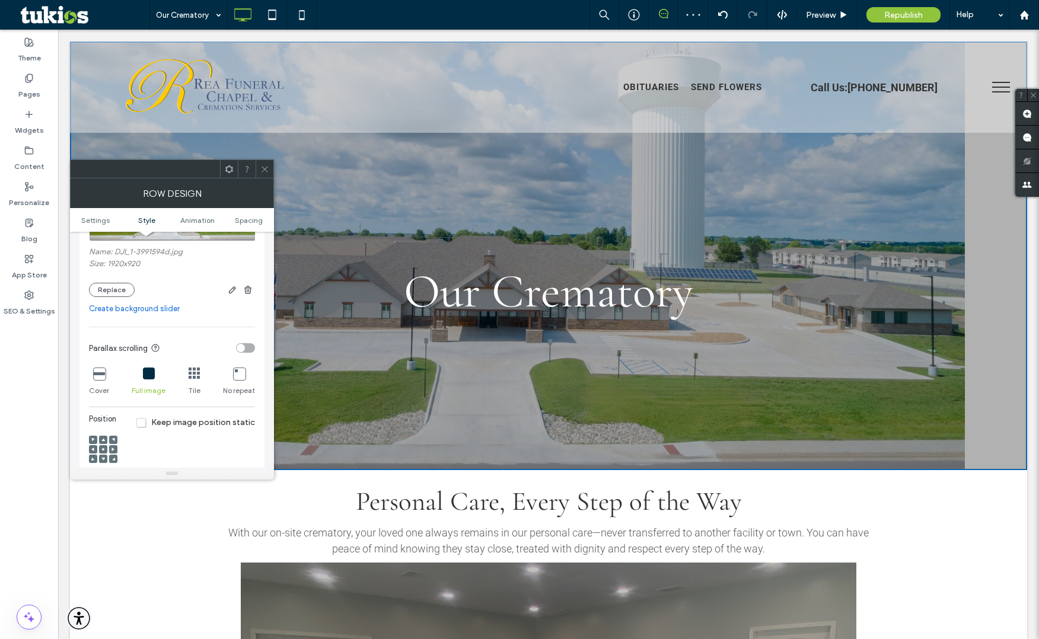
click at [148, 423] on span "Keep image position static" at bounding box center [195, 422] width 119 height 10
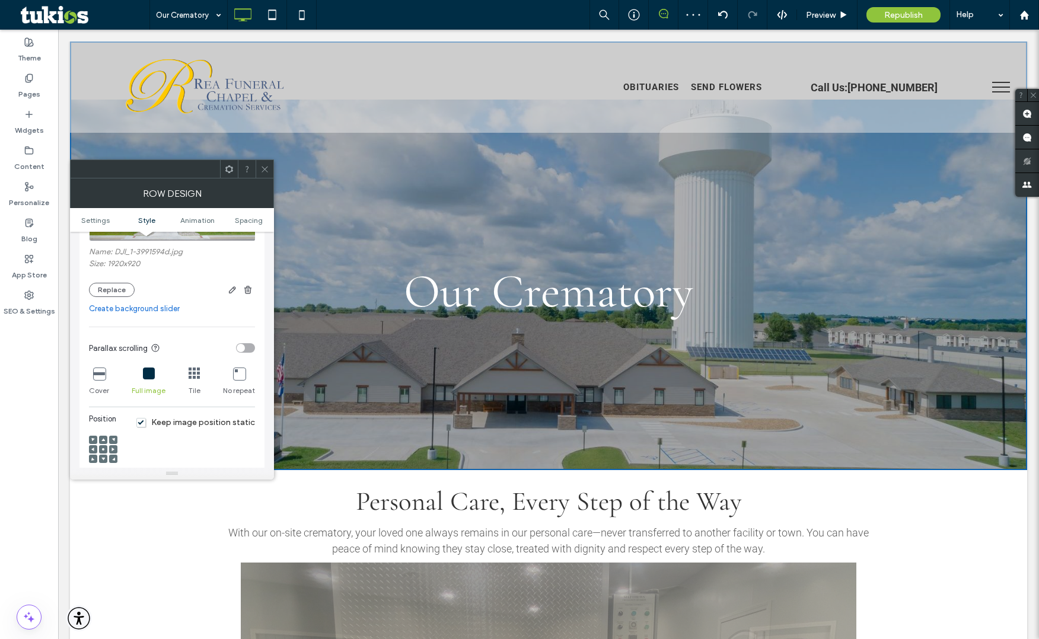
click at [258, 165] on div at bounding box center [264, 169] width 18 height 18
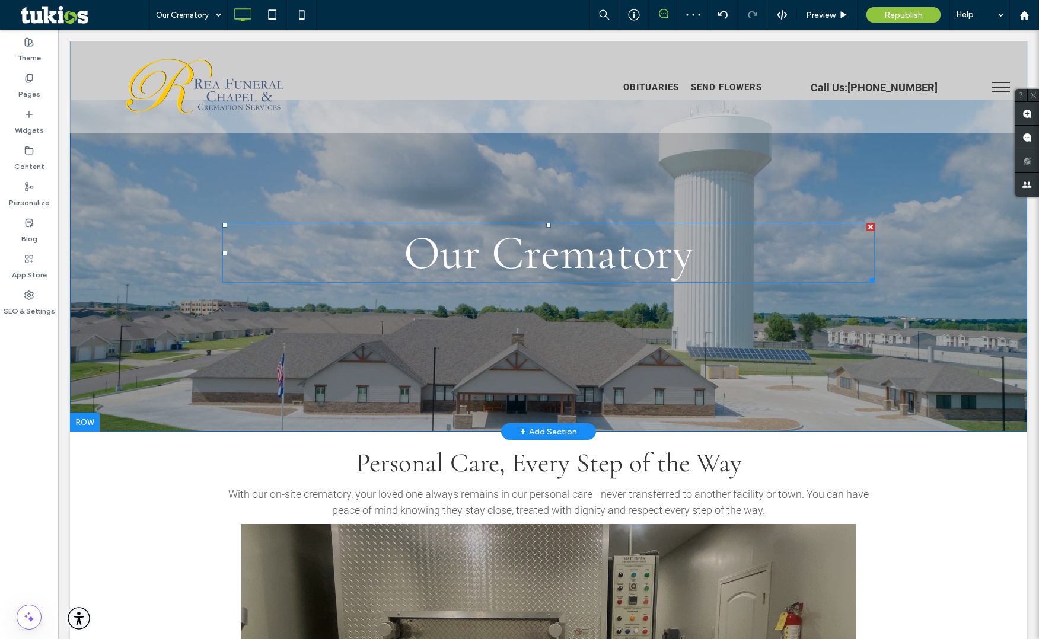
scroll to position [0, 0]
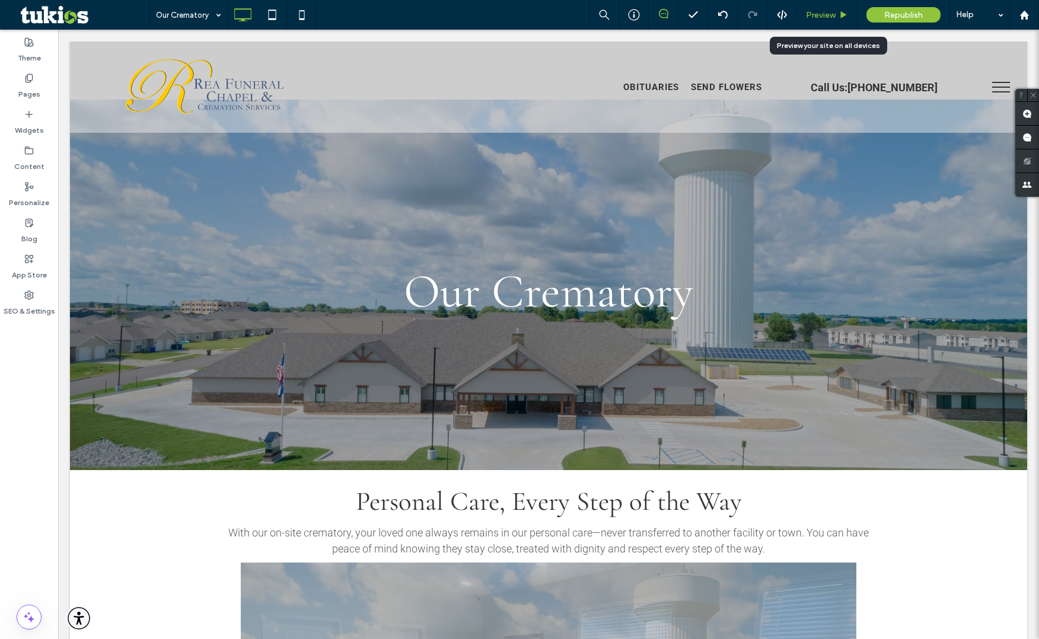
click at [828, 22] on div "Preview" at bounding box center [827, 15] width 60 height 30
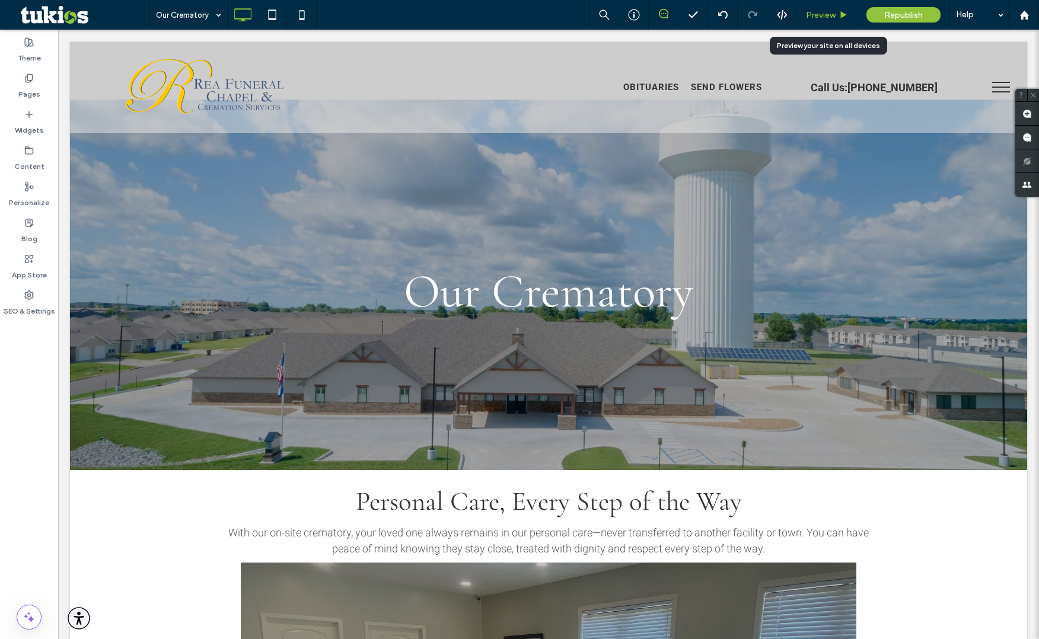
click at [829, 17] on span "Preview" at bounding box center [821, 15] width 30 height 10
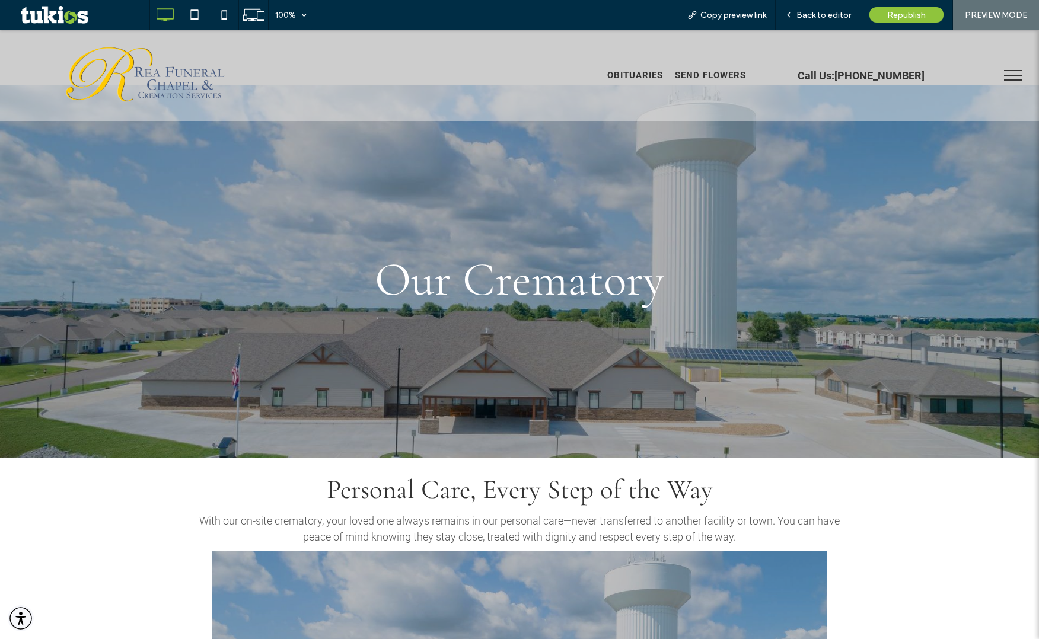
click at [1008, 75] on span "menu" at bounding box center [1013, 75] width 18 height 1
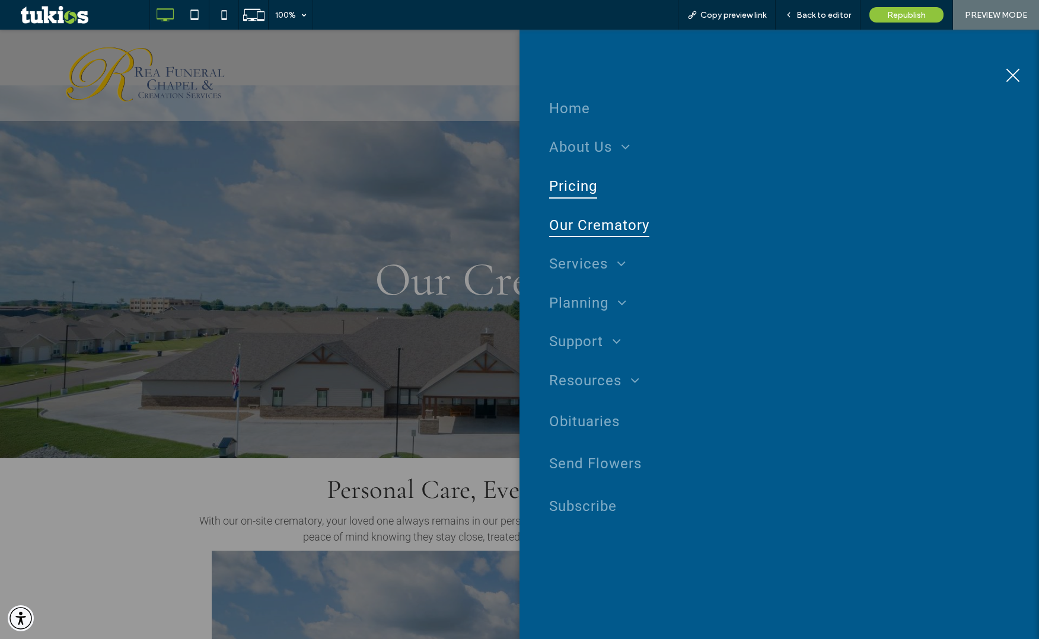
click at [577, 184] on span "Pricing" at bounding box center [573, 186] width 48 height 25
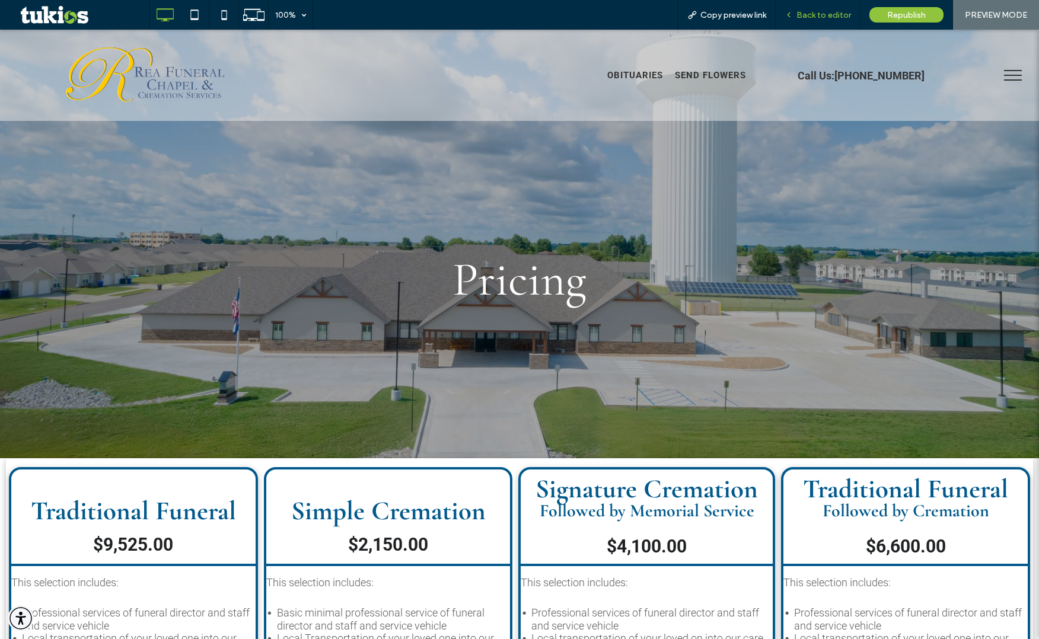
click at [819, 14] on span "Back to editor" at bounding box center [823, 15] width 55 height 10
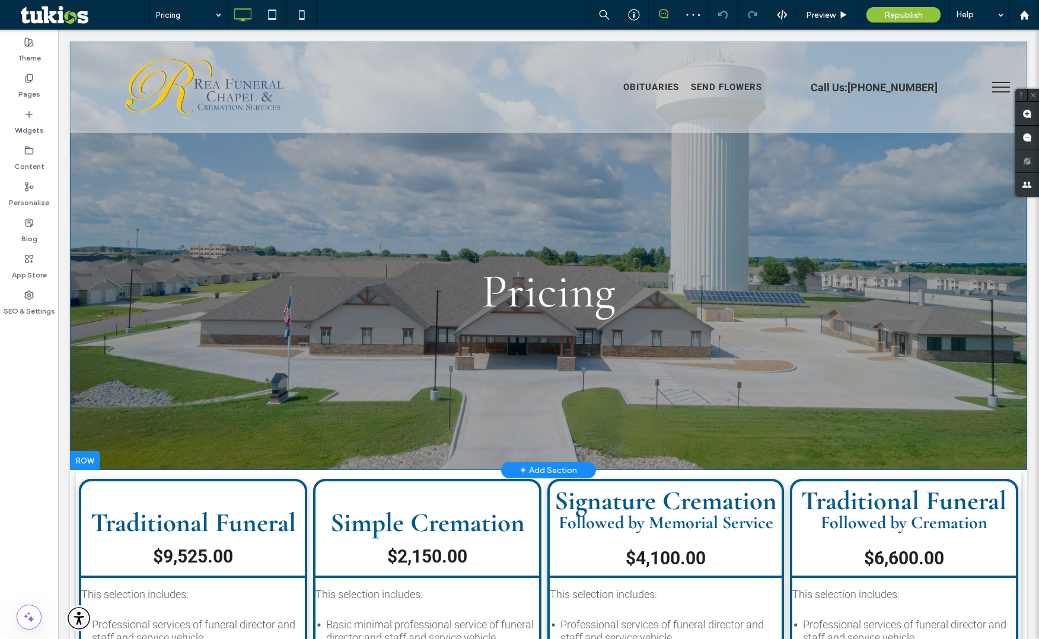
click at [152, 293] on div "Pricing Click To Paste Row + Add Section" at bounding box center [548, 255] width 957 height 429
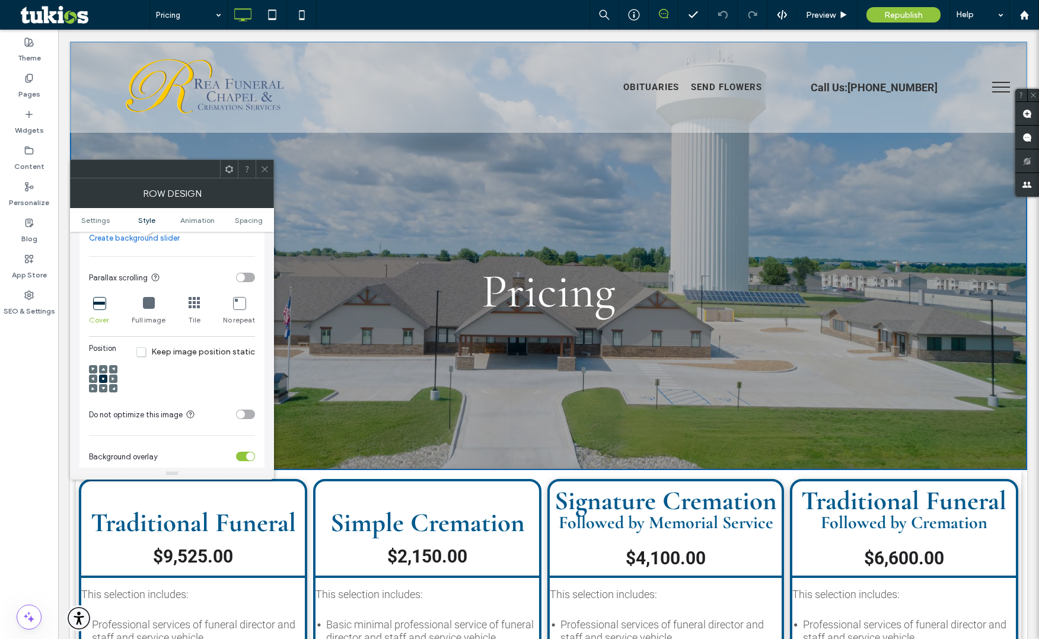
scroll to position [333, 0]
click at [264, 171] on icon at bounding box center [264, 169] width 9 height 9
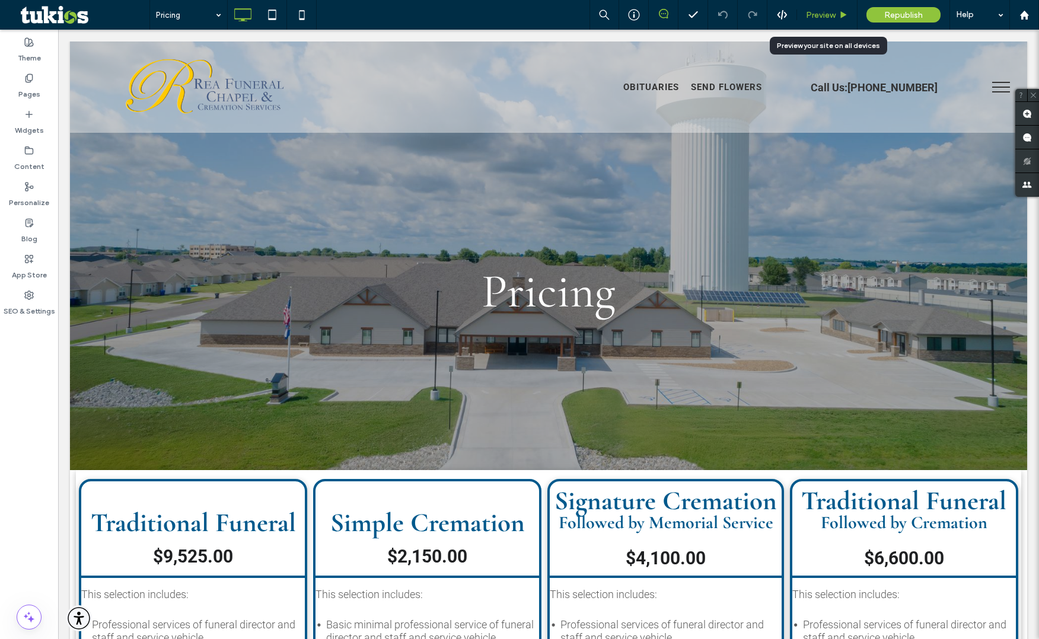
click at [813, 12] on span "Preview" at bounding box center [821, 15] width 30 height 10
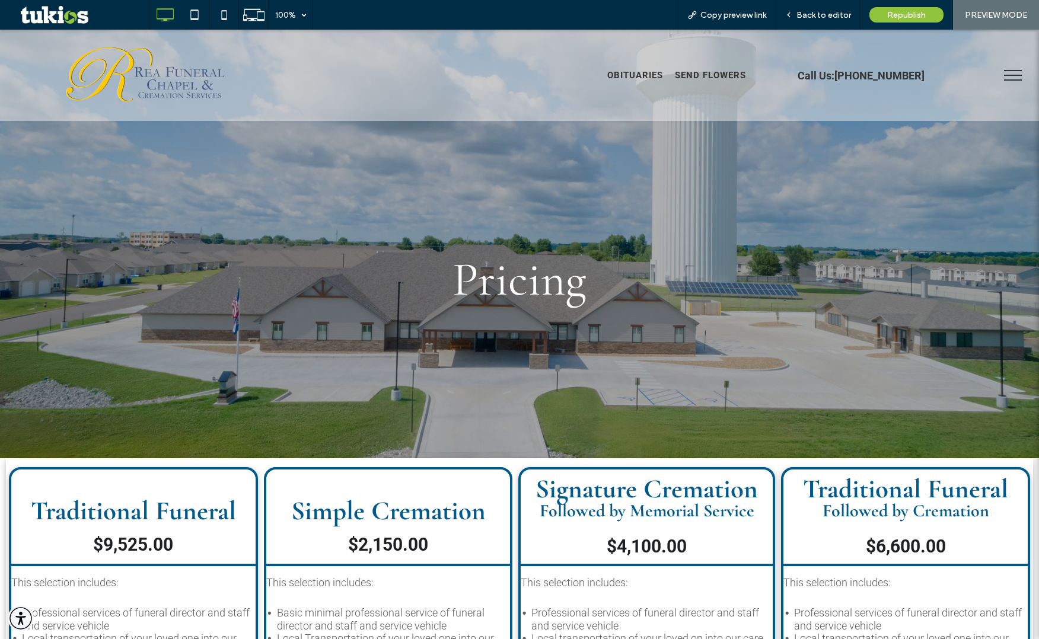
click at [1005, 77] on button "menu" at bounding box center [1012, 75] width 31 height 31
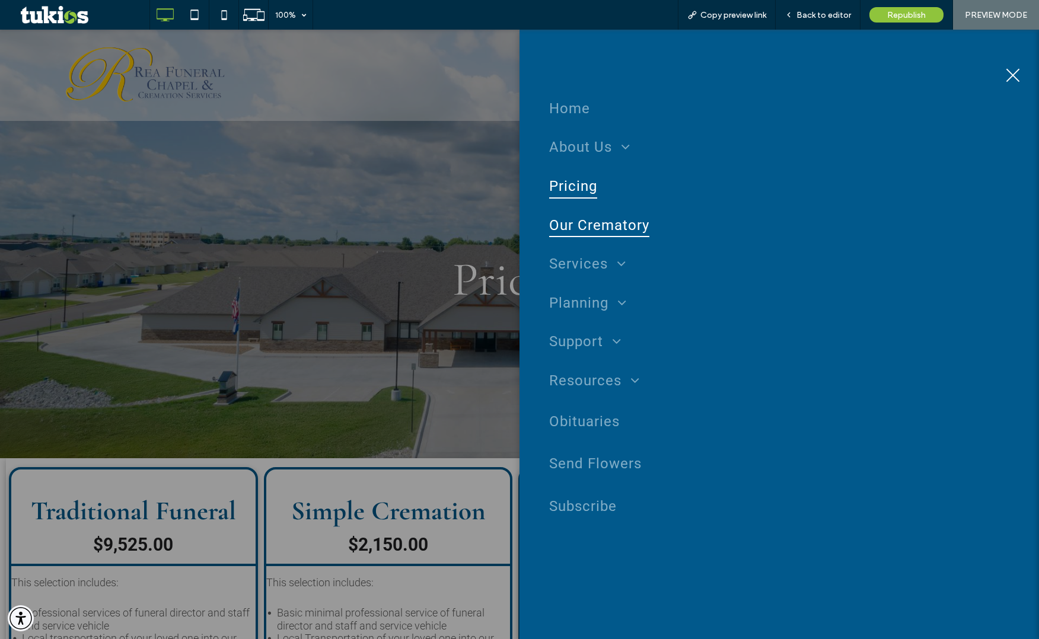
click at [579, 231] on span "Our Crematory" at bounding box center [599, 225] width 100 height 25
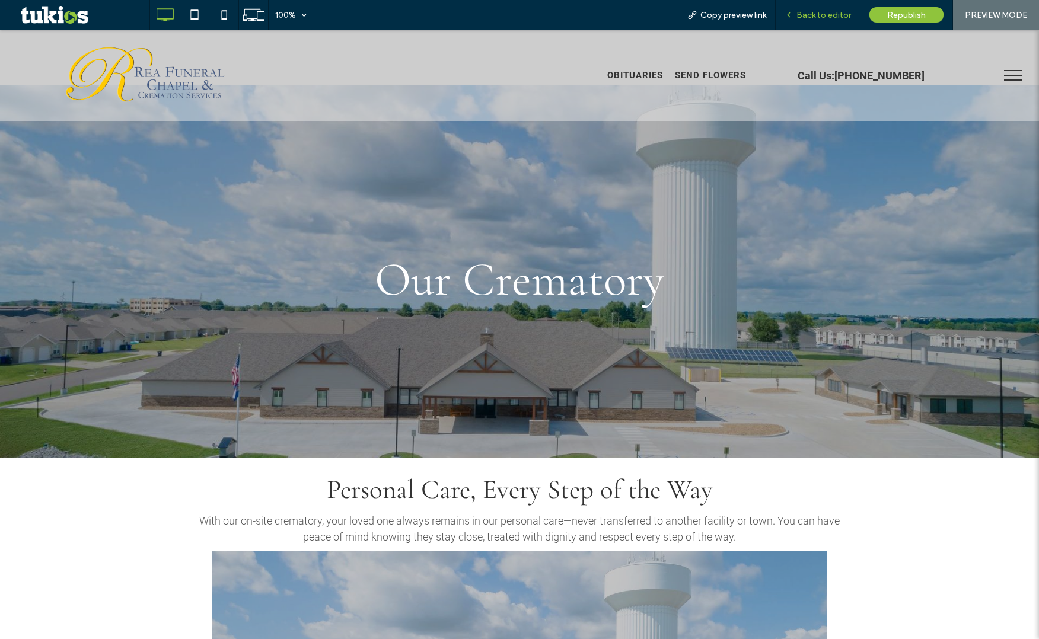
click at [808, 18] on span "Back to editor" at bounding box center [823, 15] width 55 height 10
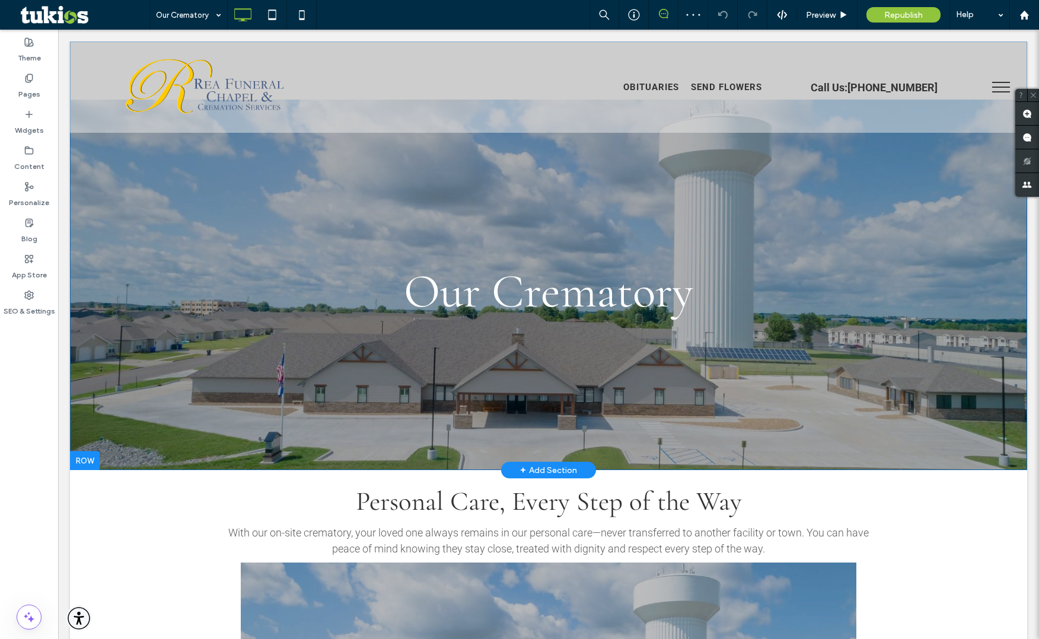
click at [152, 289] on div "Our Crematory Click To Paste Row + Add Section" at bounding box center [548, 255] width 957 height 429
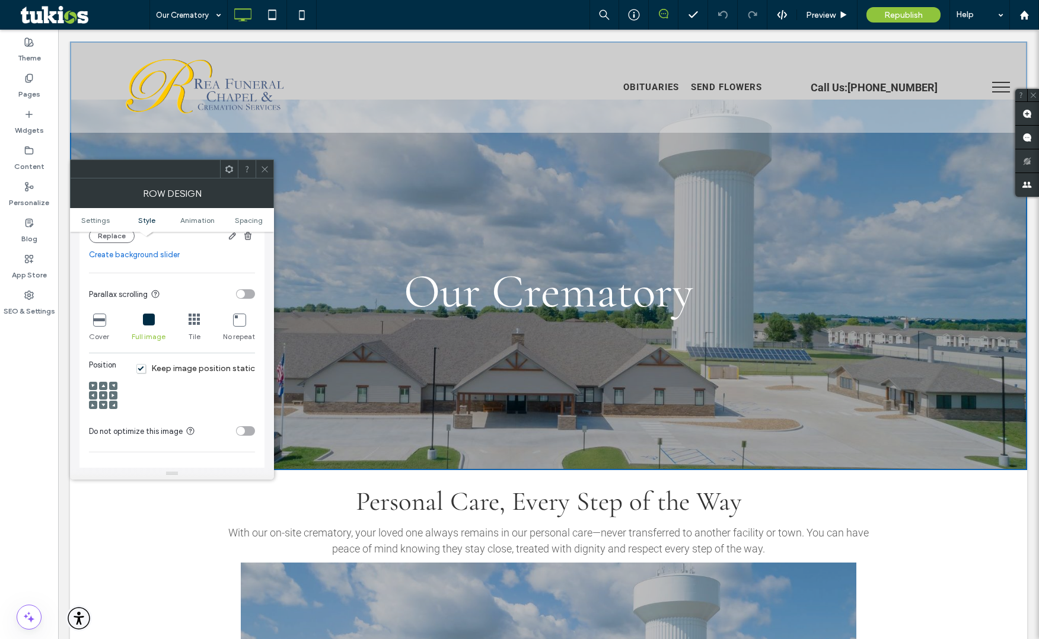
scroll to position [356, 0]
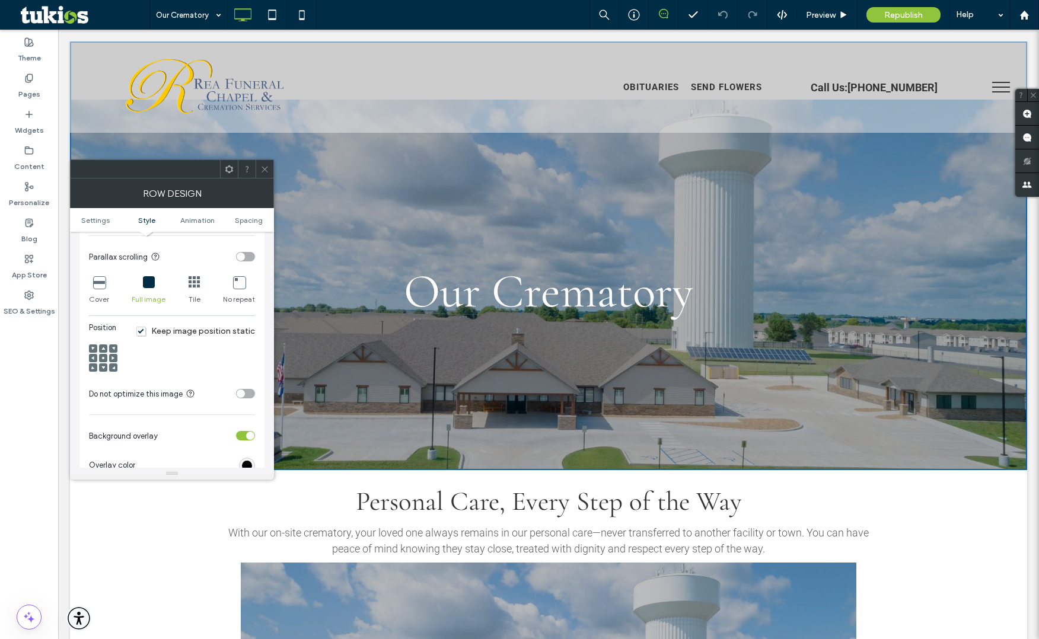
click at [106, 289] on div "Cover" at bounding box center [99, 291] width 20 height 38
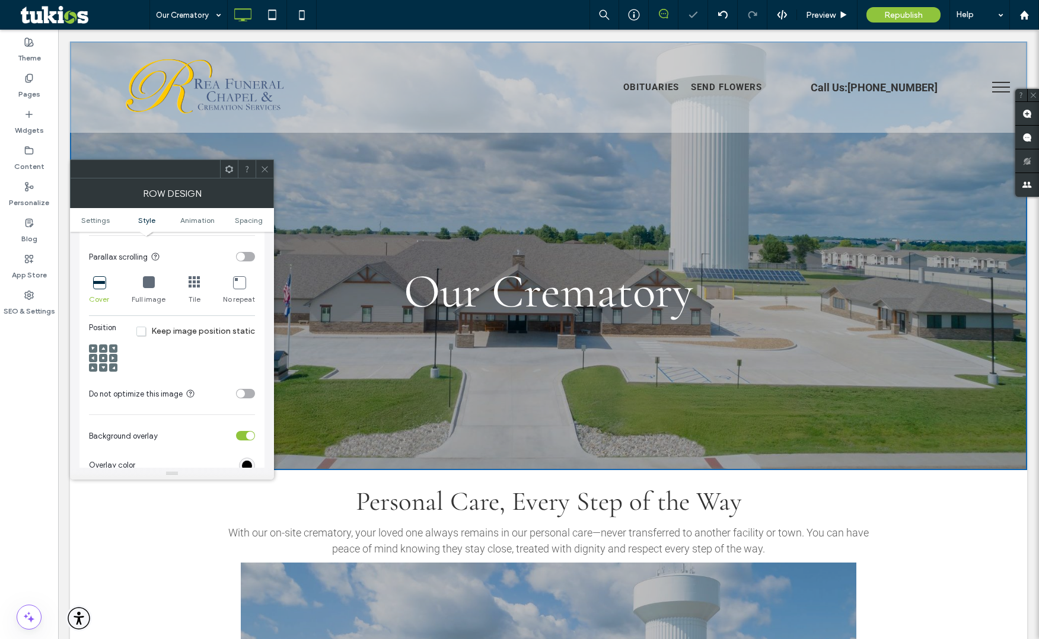
click at [269, 170] on icon at bounding box center [264, 169] width 9 height 9
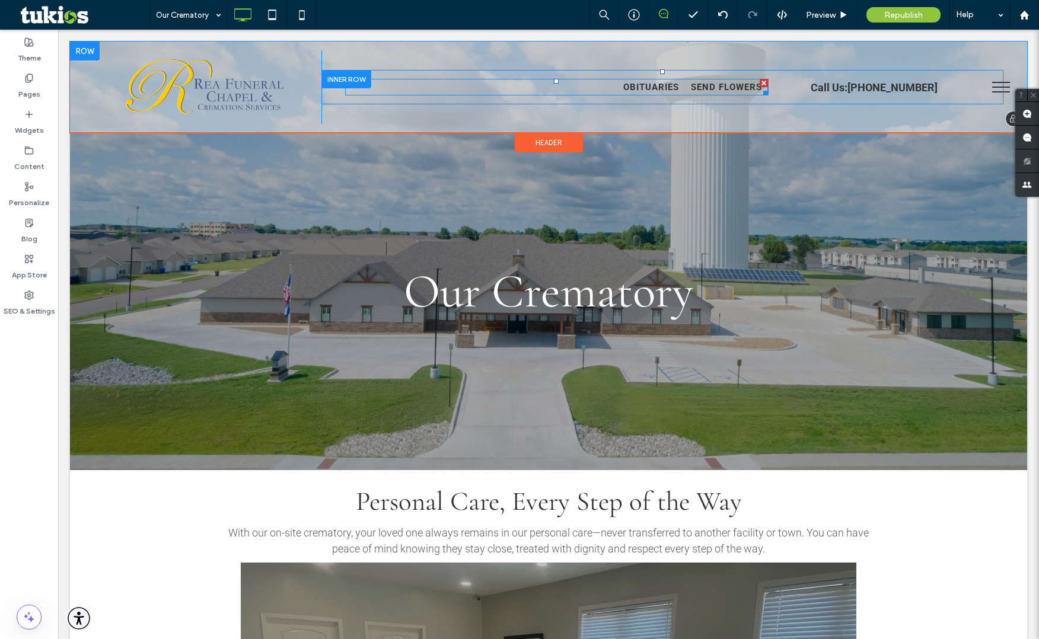
click at [582, 88] on nav "Obituaries Send Flowers" at bounding box center [556, 87] width 423 height 17
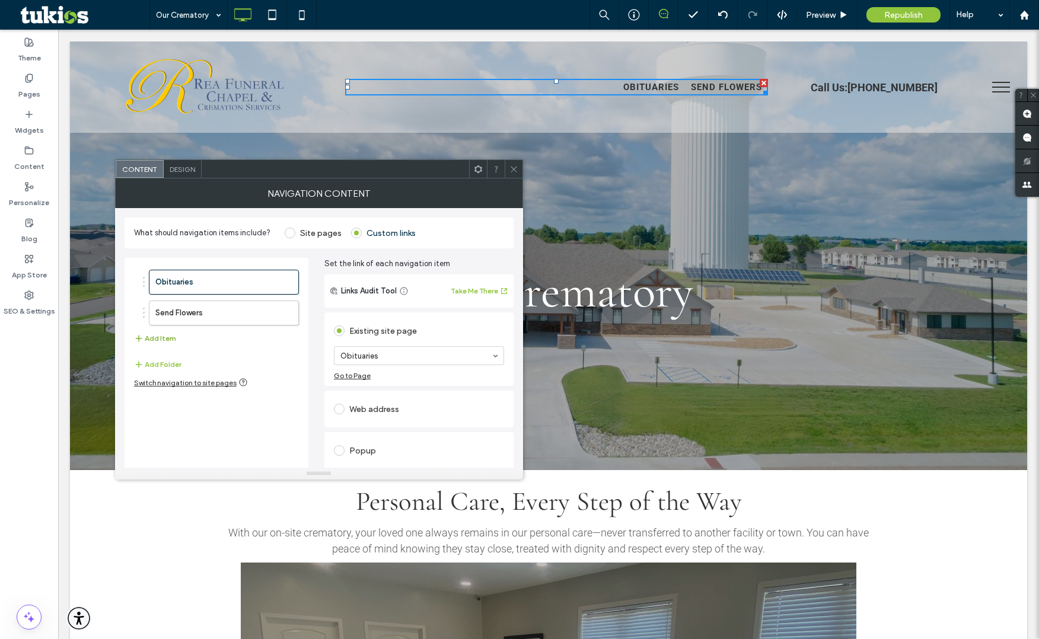
click at [146, 343] on button "Add Item" at bounding box center [155, 338] width 42 height 14
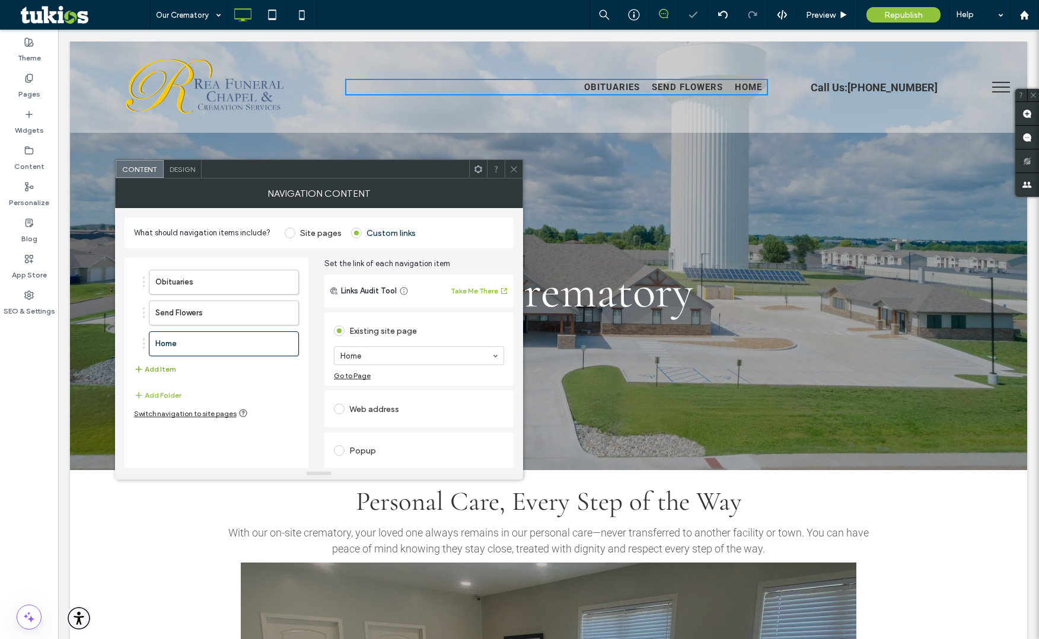
click at [159, 372] on button "Add Item" at bounding box center [155, 369] width 42 height 14
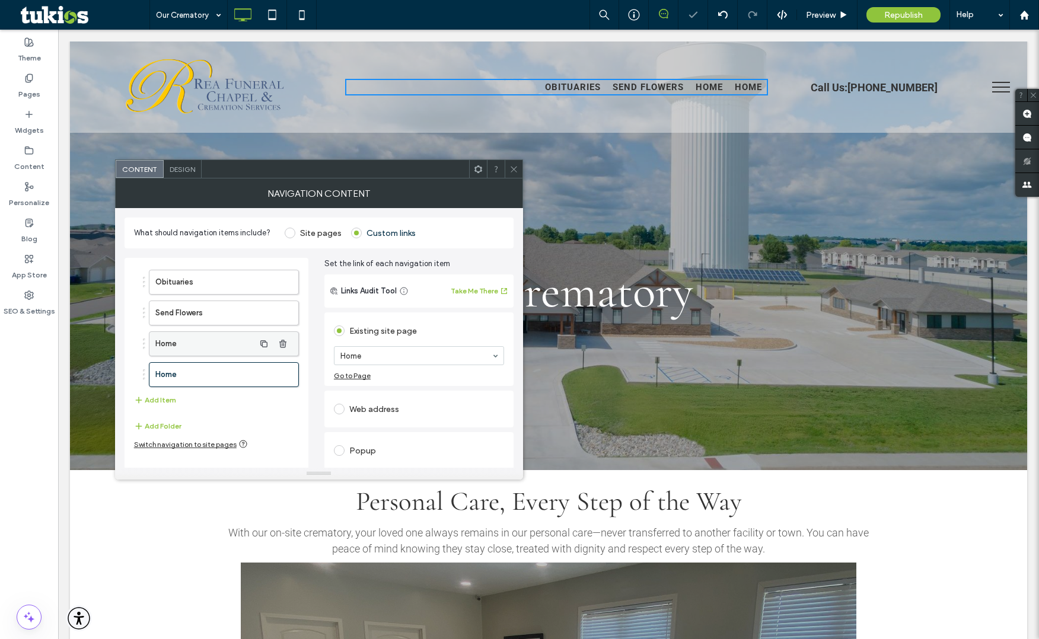
click at [172, 349] on label "Home" at bounding box center [204, 344] width 99 height 24
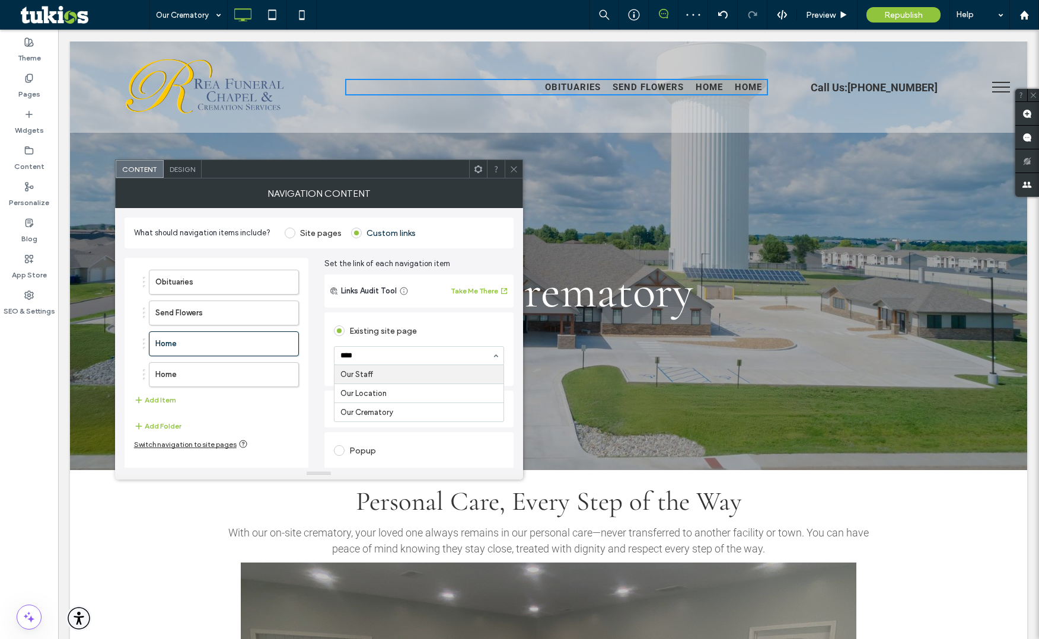
type input "*****"
click at [216, 384] on label "Home" at bounding box center [204, 375] width 99 height 24
type input "****"
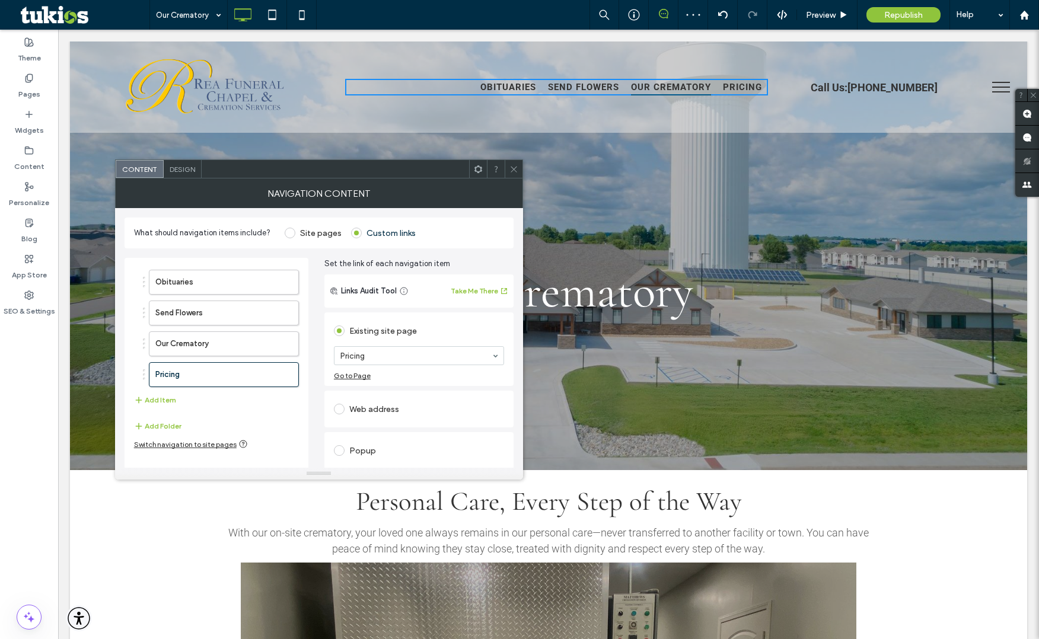
click at [513, 167] on icon at bounding box center [513, 169] width 9 height 9
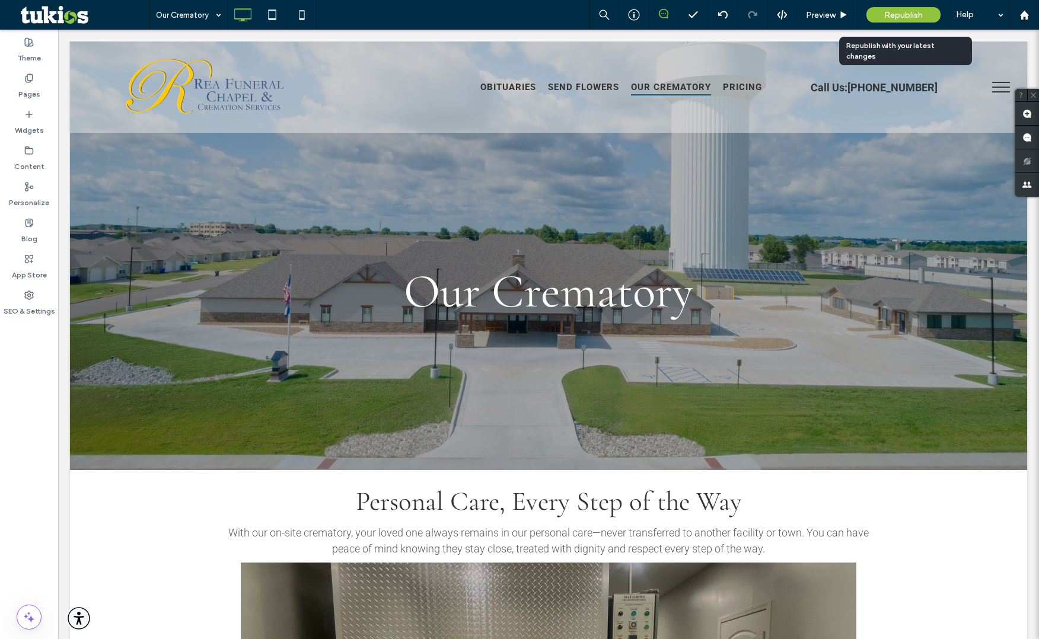
click at [911, 12] on span "Republish" at bounding box center [903, 15] width 39 height 10
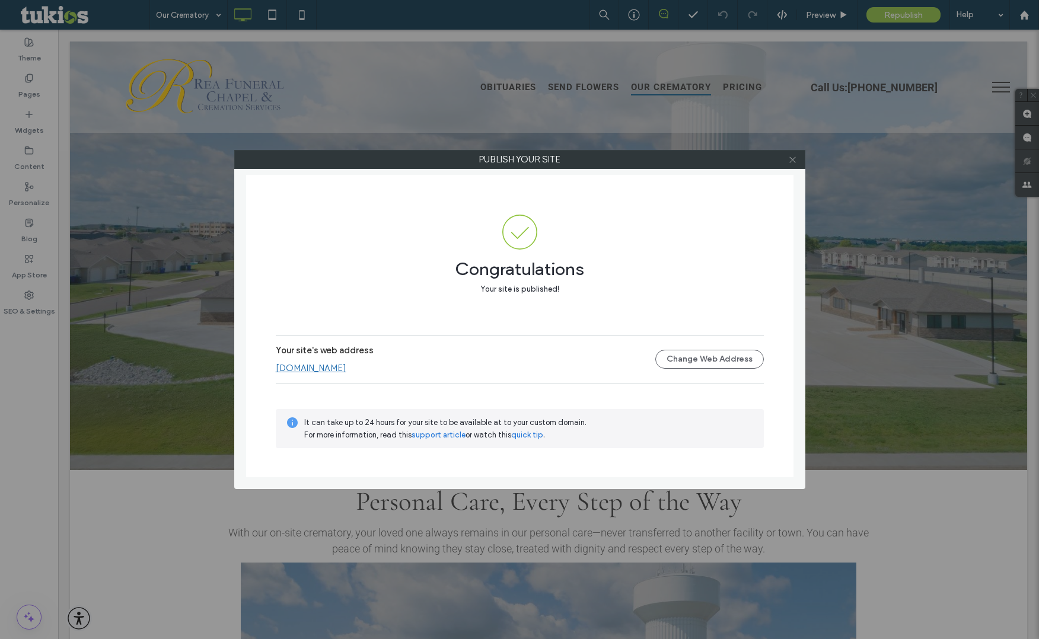
click at [790, 162] on icon at bounding box center [792, 159] width 9 height 9
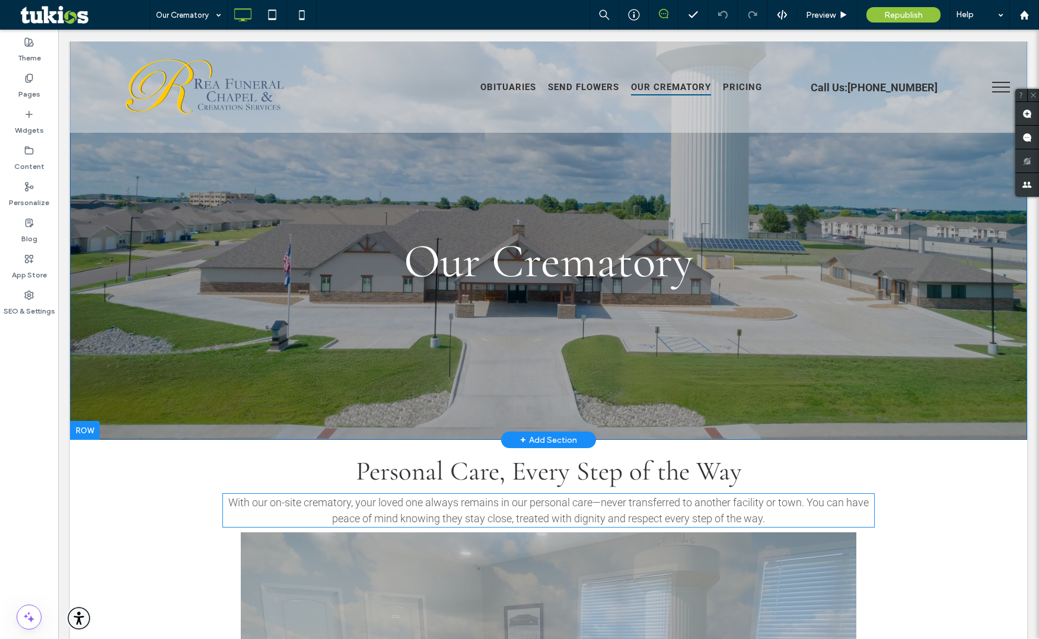
scroll to position [0, 0]
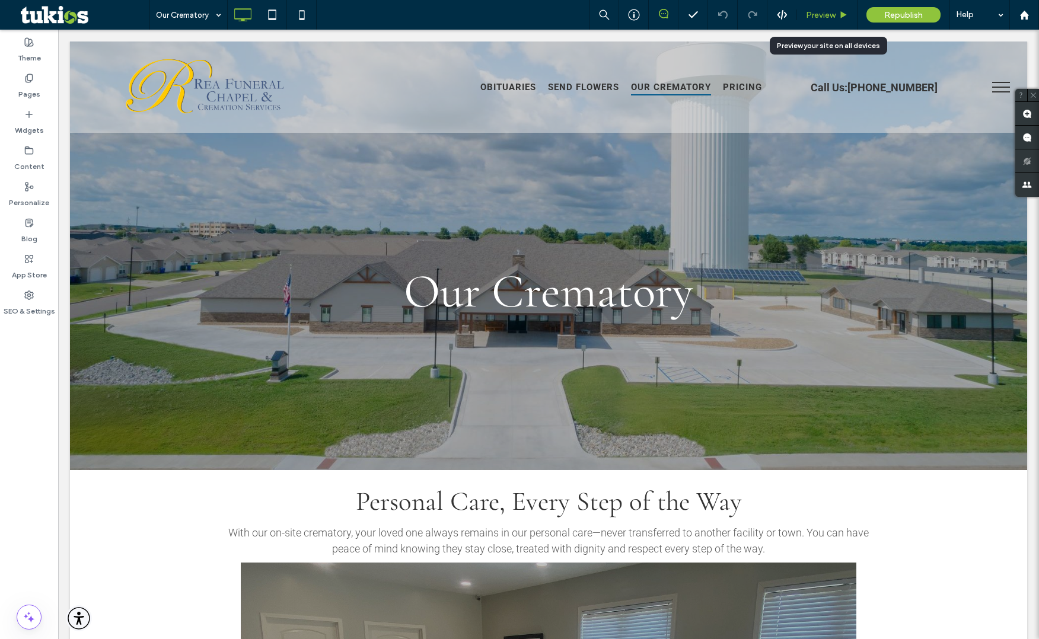
click at [821, 23] on div "Preview" at bounding box center [827, 15] width 60 height 30
click at [837, 17] on div "Preview" at bounding box center [827, 15] width 60 height 10
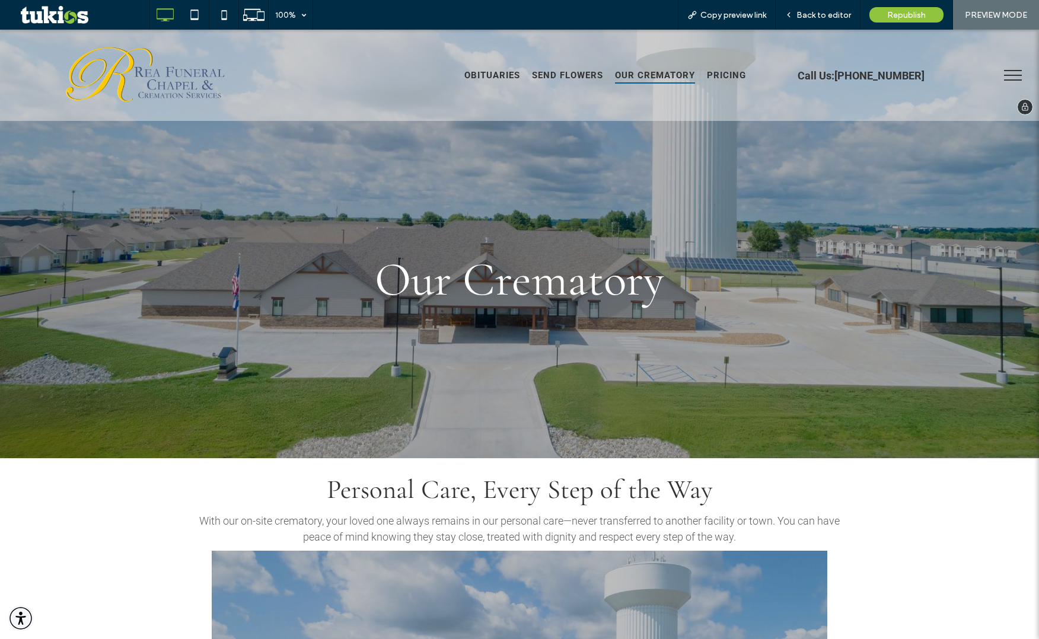
click at [167, 87] on img at bounding box center [147, 76] width 168 height 74
click at [888, 15] on span "Republish" at bounding box center [906, 15] width 39 height 10
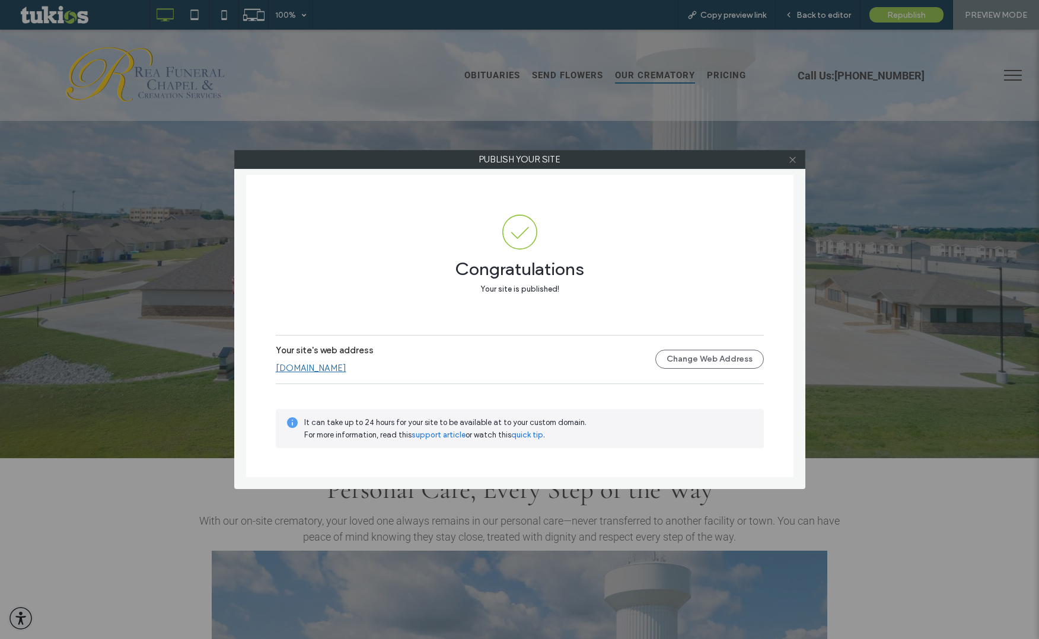
click at [791, 159] on icon at bounding box center [792, 159] width 9 height 9
